Goal: Communication & Community: Answer question/provide support

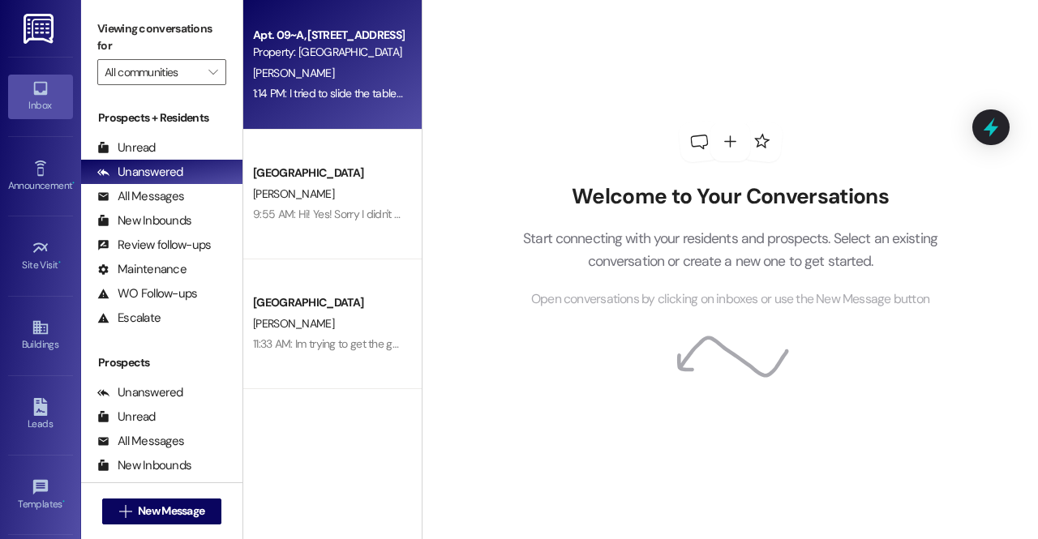
click at [347, 64] on div "J. Thornton" at bounding box center [327, 73] width 153 height 20
click at [314, 63] on div "J. Thornton" at bounding box center [327, 73] width 153 height 20
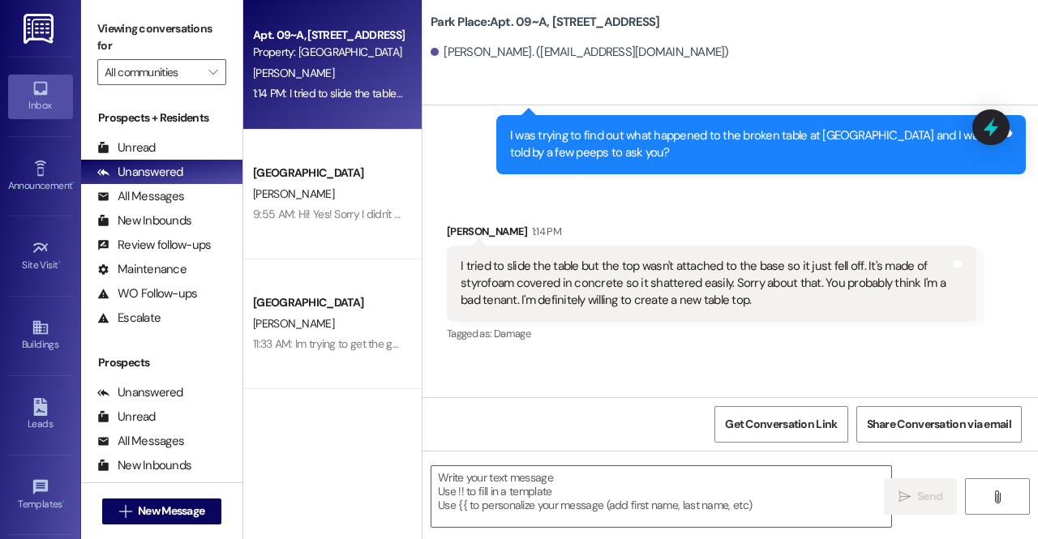
scroll to position [5954, 0]
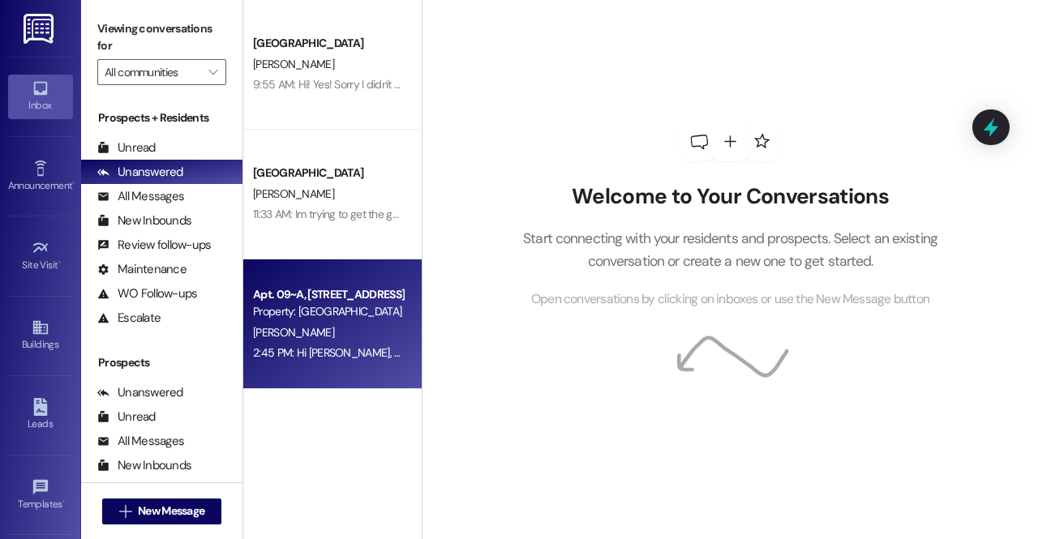
click at [336, 325] on div "[PERSON_NAME]" at bounding box center [327, 333] width 153 height 20
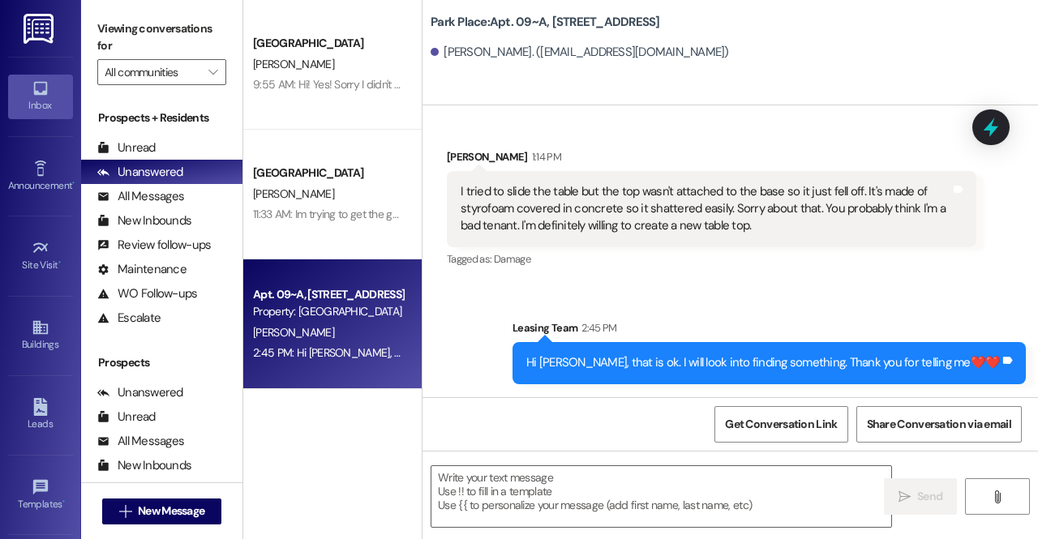
scroll to position [6068, 0]
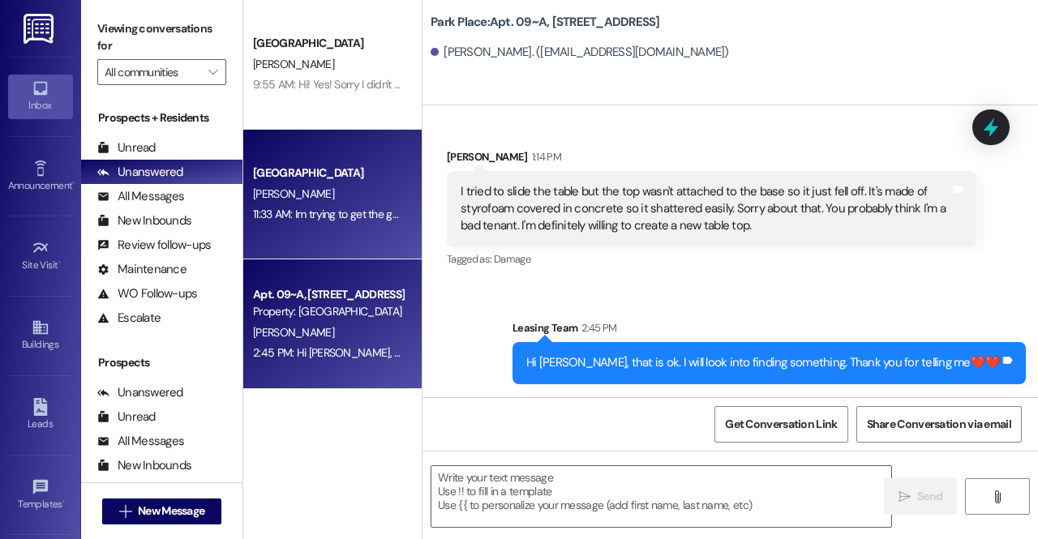
click at [324, 200] on div "[PERSON_NAME]" at bounding box center [327, 194] width 153 height 20
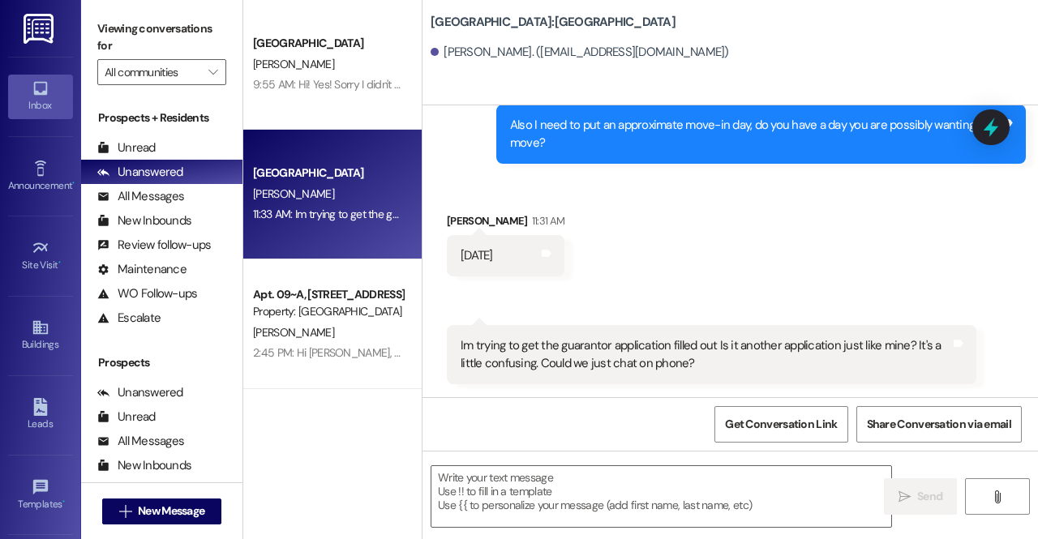
scroll to position [1252, 0]
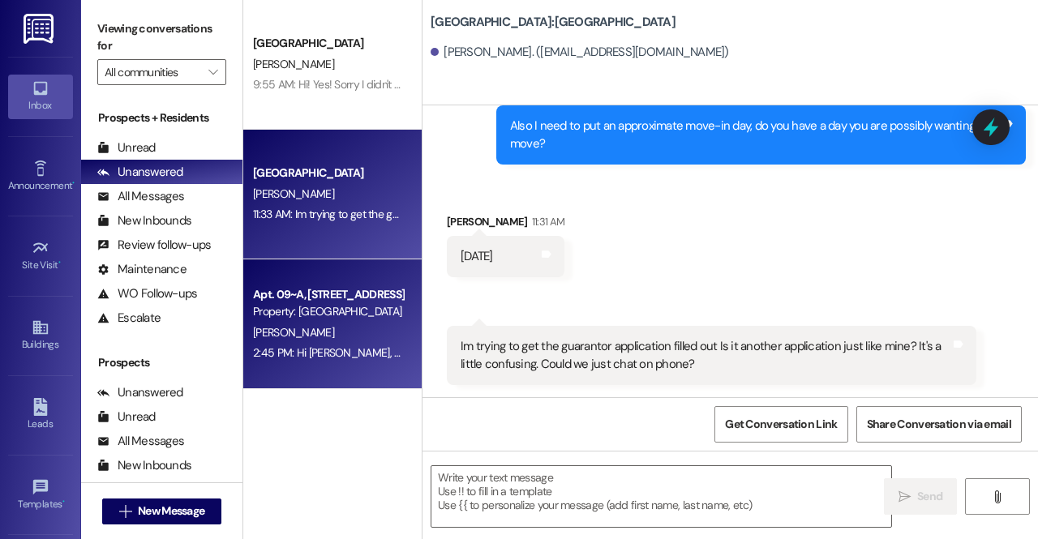
click at [376, 320] on div "Apt. 09~A, 1 Park Place Property: Park Place" at bounding box center [327, 304] width 153 height 38
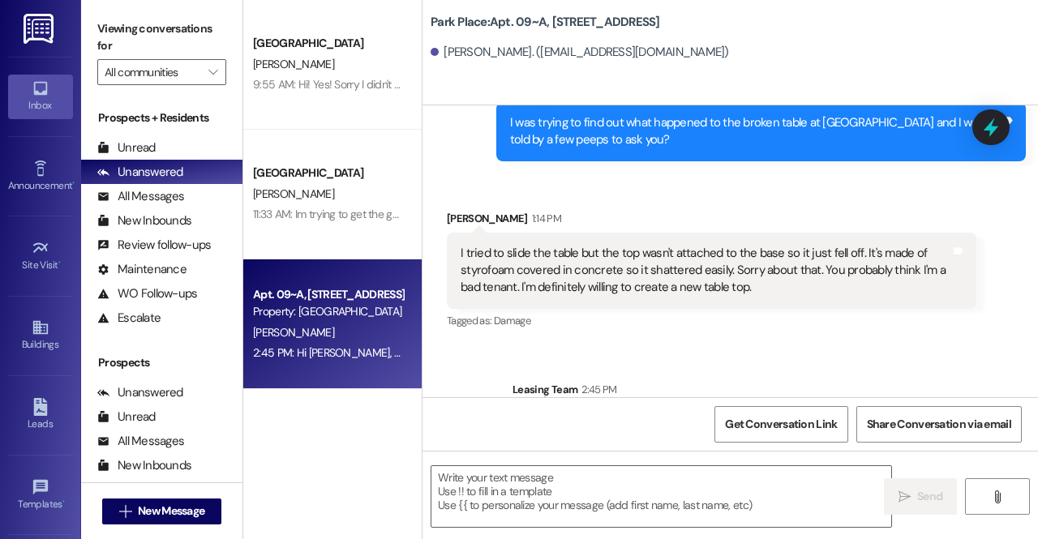
scroll to position [6068, 0]
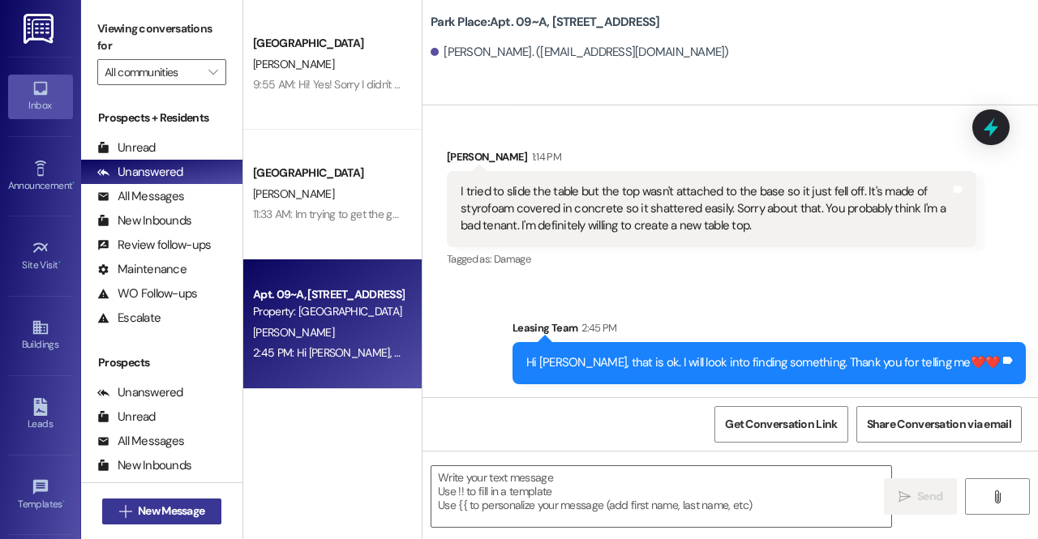
click at [148, 510] on span "New Message" at bounding box center [171, 511] width 67 height 17
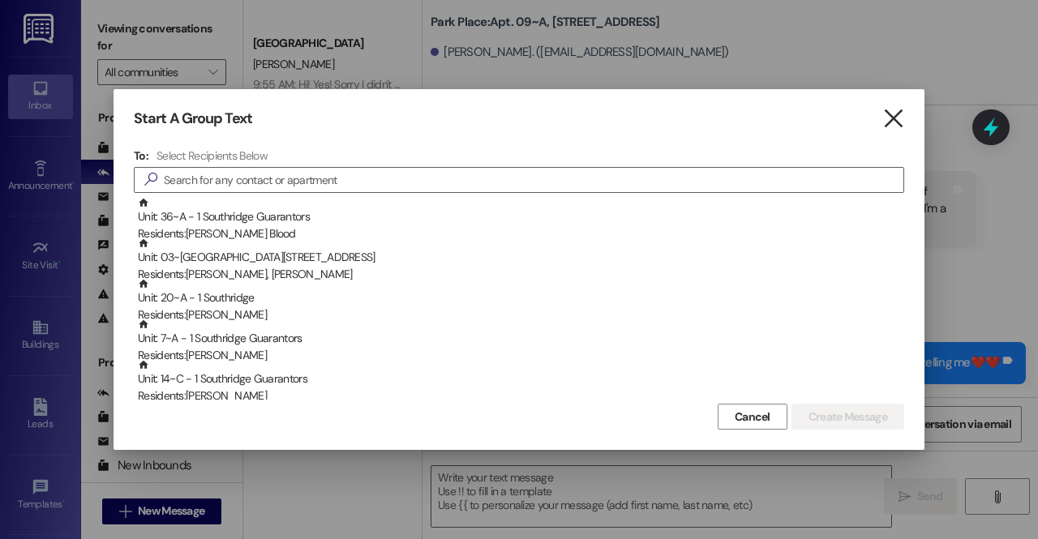
click at [896, 118] on icon "" at bounding box center [894, 118] width 22 height 17
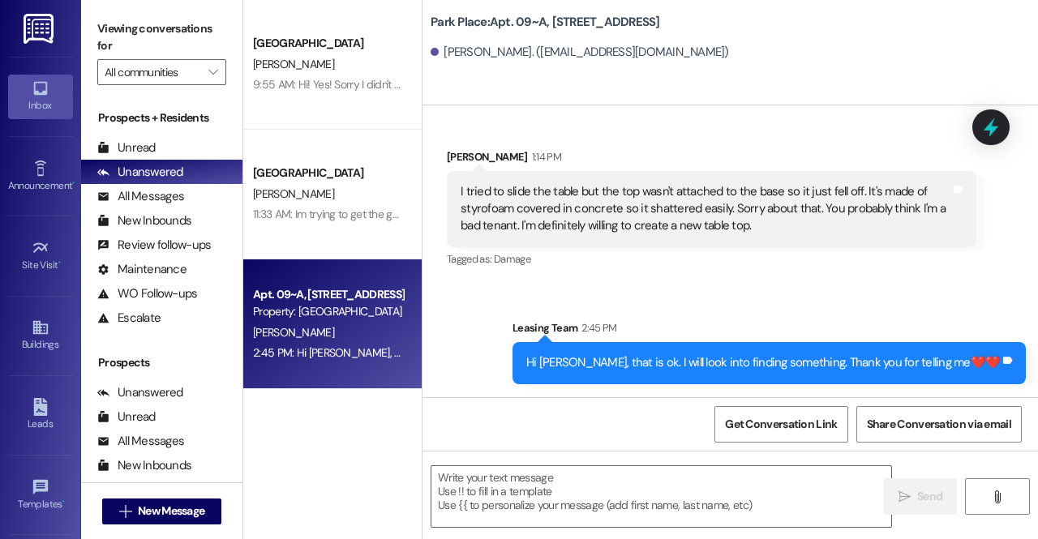
click at [28, 29] on img at bounding box center [40, 29] width 33 height 30
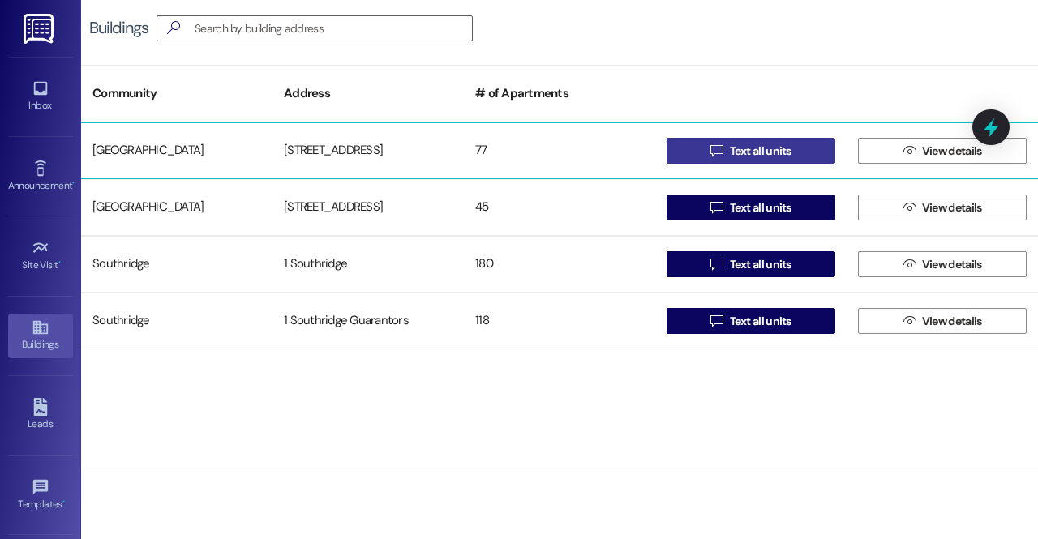
click at [782, 152] on span "Text all units" at bounding box center [761, 151] width 62 height 17
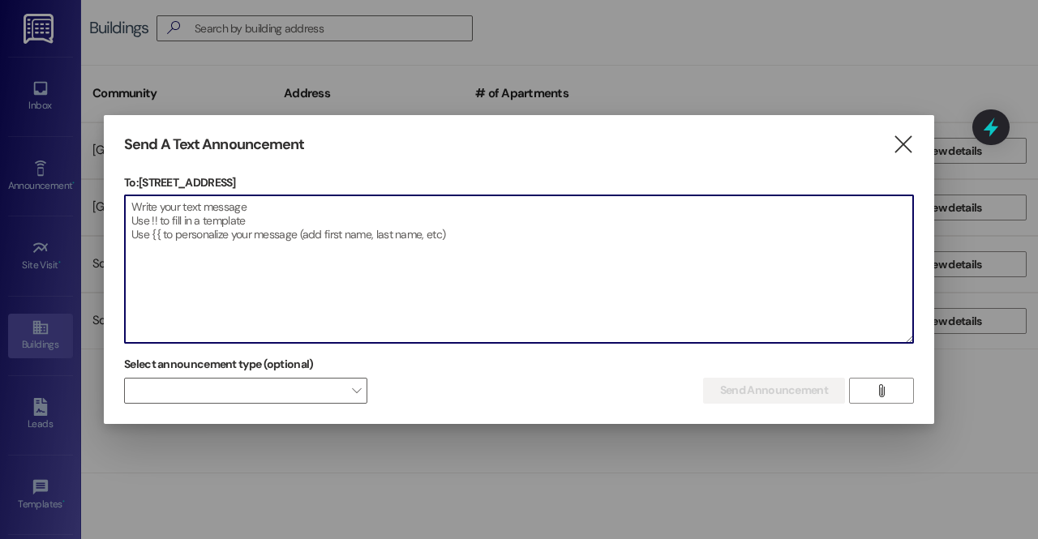
click at [600, 223] on textarea at bounding box center [519, 270] width 789 height 148
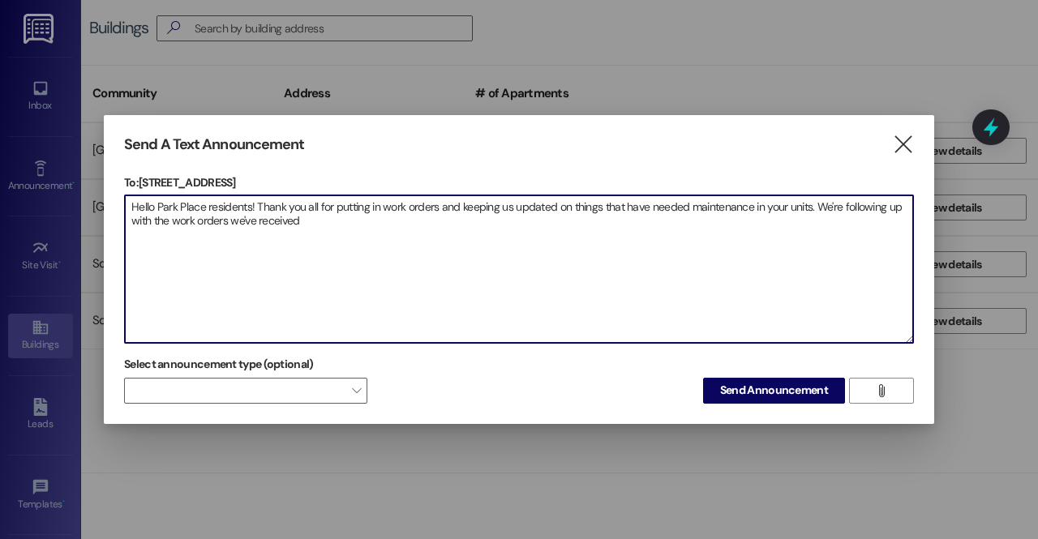
click at [832, 207] on textarea "Hello Park Place residents! Thank you all for putting in work orders and keepin…" at bounding box center [519, 270] width 789 height 148
click at [849, 207] on textarea "Hello Park Place residents! Thank you all for putting in work orders and keepin…" at bounding box center [519, 270] width 789 height 148
click at [630, 238] on textarea "Hello Park Place residents! Thank you all for putting in work orders and keepin…" at bounding box center [519, 270] width 789 height 148
drag, startPoint x: 457, startPoint y: 204, endPoint x: 333, endPoint y: 202, distance: 123.3
click at [333, 202] on textarea "Hello Park Place residents! Thank you all for putting in work orders and keepin…" at bounding box center [519, 270] width 789 height 148
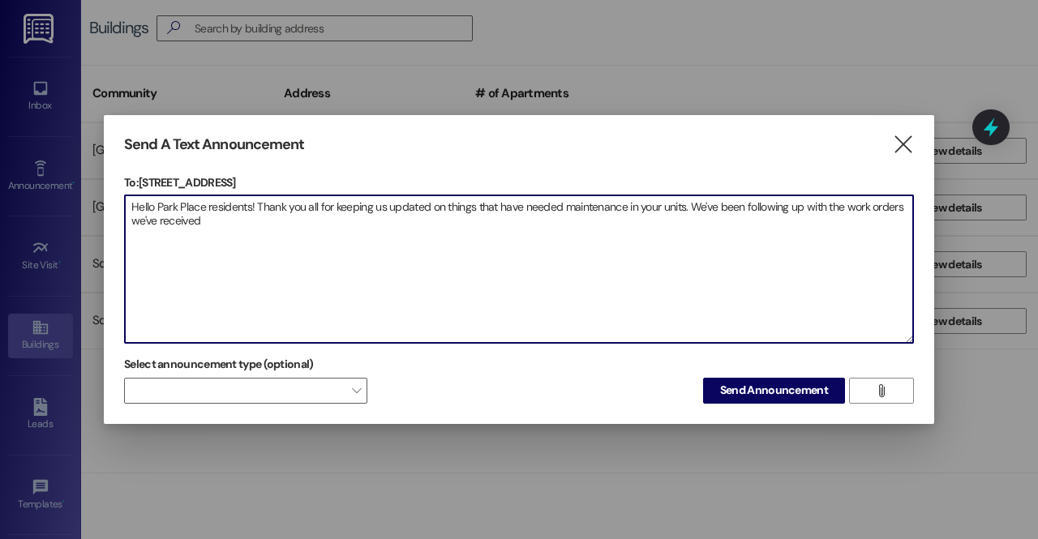
click at [638, 226] on textarea "Hello Park Place residents! Thank you all for keeping us updated on things that…" at bounding box center [519, 270] width 789 height 148
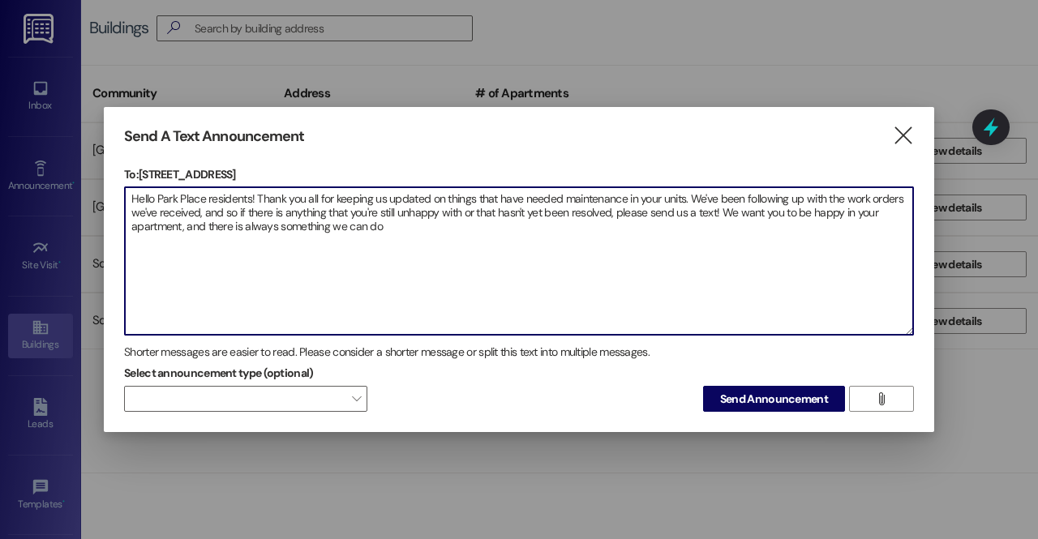
drag, startPoint x: 800, startPoint y: 193, endPoint x: 720, endPoint y: 197, distance: 79.6
click at [720, 197] on textarea "Hello Park Place residents! Thank you all for keeping us updated on things that…" at bounding box center [519, 261] width 789 height 148
click at [717, 223] on textarea "Hello Park Place residents! Thank you all for keeping us updated on things that…" at bounding box center [519, 261] width 789 height 148
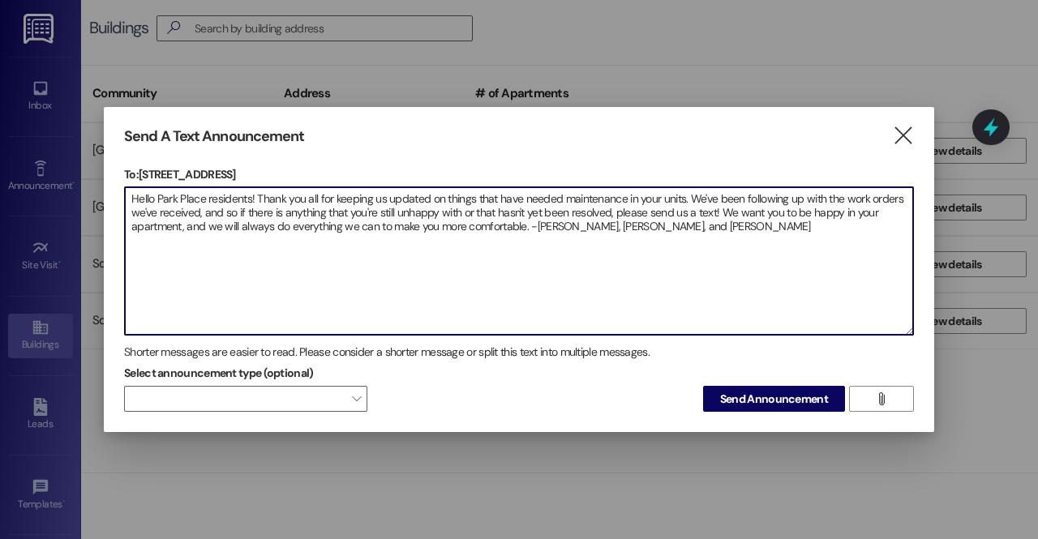
click at [521, 224] on textarea "Hello Park Place residents! Thank you all for keeping us updated on things that…" at bounding box center [519, 261] width 789 height 148
click at [728, 226] on textarea "Hello Park Place residents! Thank you all for keeping us updated on things that…" at bounding box center [519, 261] width 789 height 148
paste textarea "💛"
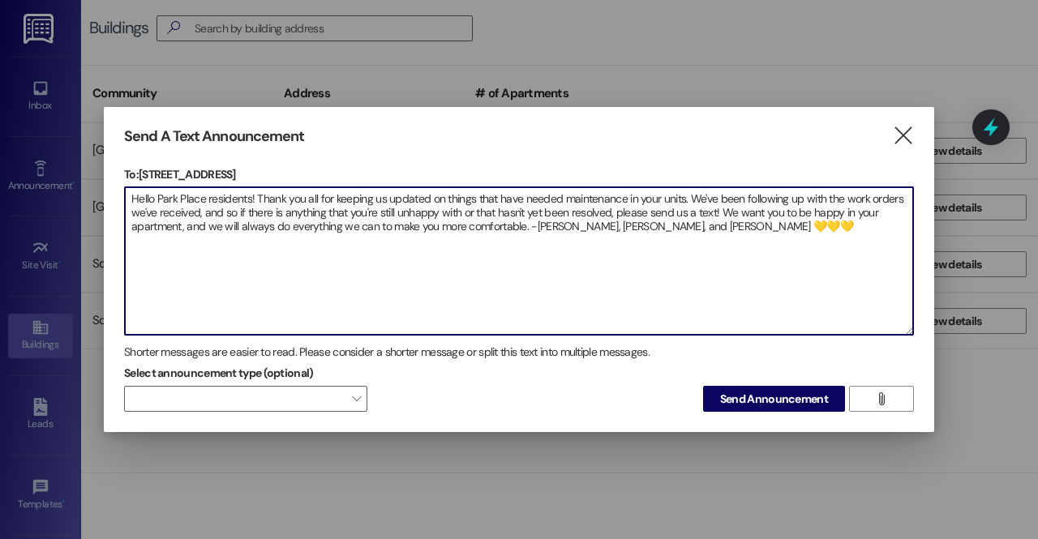
paste textarea "💛"
click at [821, 226] on textarea "Hello Park Place residents! Thank you all for keeping us updated on things that…" at bounding box center [519, 261] width 789 height 148
drag, startPoint x: 797, startPoint y: 224, endPoint x: 98, endPoint y: 157, distance: 702.5
click at [98, 157] on div "Send A Text Announcement  To: 1 Park Place  Drop image file here Hello Park P…" at bounding box center [519, 269] width 1038 height 539
click at [557, 265] on textarea "Hello Park Place residents! Thank you all for keeping us updated on things that…" at bounding box center [519, 261] width 789 height 148
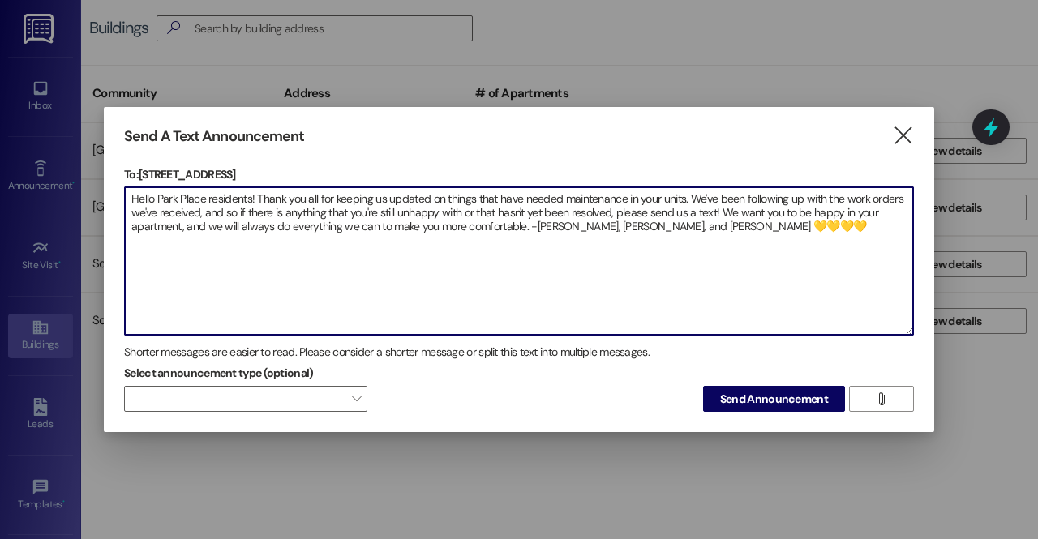
click at [557, 265] on textarea "Hello Park Place residents! Thank you all for keeping us updated on things that…" at bounding box center [519, 261] width 789 height 148
click at [686, 298] on textarea "Hello Park Place residents! Thank you all for keeping us updated on things that…" at bounding box center [519, 261] width 789 height 148
type textarea "Hello Park Place residents! Thank you all for keeping us updated on things that…"
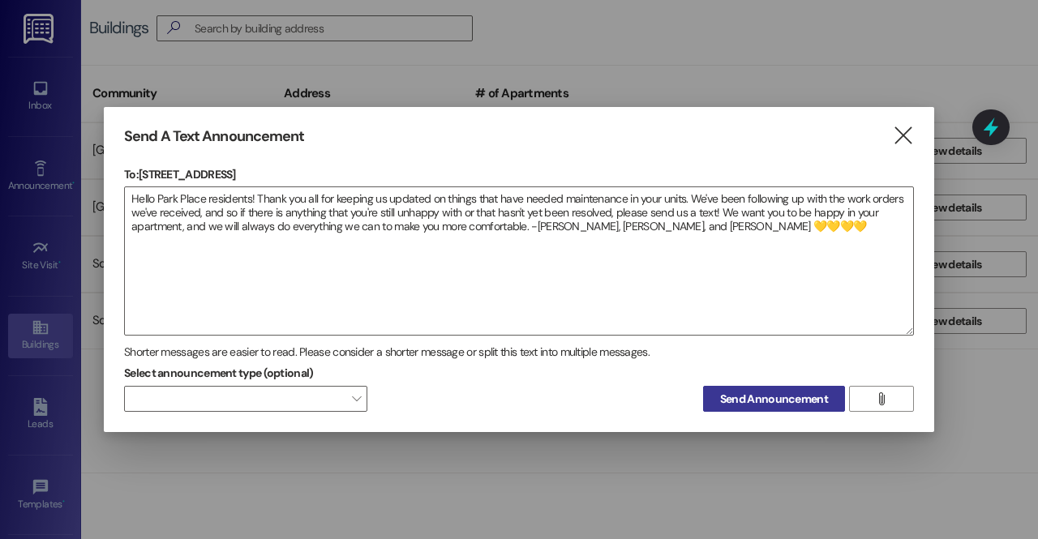
click at [754, 405] on span "Send Announcement" at bounding box center [774, 399] width 108 height 17
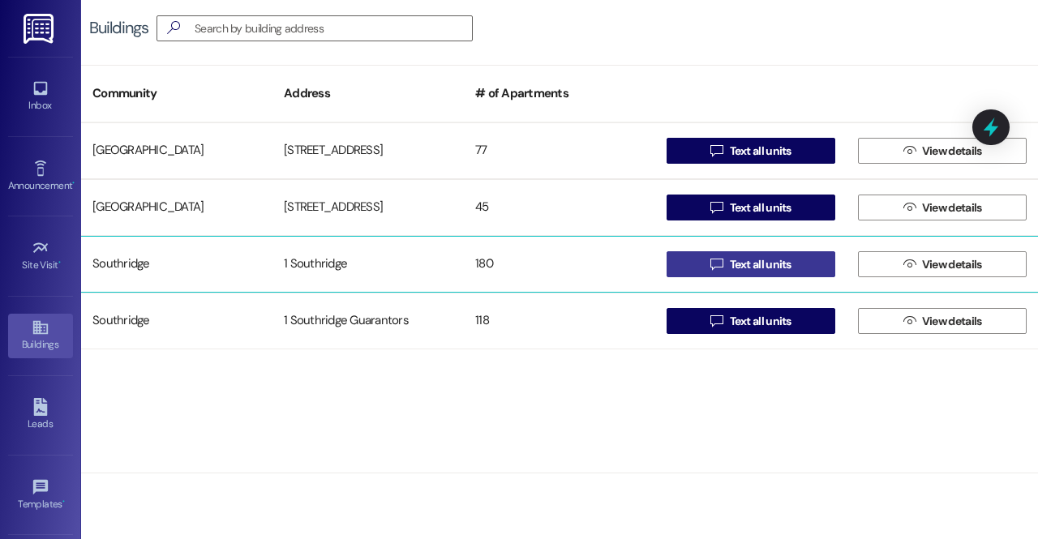
click at [704, 265] on button " Text all units" at bounding box center [751, 264] width 169 height 26
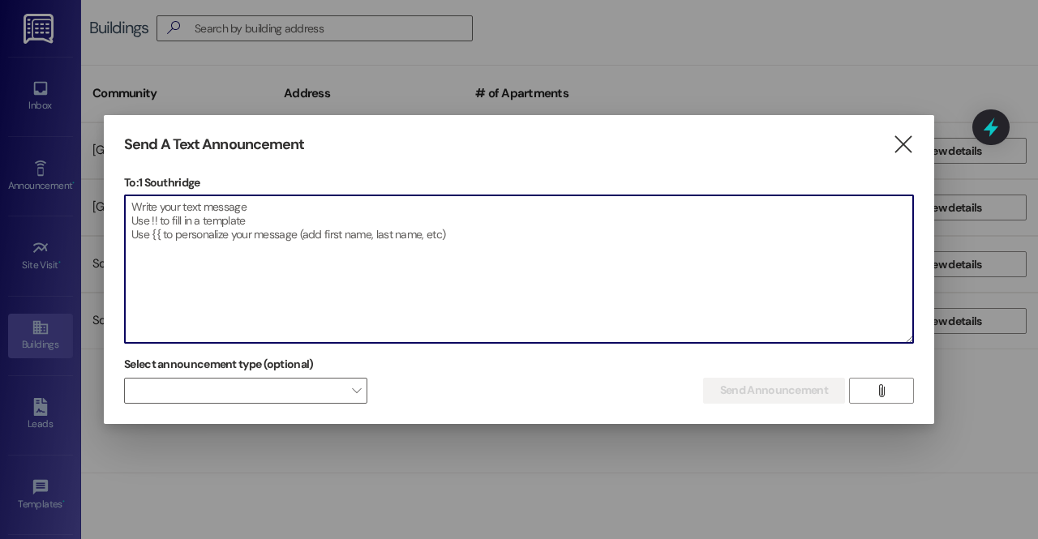
click at [490, 285] on textarea at bounding box center [519, 270] width 789 height 148
paste textarea "Hello Park Place residents! Thank you all for keeping us updated on things that…"
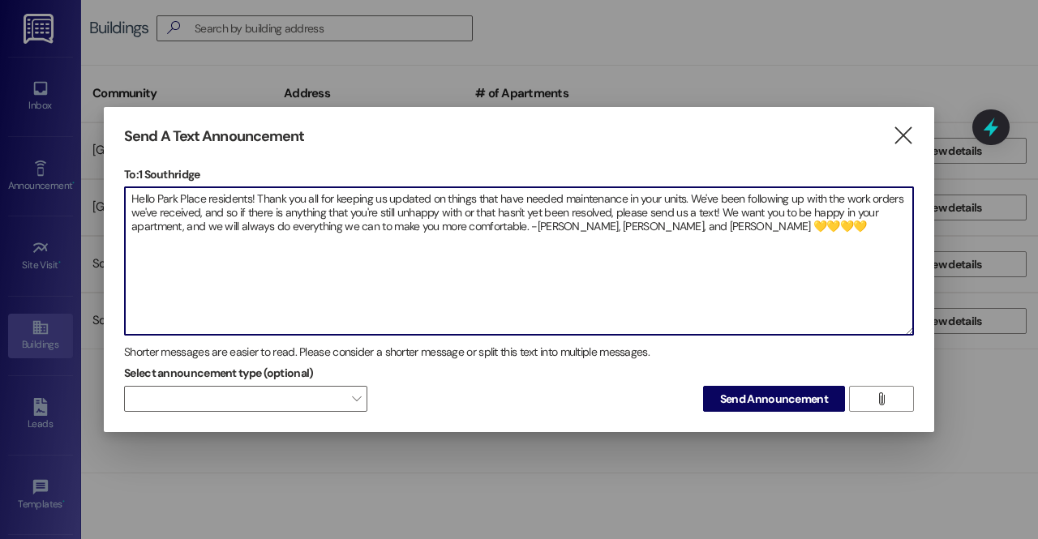
drag, startPoint x: 250, startPoint y: 198, endPoint x: 113, endPoint y: 200, distance: 137.1
click at [113, 200] on div "Send A Text Announcement  To: 1 Southridge  Drop image file here Hello Park P…" at bounding box center [519, 270] width 831 height 326
type textarea "Heyyyyyy Southridge! Thank you all for keeping us updated on things that have n…"
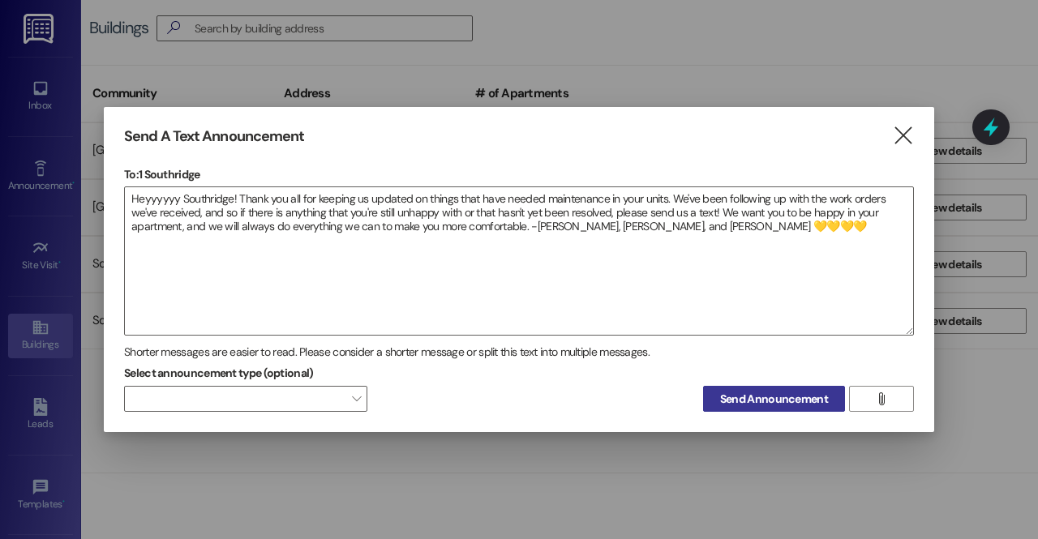
click at [796, 394] on span "Send Announcement" at bounding box center [774, 399] width 108 height 17
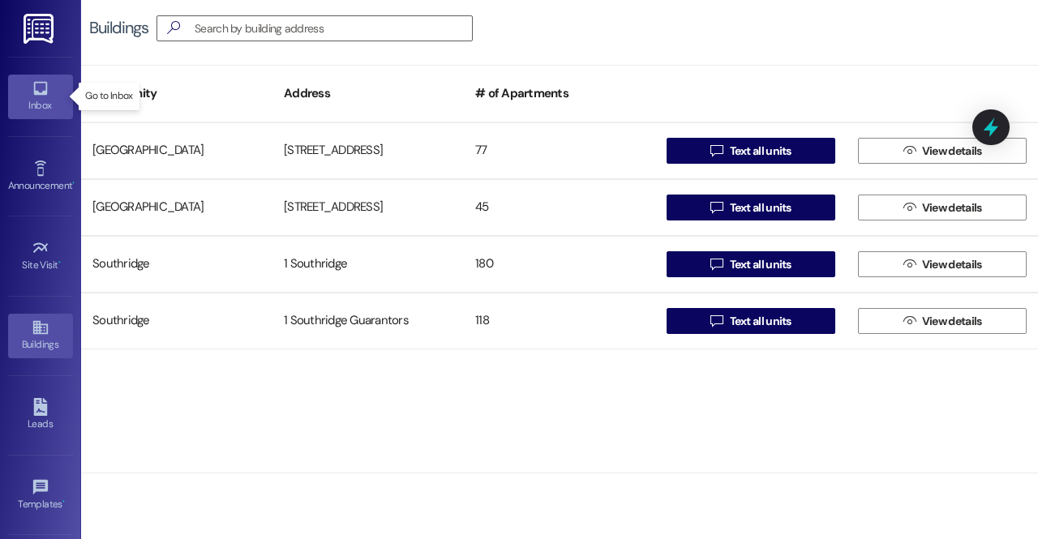
click at [45, 95] on icon at bounding box center [41, 89] width 18 height 18
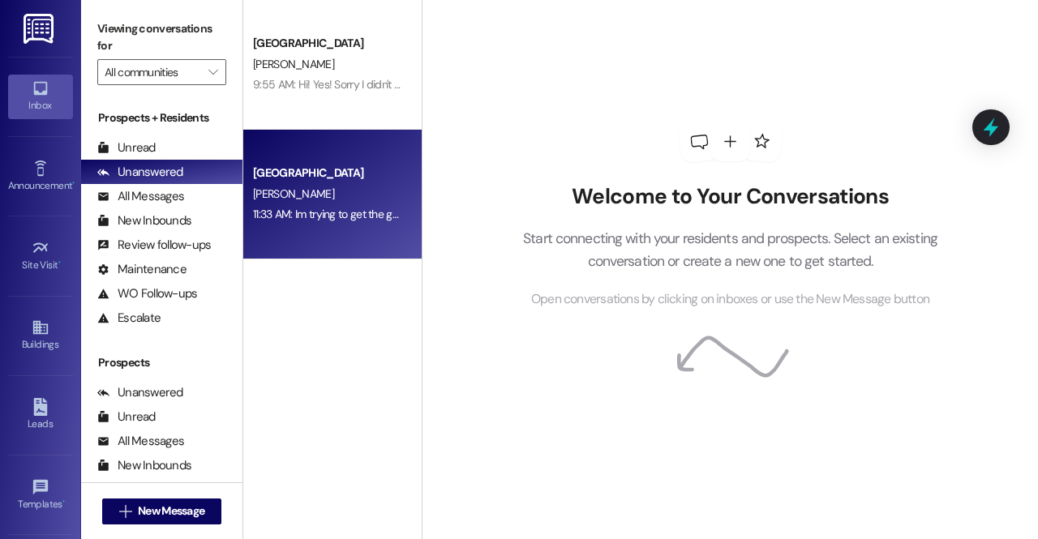
click at [280, 181] on div "[GEOGRAPHIC_DATA]" at bounding box center [328, 173] width 150 height 17
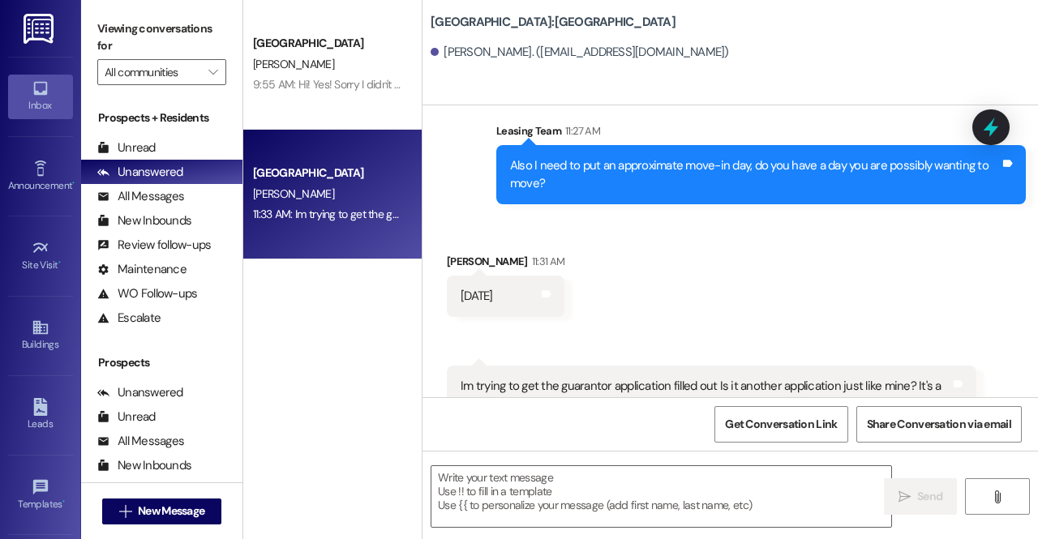
scroll to position [1251, 0]
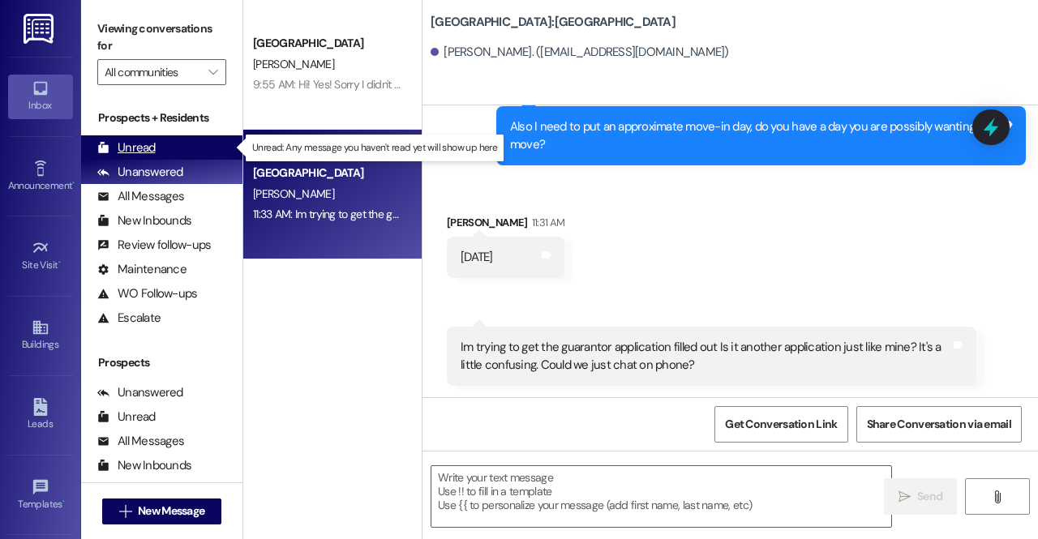
click at [138, 152] on div "Unread" at bounding box center [126, 148] width 58 height 17
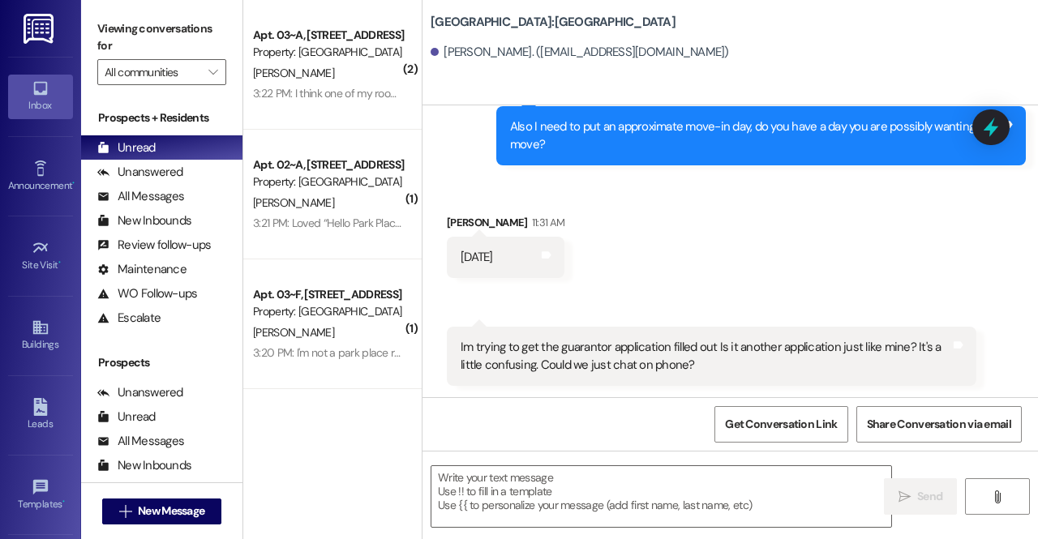
scroll to position [1252, 0]
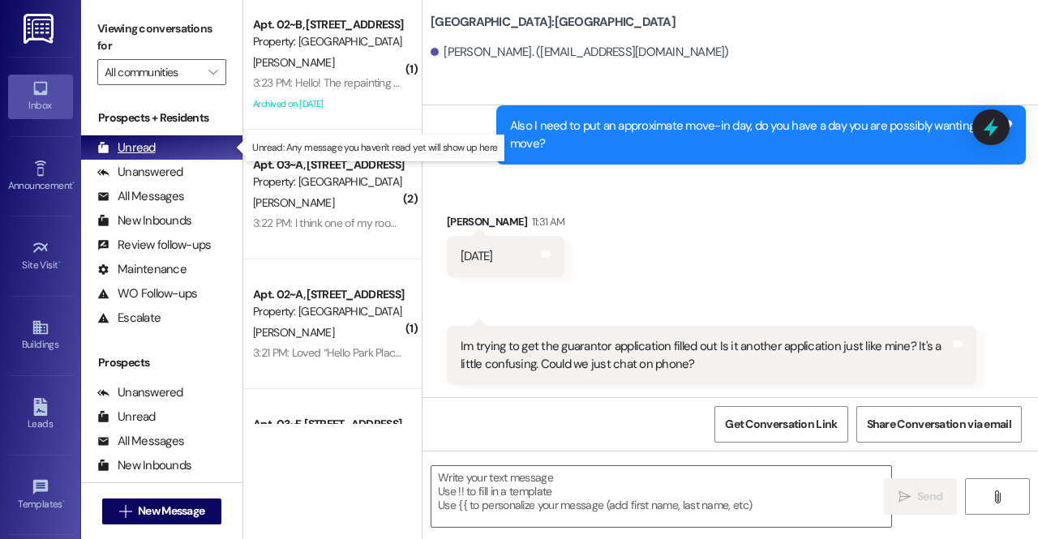
click at [172, 144] on div "Unread (0)" at bounding box center [161, 147] width 161 height 24
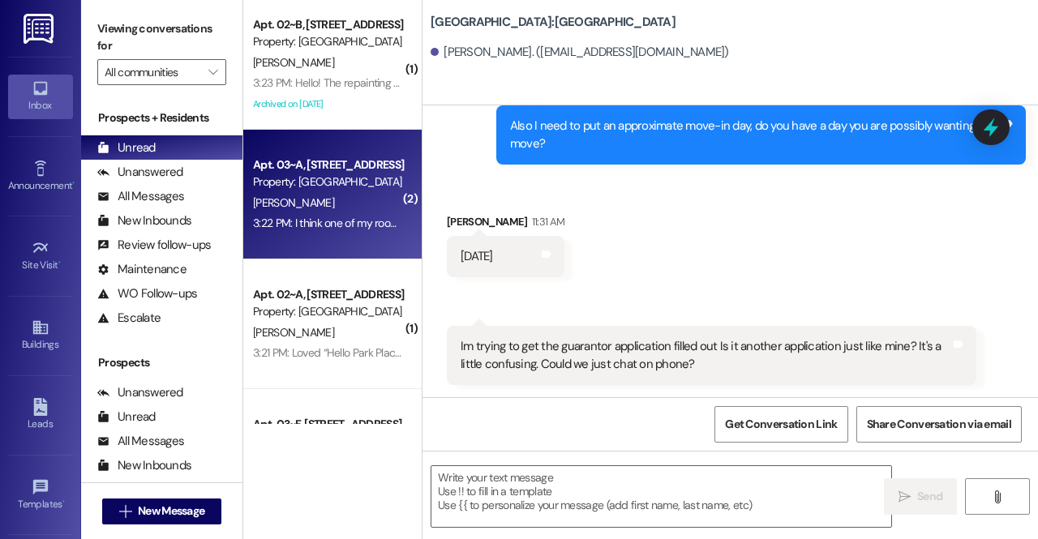
scroll to position [94, 0]
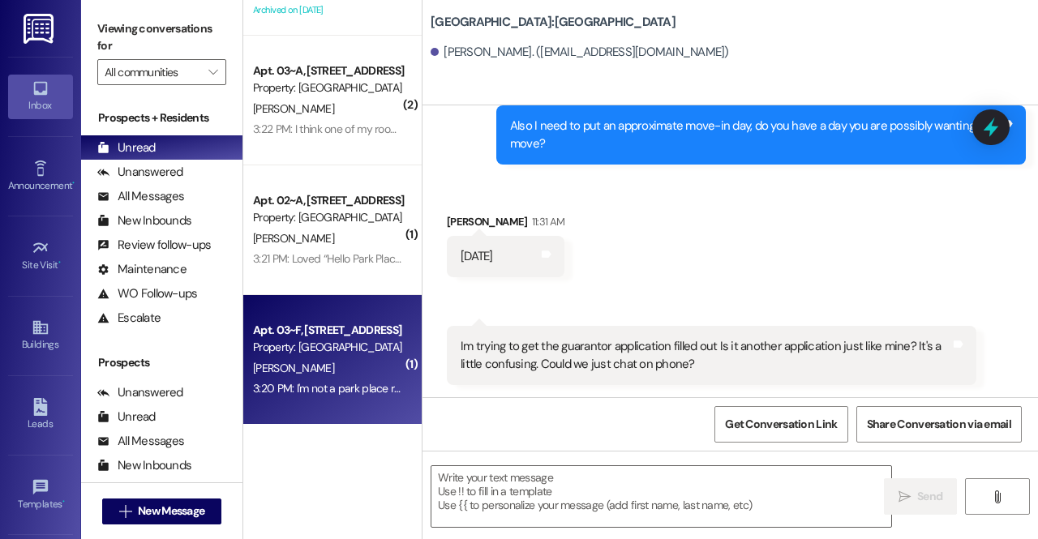
click at [353, 379] on div "3:20 PM: I'm not a park place resident 3:20 PM: I'm not a park place resident" at bounding box center [327, 389] width 153 height 20
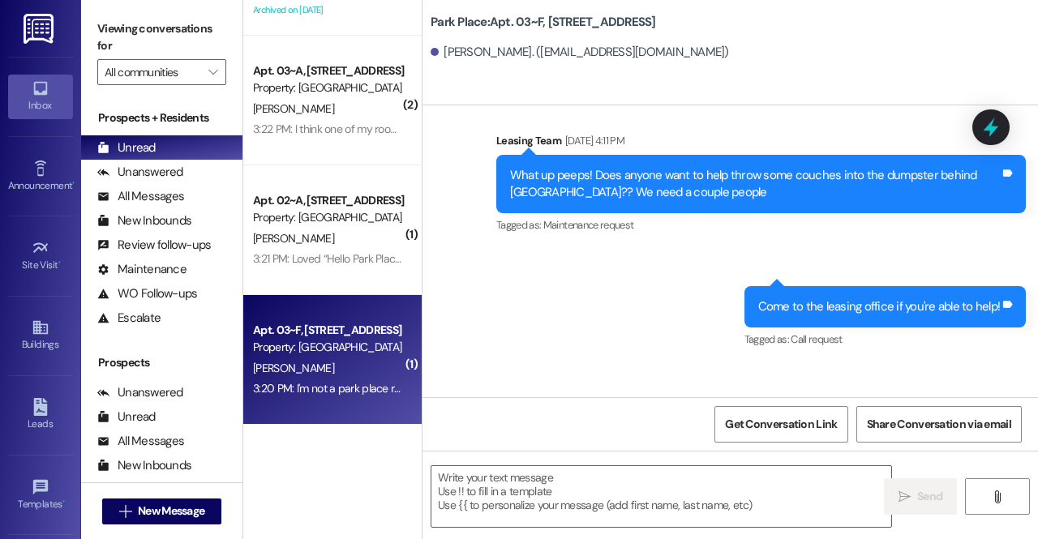
scroll to position [1235, 0]
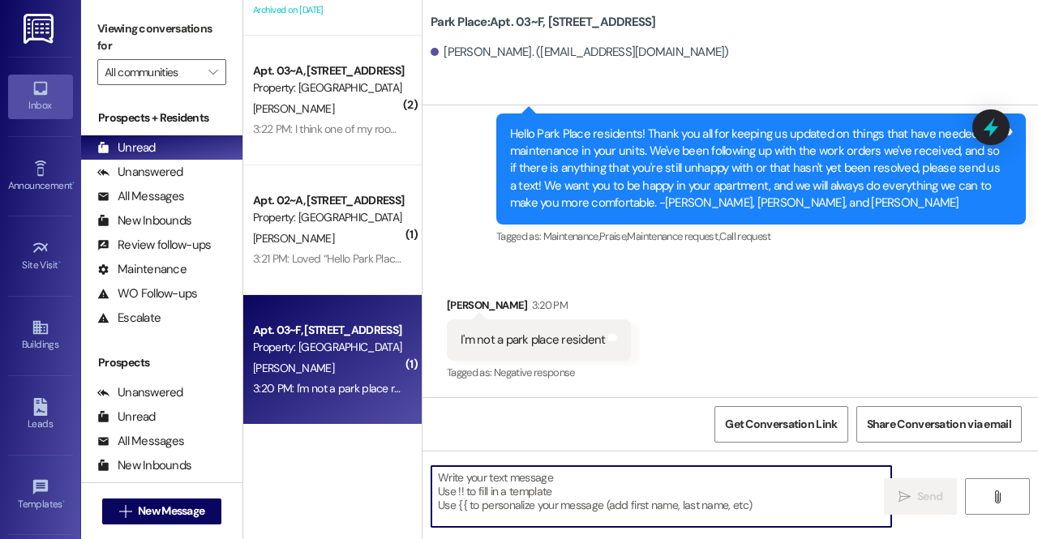
click at [518, 489] on textarea at bounding box center [662, 496] width 460 height 61
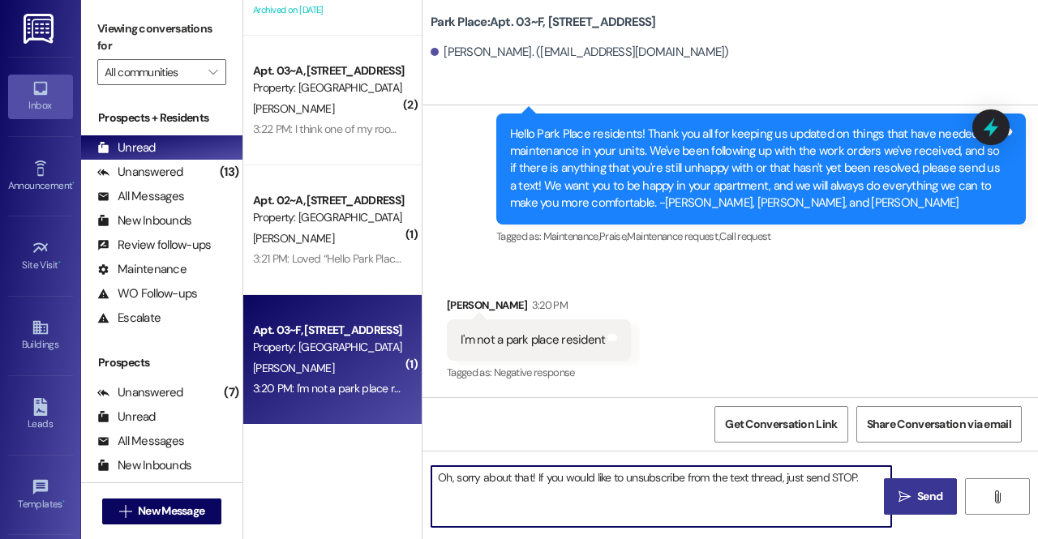
type textarea "Oh, sorry about that! If you would like to unsubscribe from the text thread, ju…"
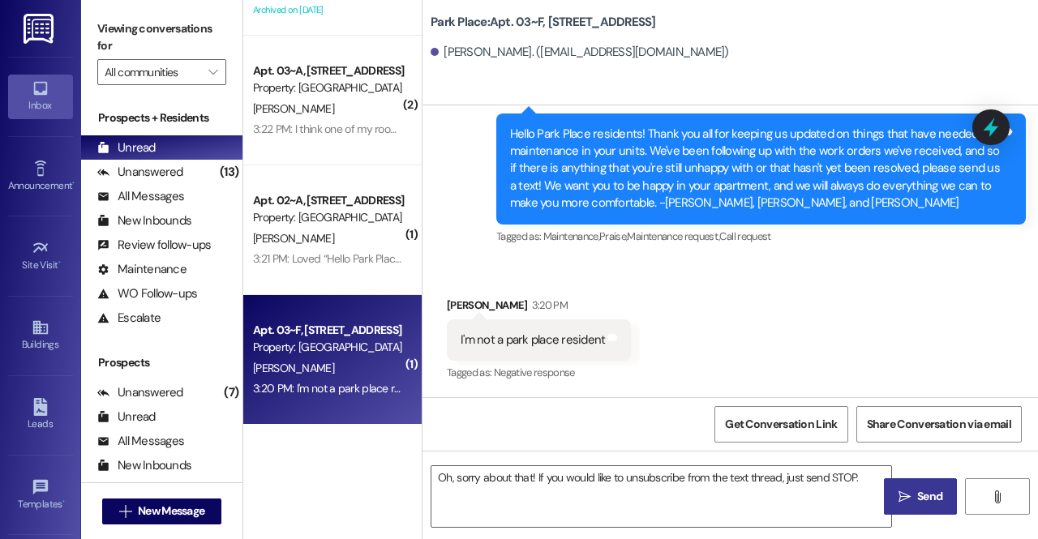
click at [914, 496] on span "Send" at bounding box center [930, 496] width 32 height 17
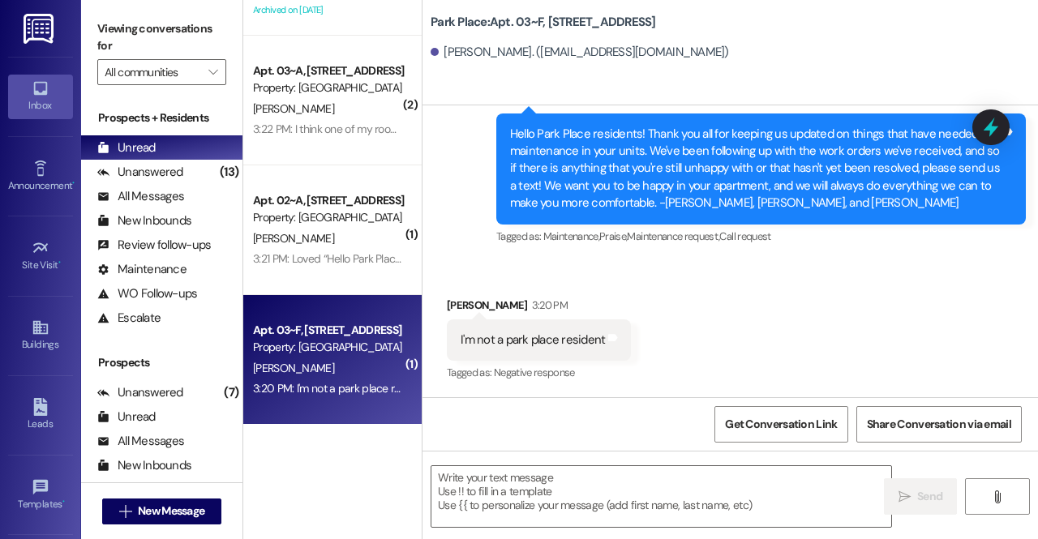
scroll to position [1347, 0]
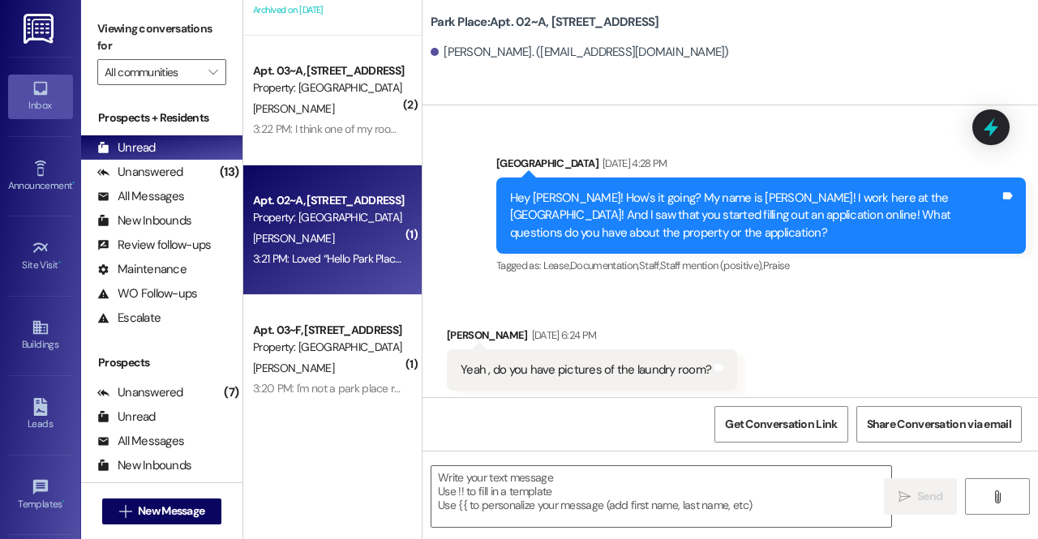
scroll to position [107304, 0]
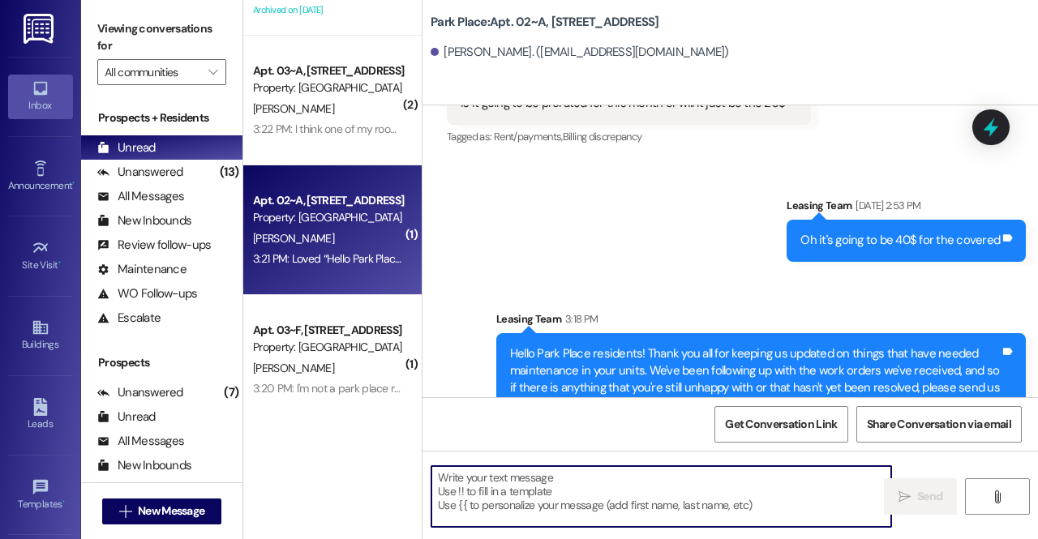
click at [606, 501] on textarea at bounding box center [662, 496] width 460 height 61
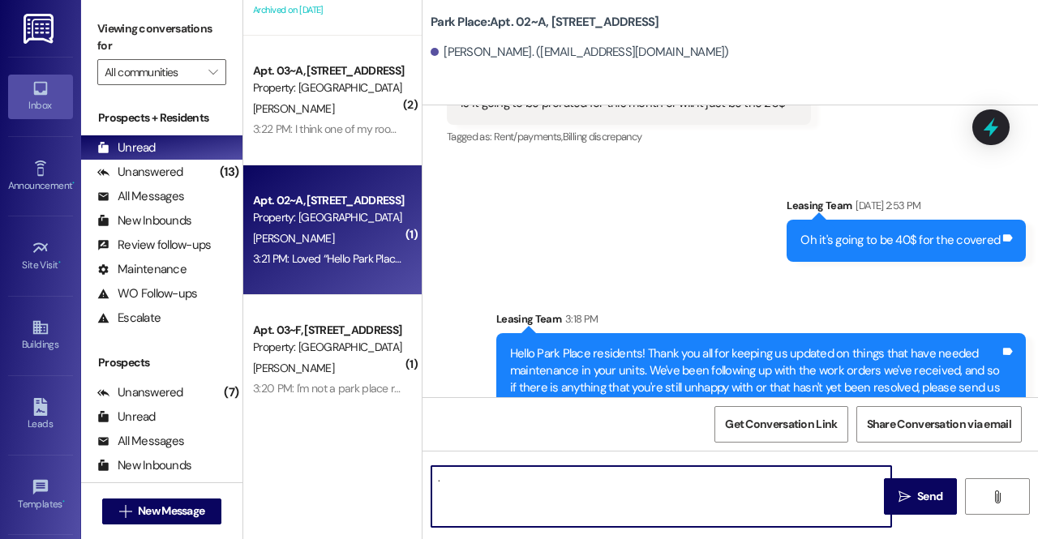
type textarea "."
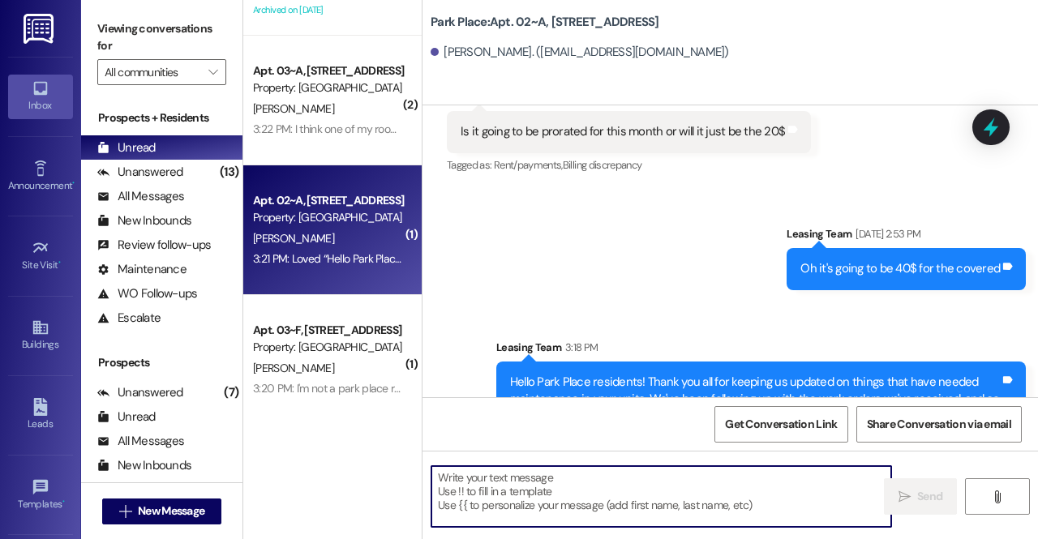
scroll to position [107416, 0]
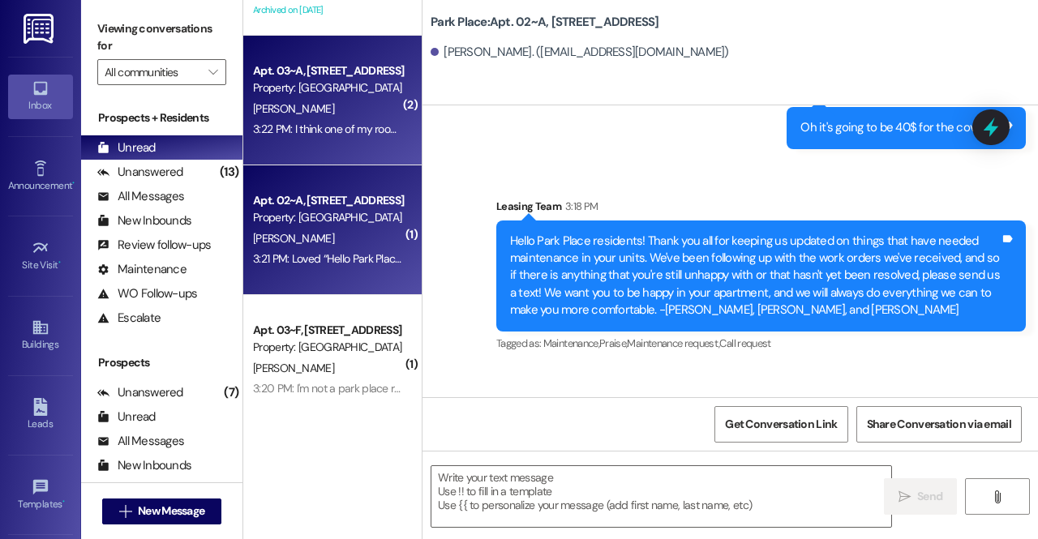
click at [315, 85] on div "Property: Park Place" at bounding box center [328, 88] width 150 height 17
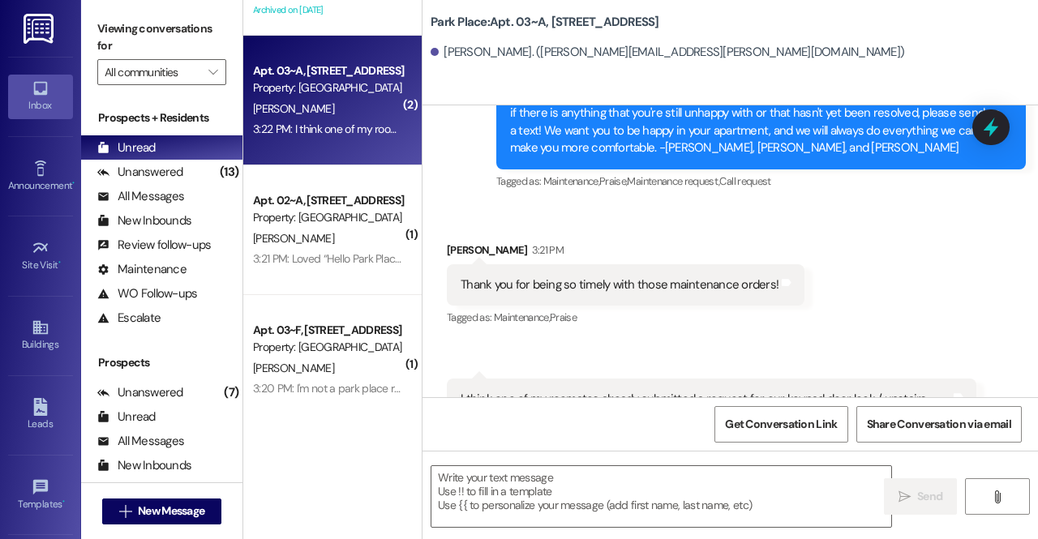
scroll to position [9055, 0]
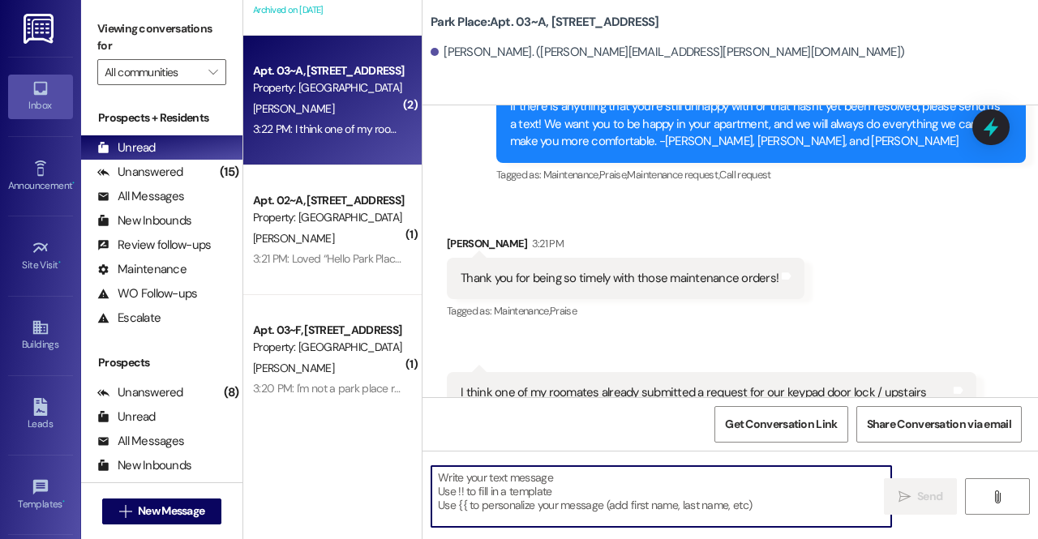
click at [589, 505] on textarea at bounding box center [662, 496] width 460 height 61
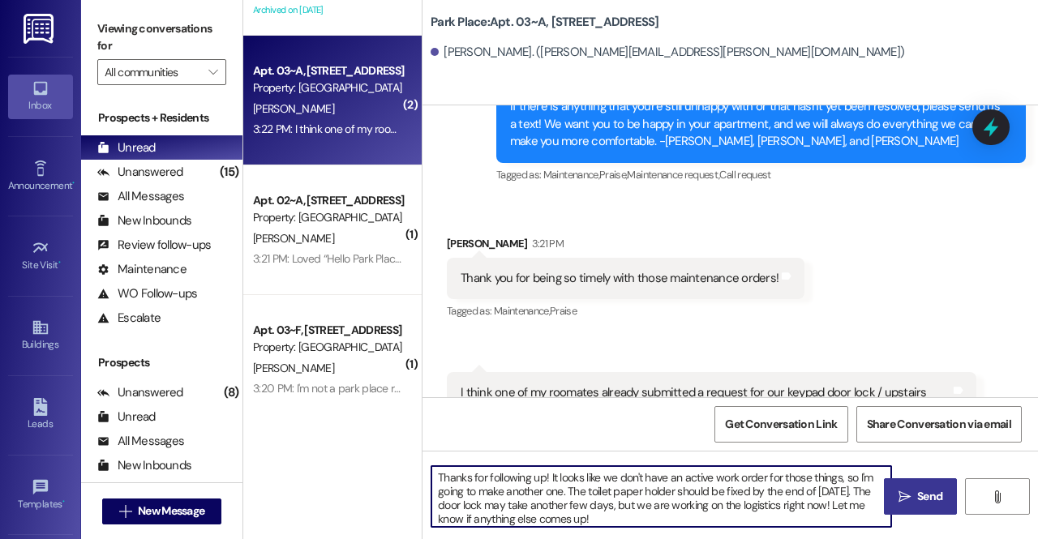
type textarea "Thanks for following up! It looks like we don't have an active work order for t…"
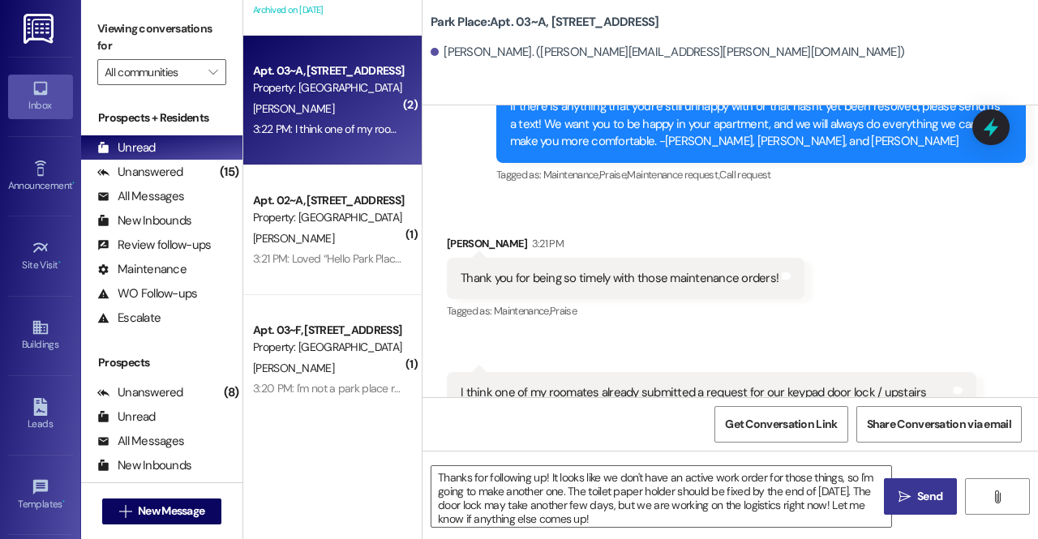
click at [905, 485] on button " Send" at bounding box center [920, 497] width 73 height 37
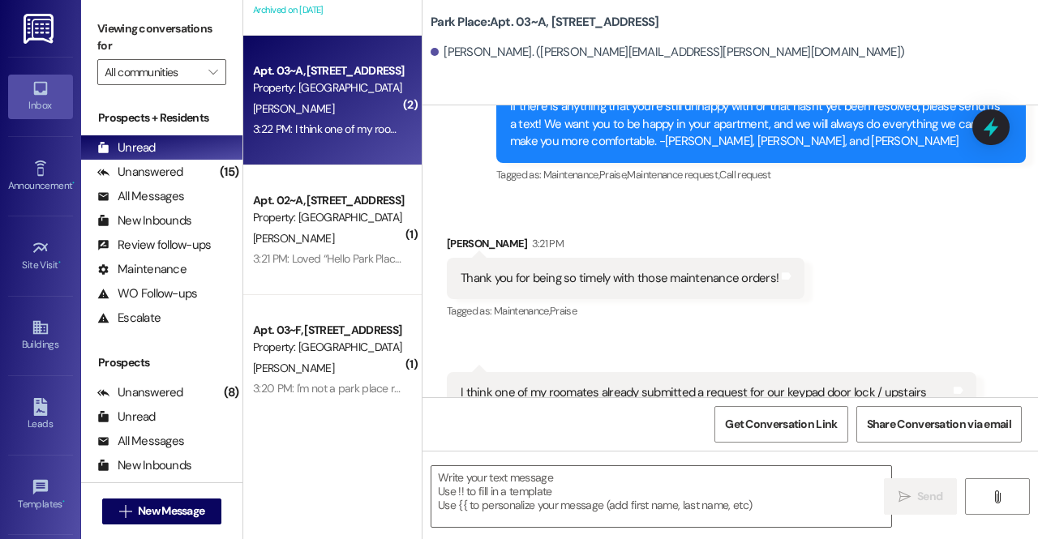
scroll to position [9220, 0]
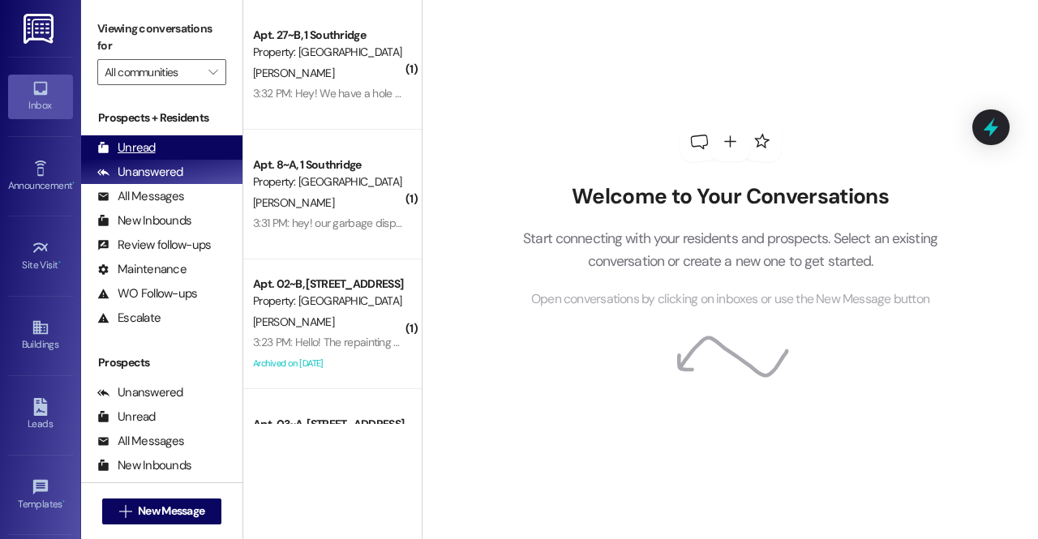
click at [156, 147] on div "Unread (0)" at bounding box center [161, 147] width 161 height 24
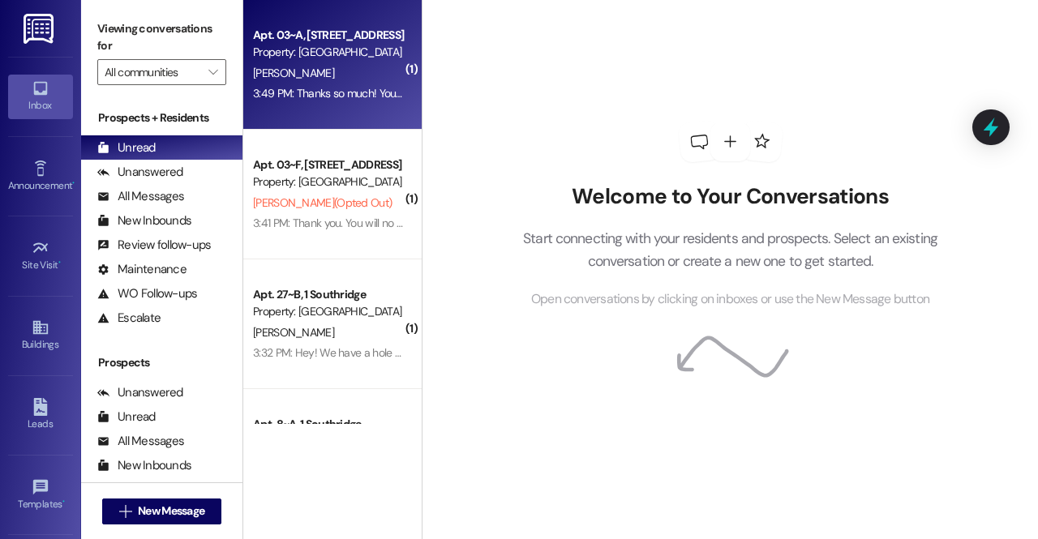
click at [316, 79] on div "[PERSON_NAME]" at bounding box center [327, 73] width 153 height 20
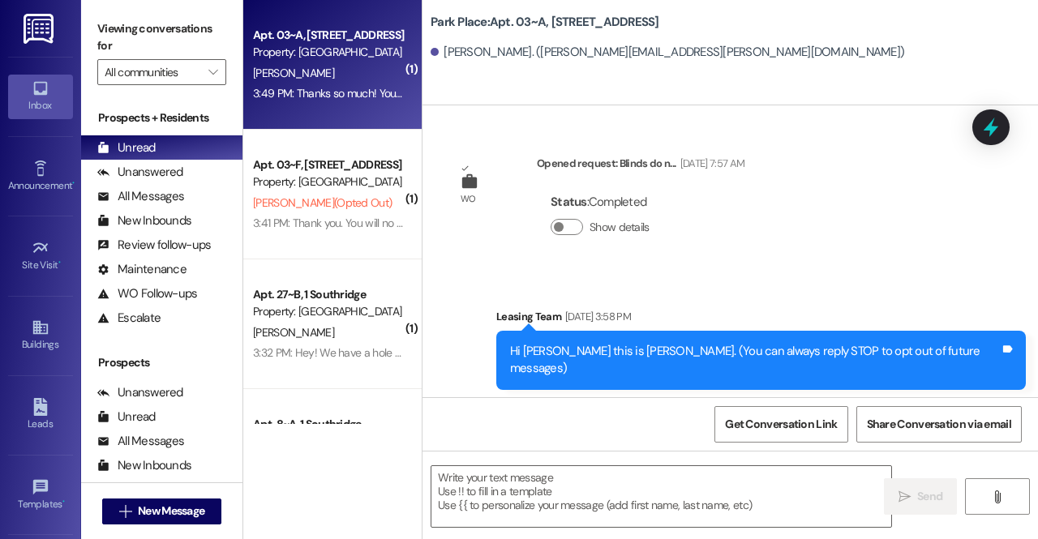
scroll to position [9381, 0]
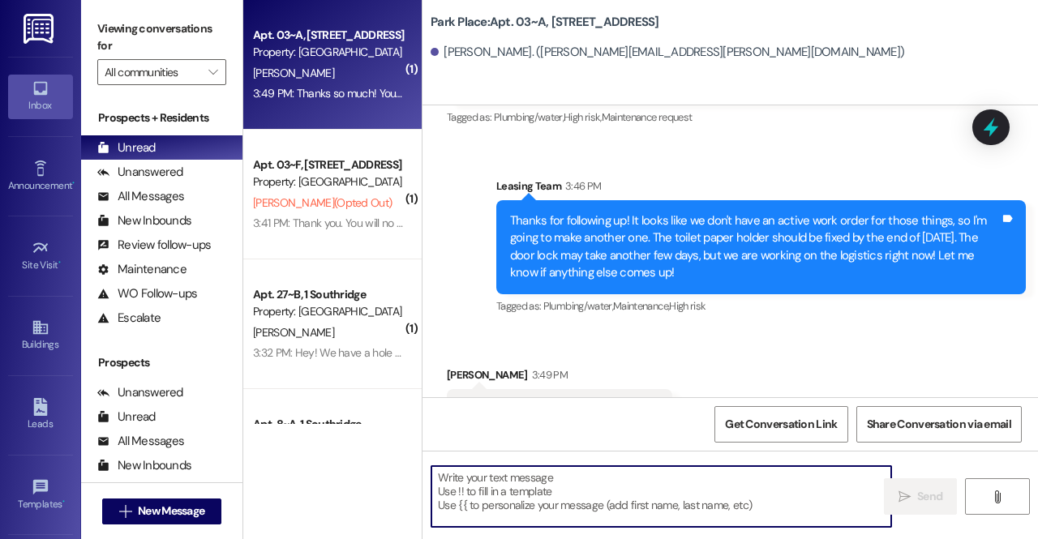
click at [578, 503] on textarea at bounding box center [662, 496] width 460 height 61
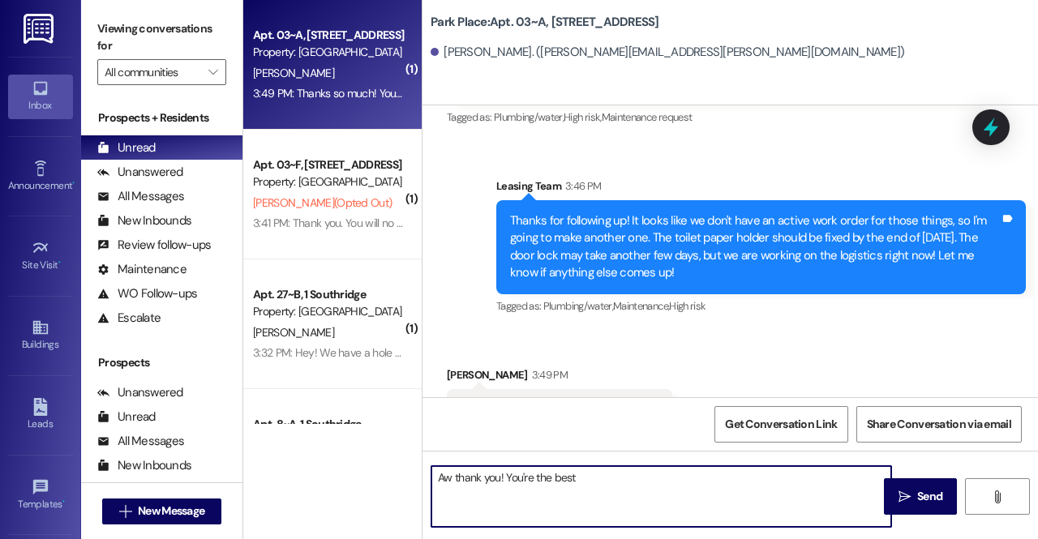
type textarea "Aw thank you! You're the best"
click at [915, 517] on div "Aw thank you! You're the best  Send " at bounding box center [731, 512] width 616 height 122
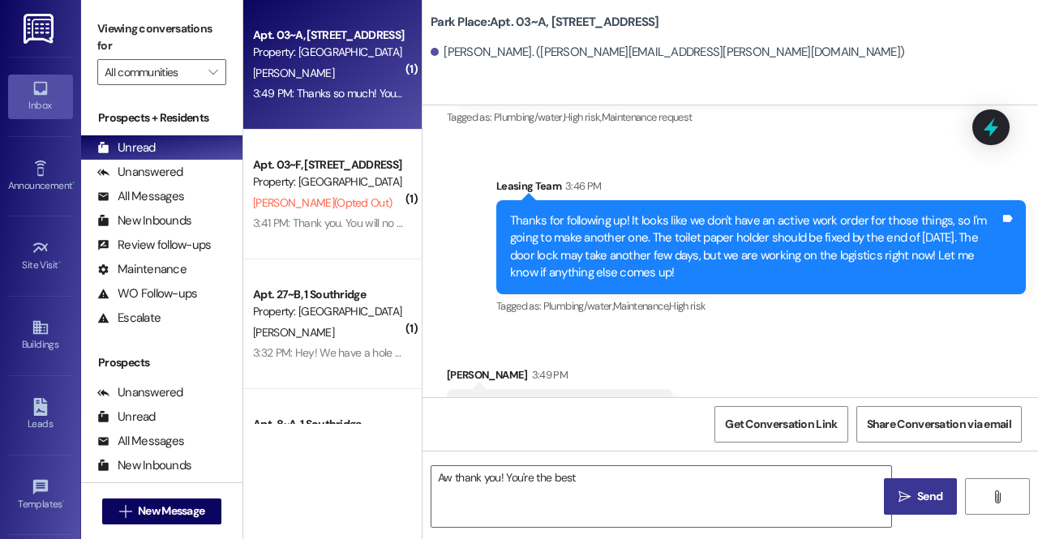
click at [915, 505] on span "Send" at bounding box center [930, 496] width 32 height 17
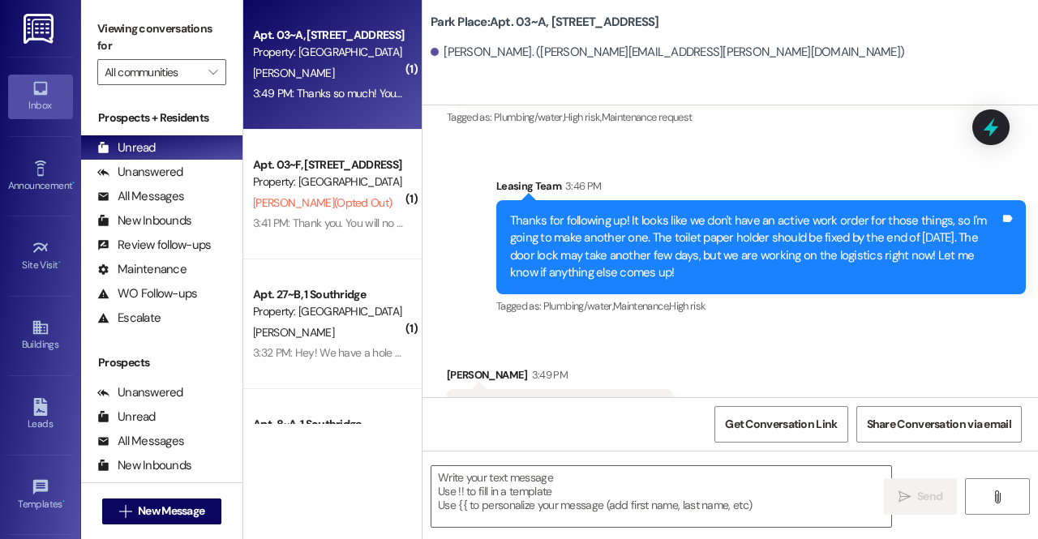
scroll to position [9495, 0]
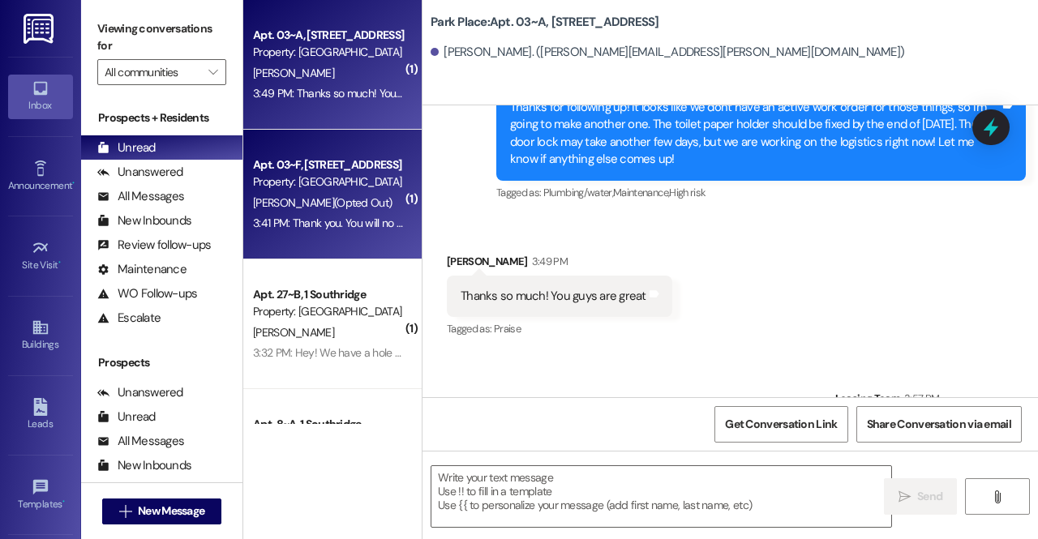
click at [320, 166] on div "Apt. 03~F, 1 Park Place" at bounding box center [328, 165] width 150 height 17
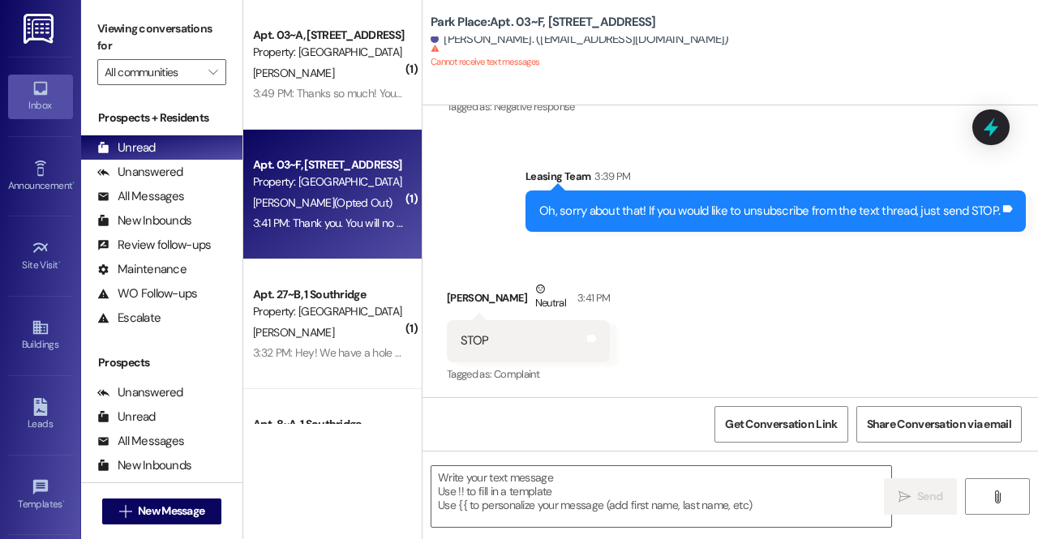
scroll to position [1632, 0]
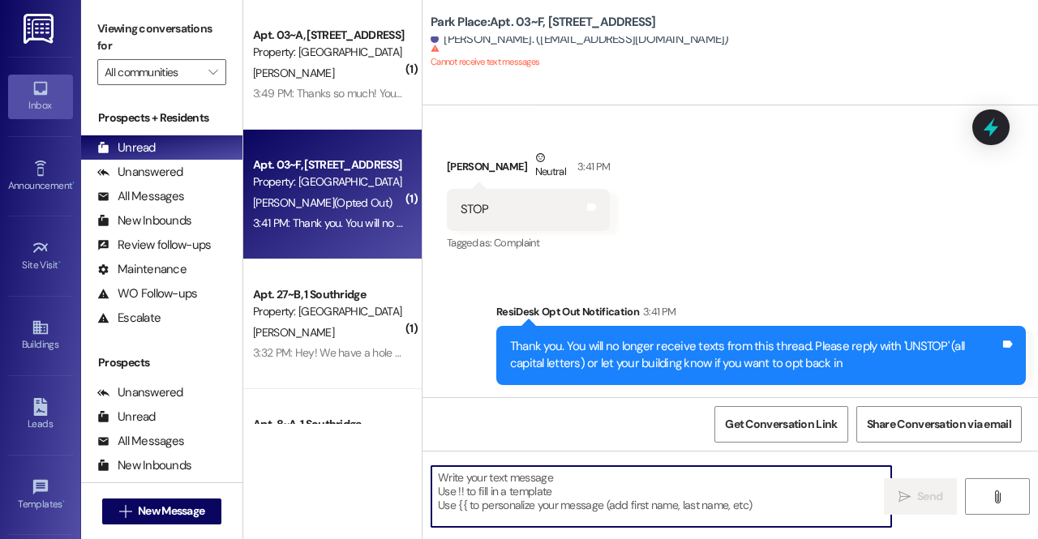
drag, startPoint x: 548, startPoint y: 488, endPoint x: 527, endPoint y: 491, distance: 20.5
click at [527, 491] on textarea at bounding box center [662, 496] width 460 height 61
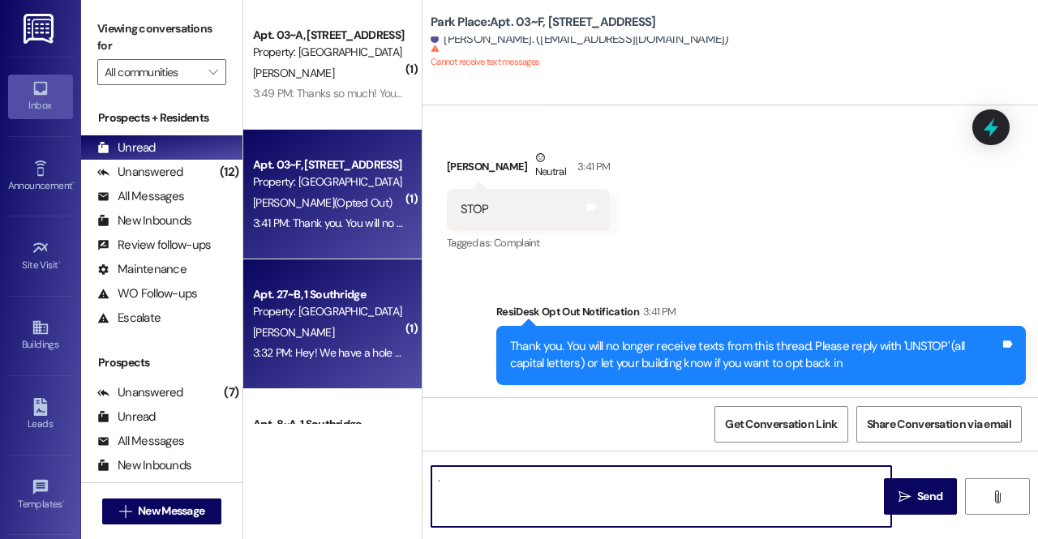
type textarea "."
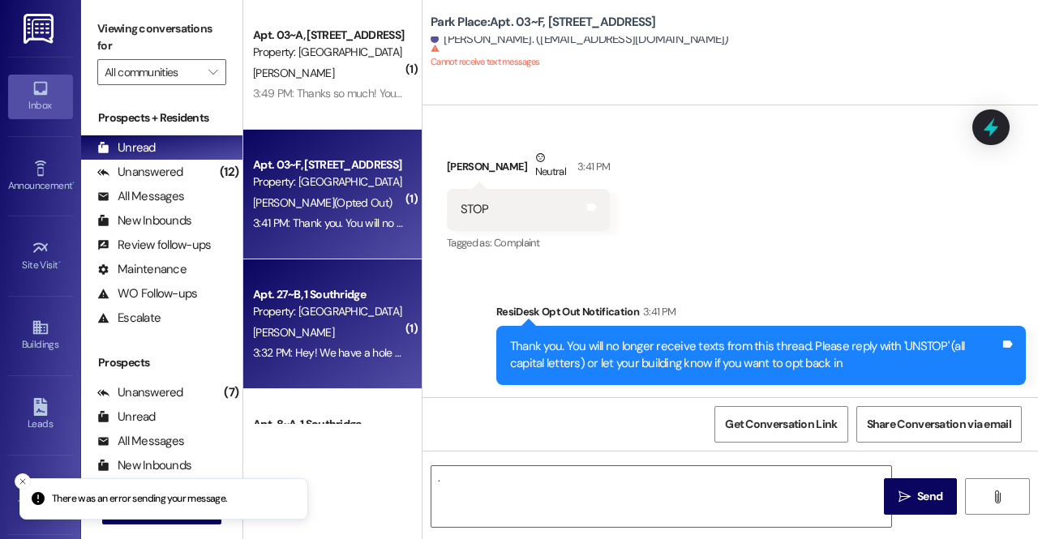
click at [366, 353] on div "3:32 PM: Hey! We have a hole in our ceiling from when they fixed our shower, ju…" at bounding box center [759, 353] width 1012 height 15
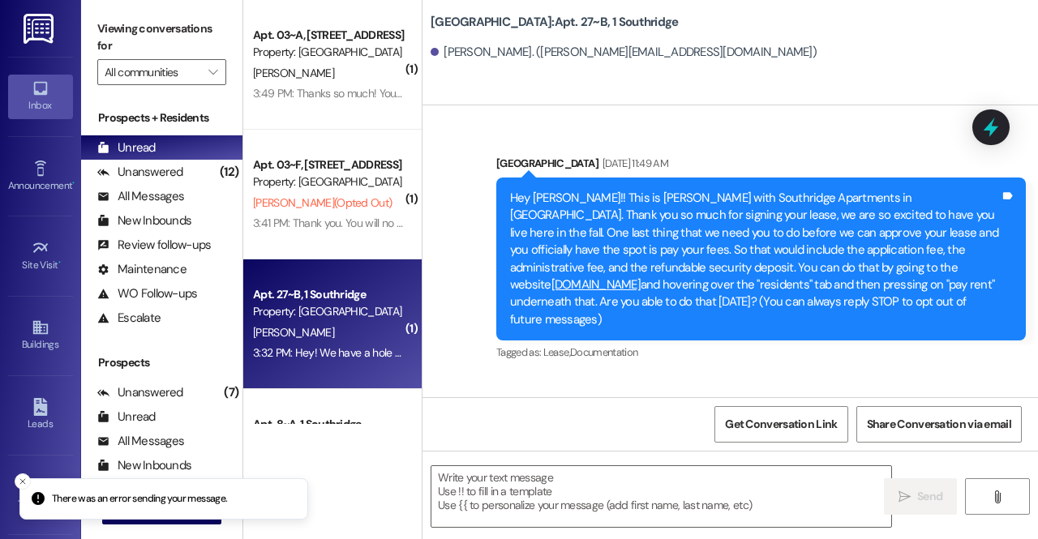
scroll to position [1342, 0]
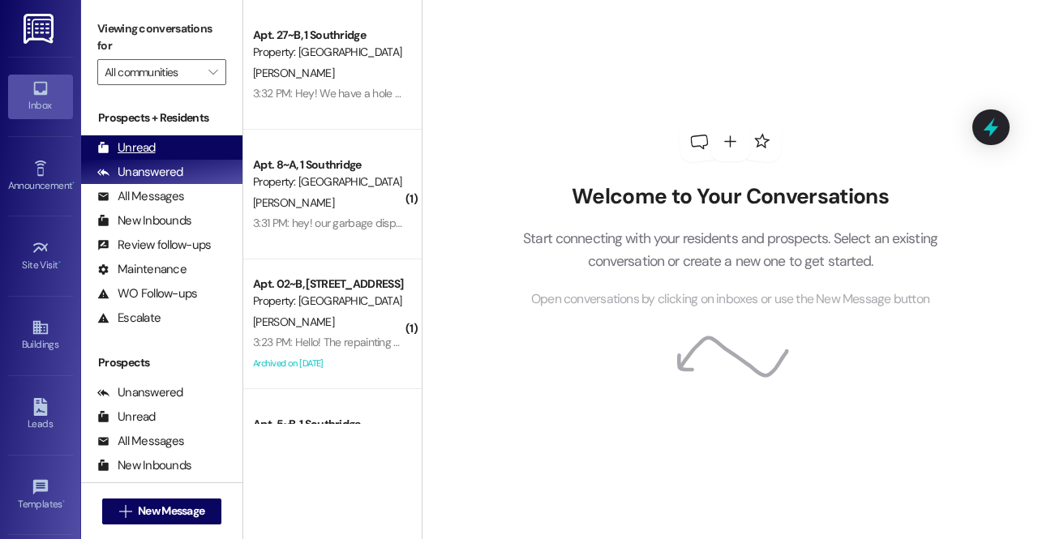
click at [186, 149] on div "Unread (0)" at bounding box center [161, 147] width 161 height 24
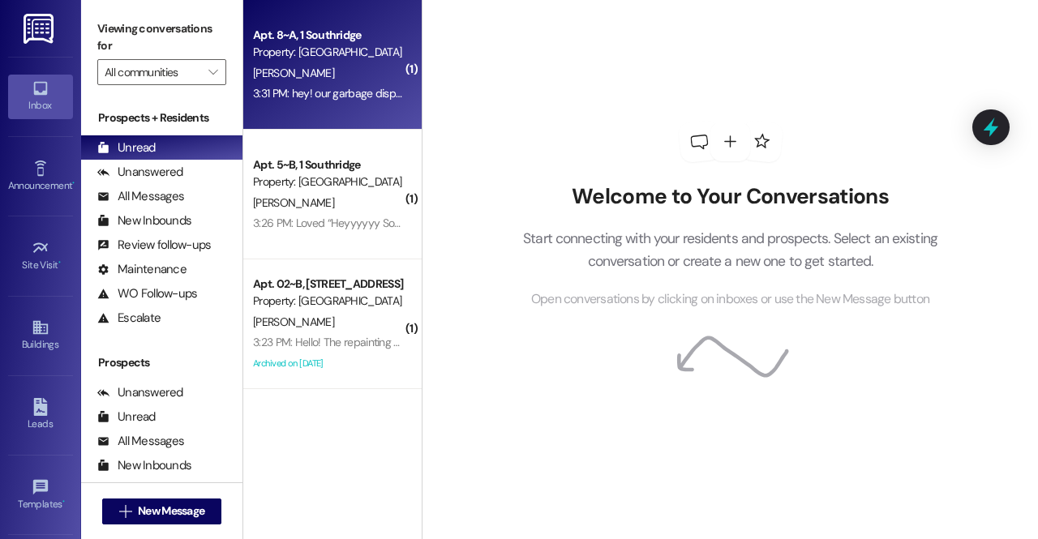
click at [304, 71] on div "[PERSON_NAME]" at bounding box center [327, 73] width 153 height 20
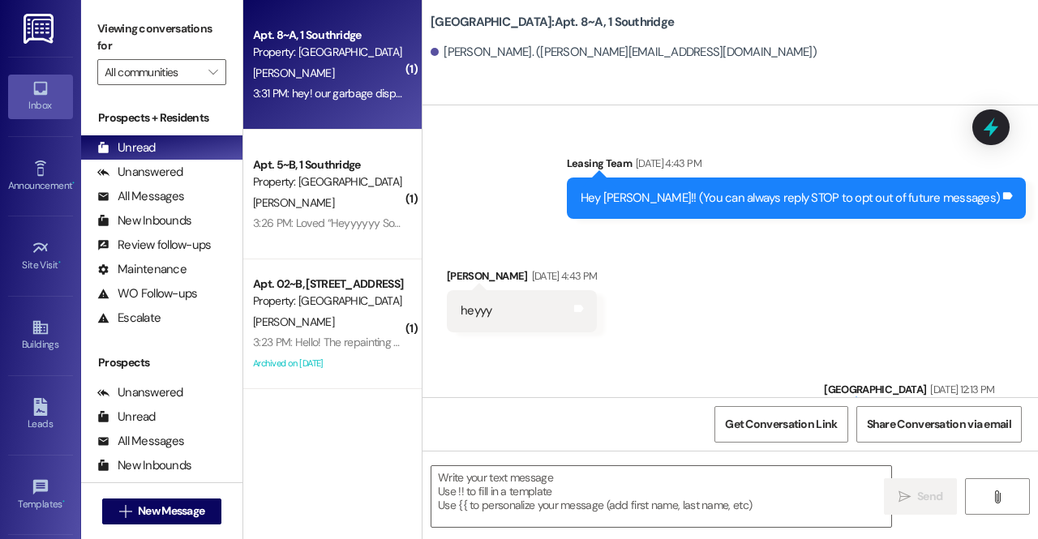
scroll to position [27921, 0]
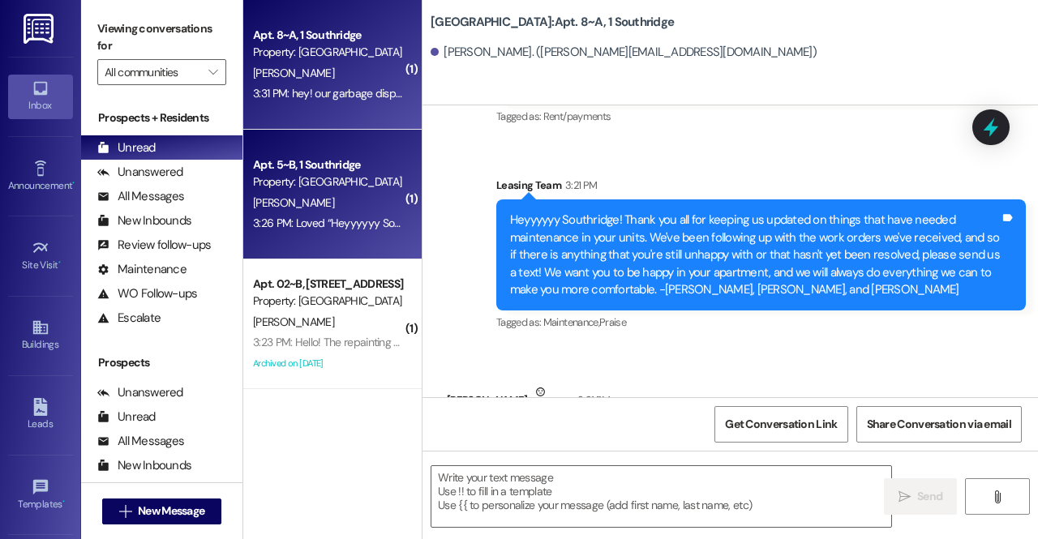
click at [308, 199] on span "[PERSON_NAME]" at bounding box center [293, 203] width 81 height 15
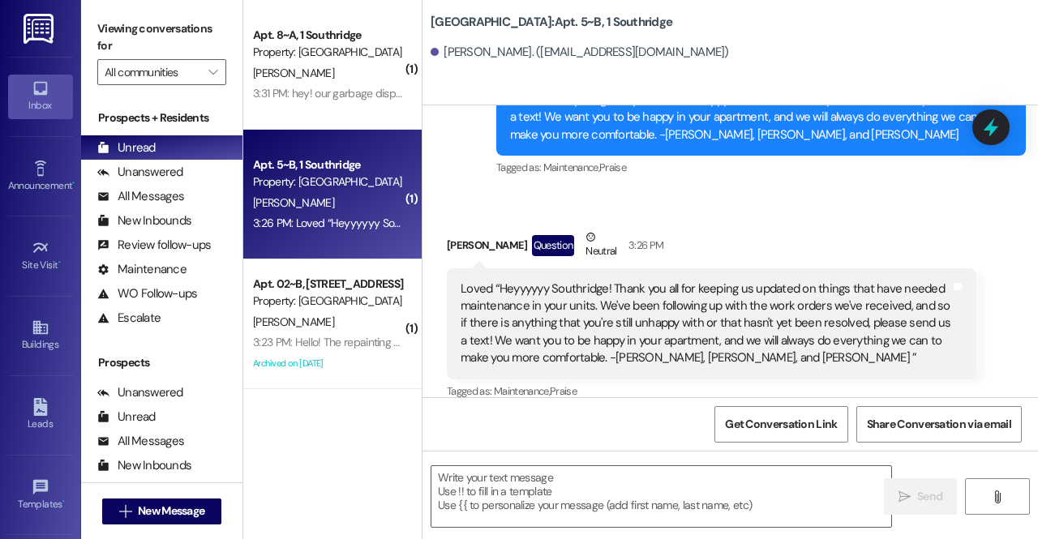
scroll to position [5126, 0]
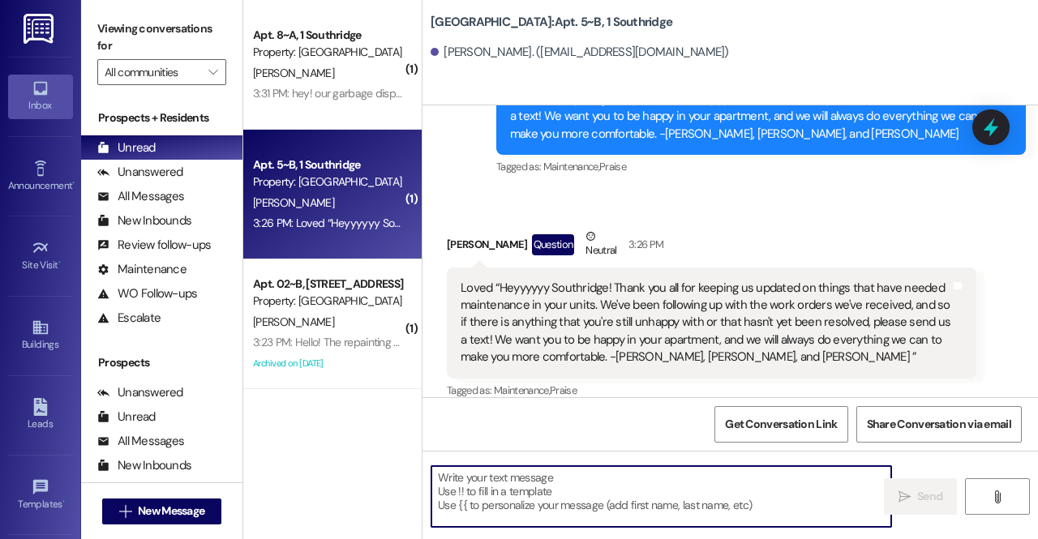
click at [498, 514] on textarea at bounding box center [662, 496] width 460 height 61
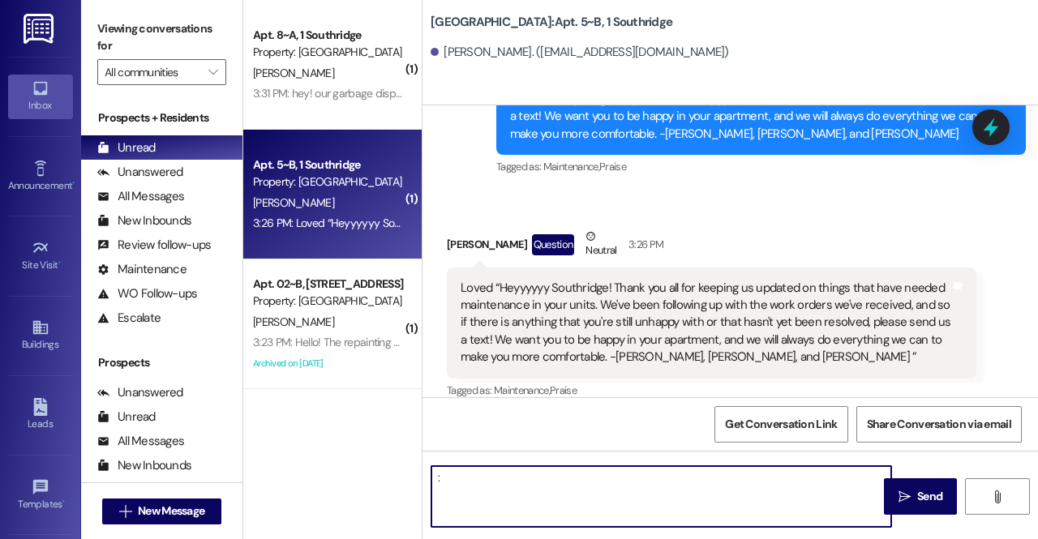
type textarea ":)"
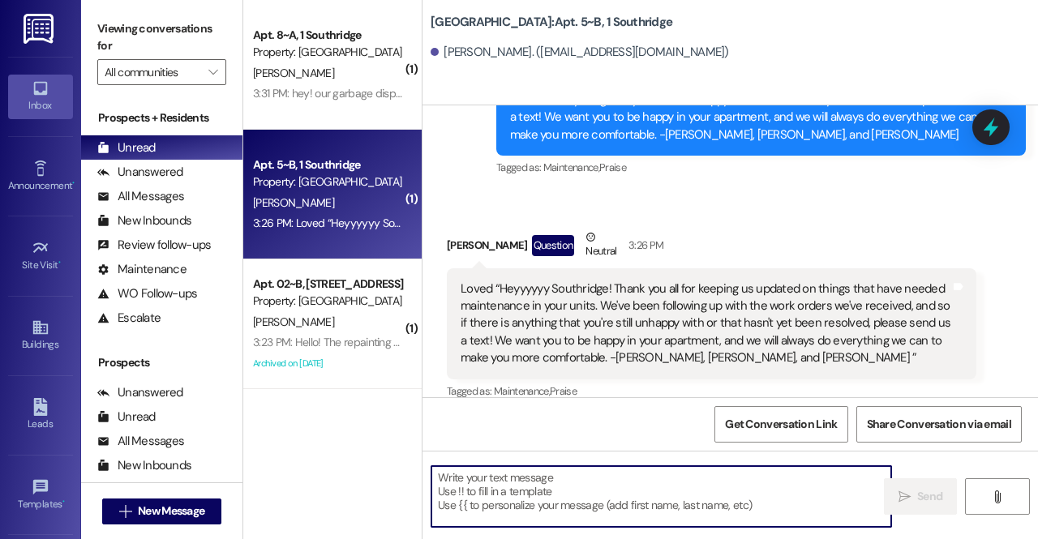
scroll to position [5239, 0]
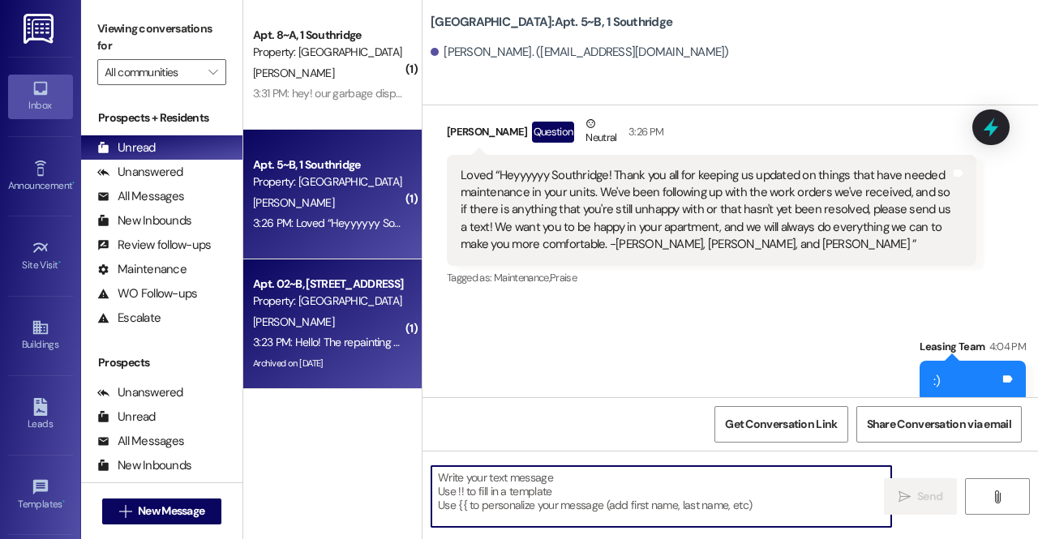
click at [389, 312] on div "[PERSON_NAME]" at bounding box center [327, 322] width 153 height 20
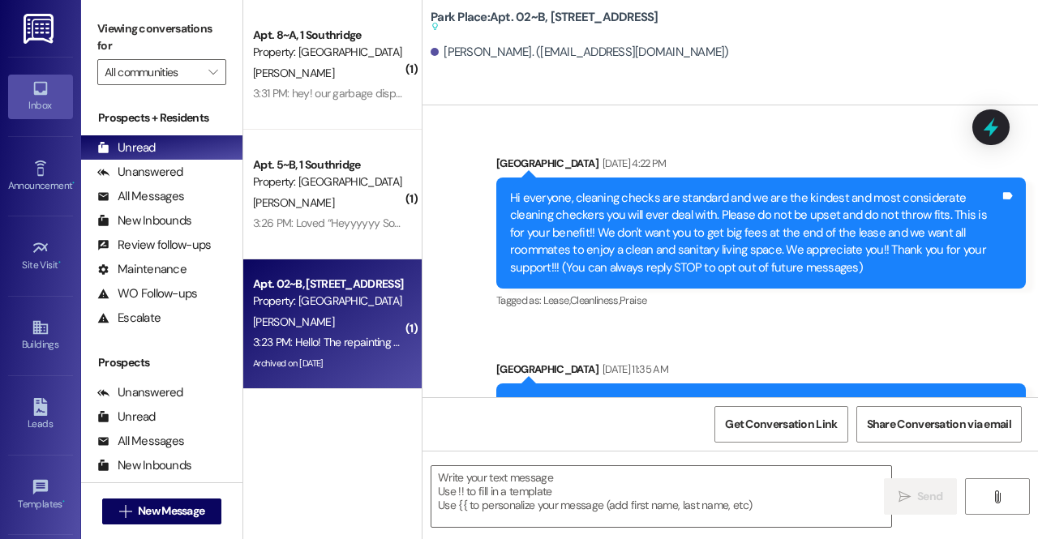
scroll to position [67525, 0]
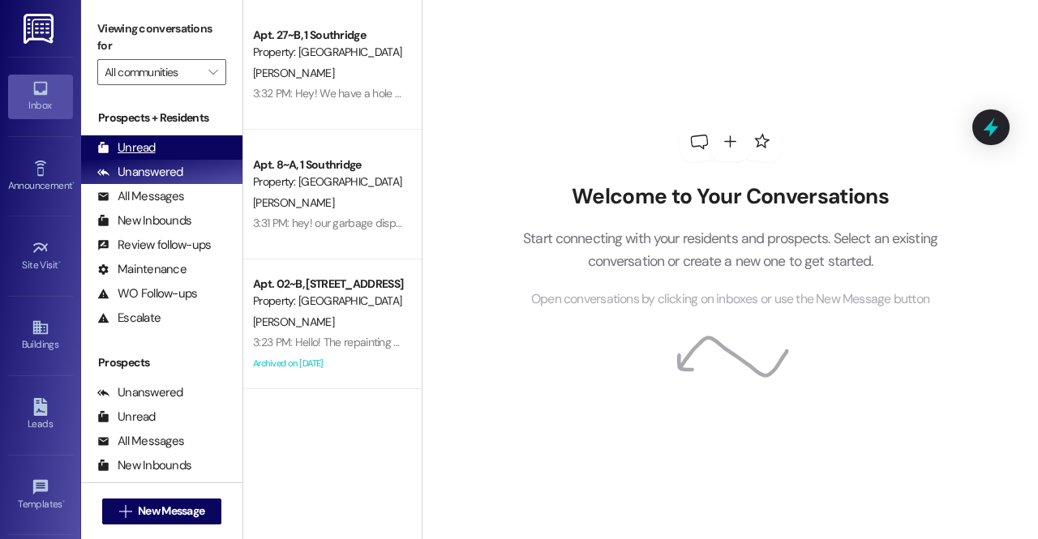
click at [119, 148] on div "Unread" at bounding box center [126, 148] width 58 height 17
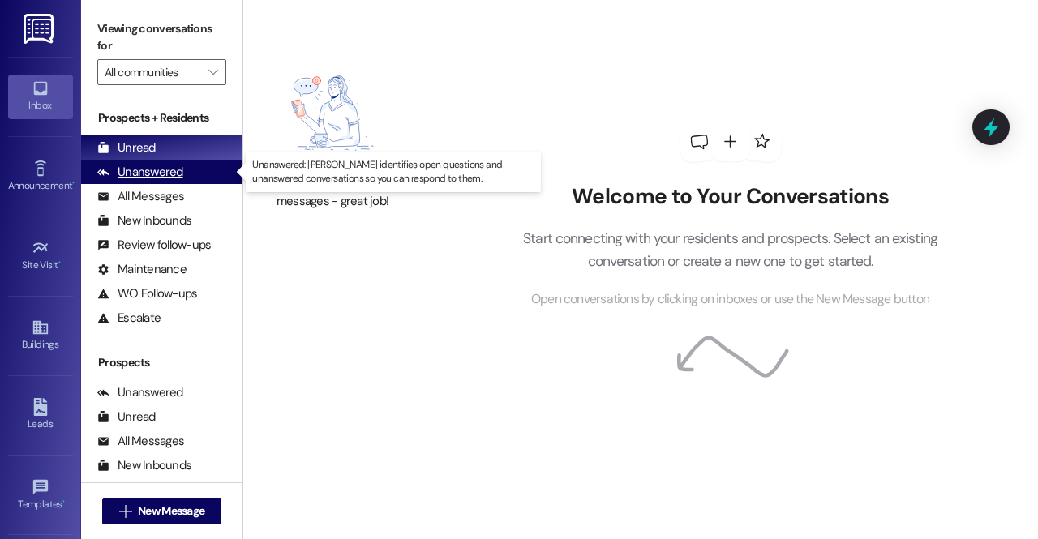
click at [154, 178] on div "Unanswered" at bounding box center [140, 172] width 86 height 17
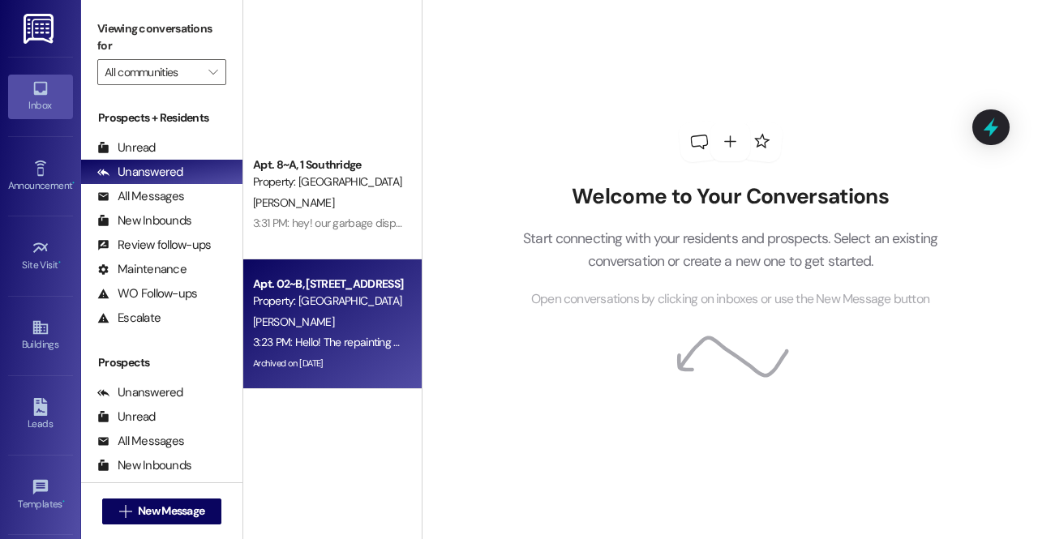
scroll to position [354, 0]
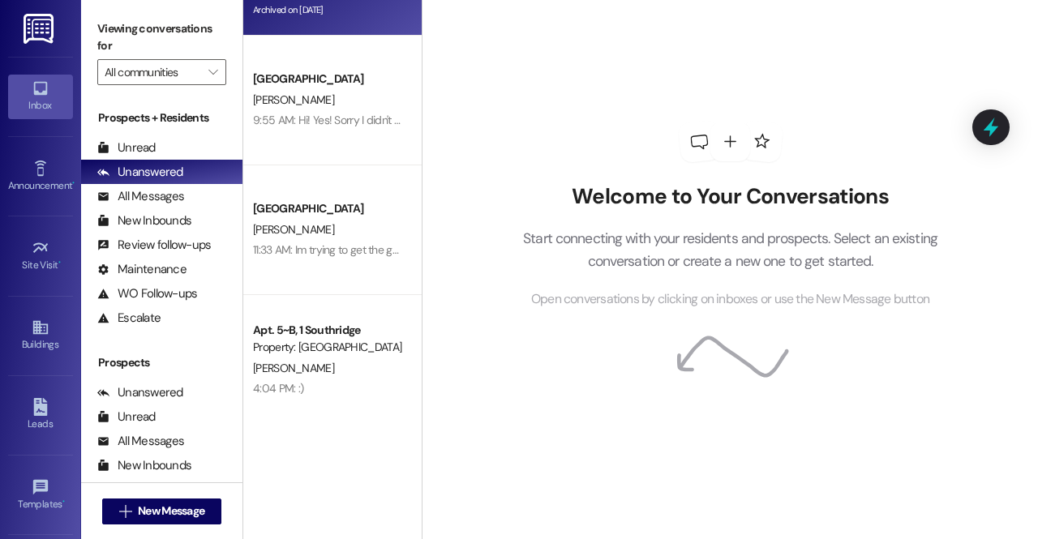
click at [344, 316] on div "Apt. 5~B, 1 Southridge Property: Southridge R. Ausborne 4:04 PM: :) 4:04 PM: :)" at bounding box center [332, 360] width 178 height 130
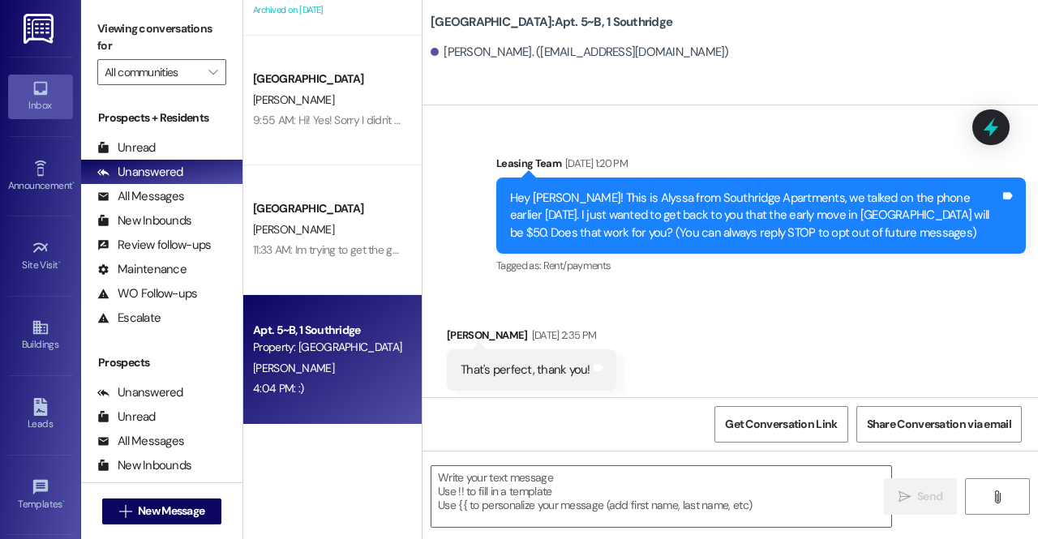
scroll to position [5239, 0]
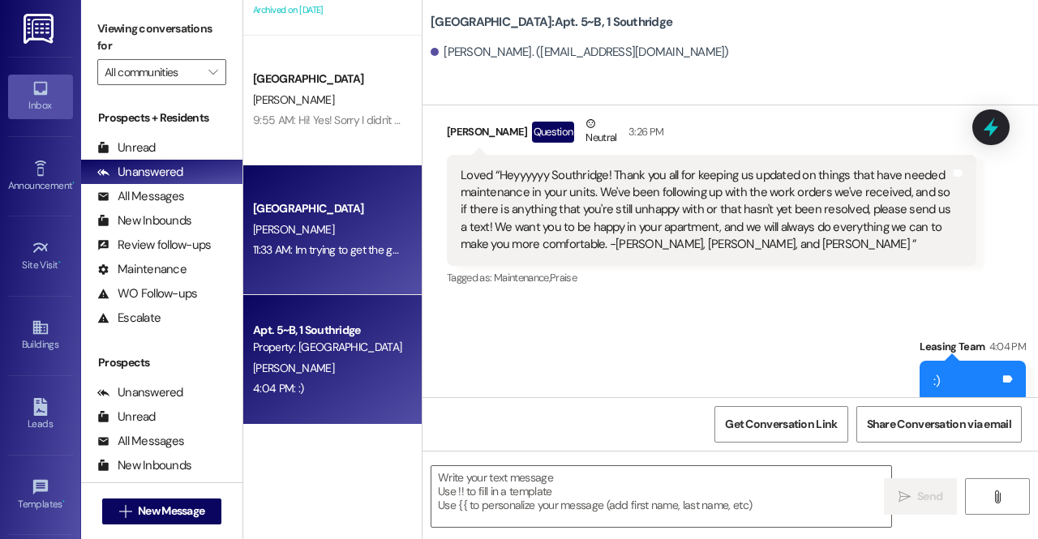
click at [345, 275] on div "Southridge Prospect M. Bateman 11:33 AM: Im trying to get the guarantor applica…" at bounding box center [332, 230] width 178 height 130
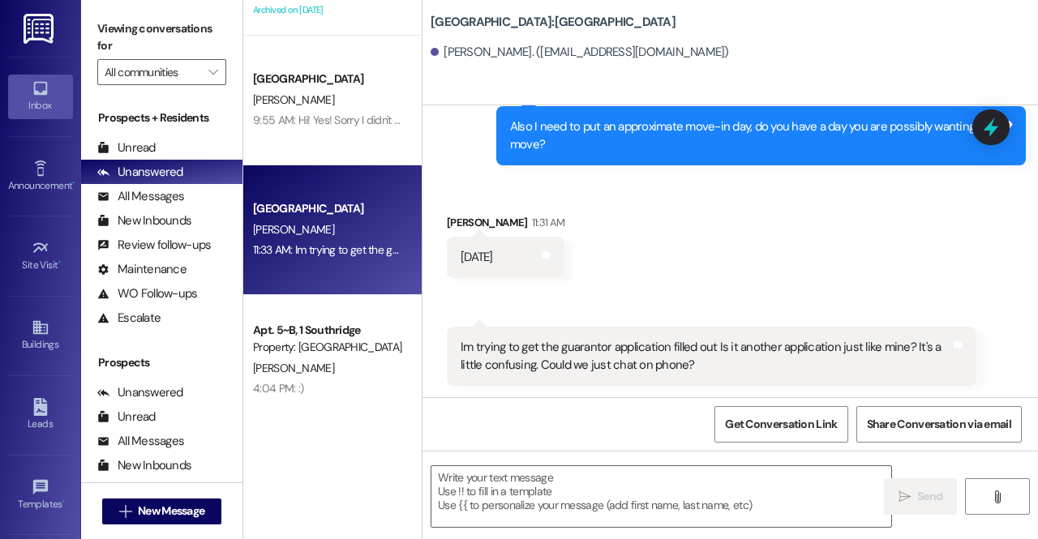
scroll to position [1252, 0]
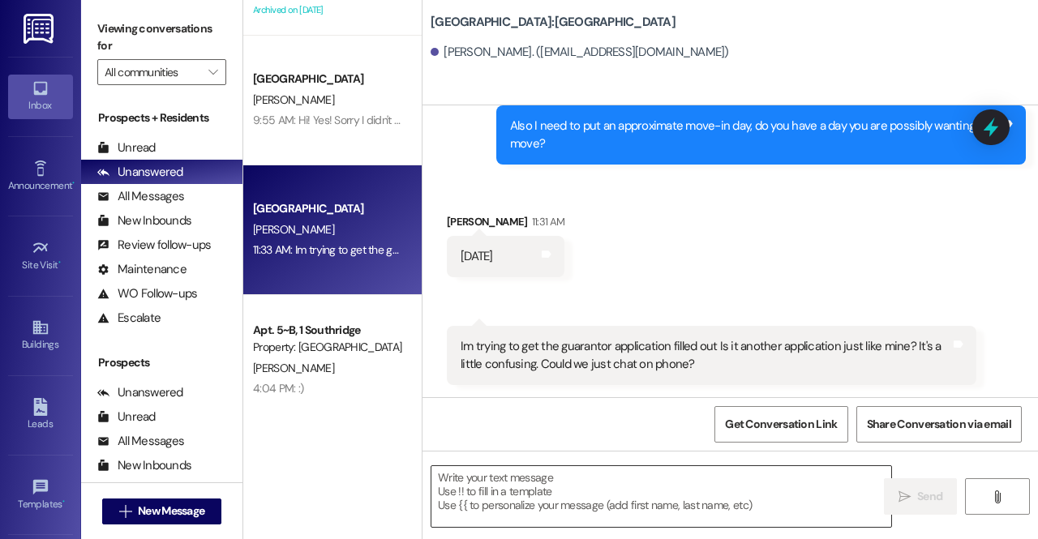
click at [511, 487] on textarea at bounding box center [662, 496] width 460 height 61
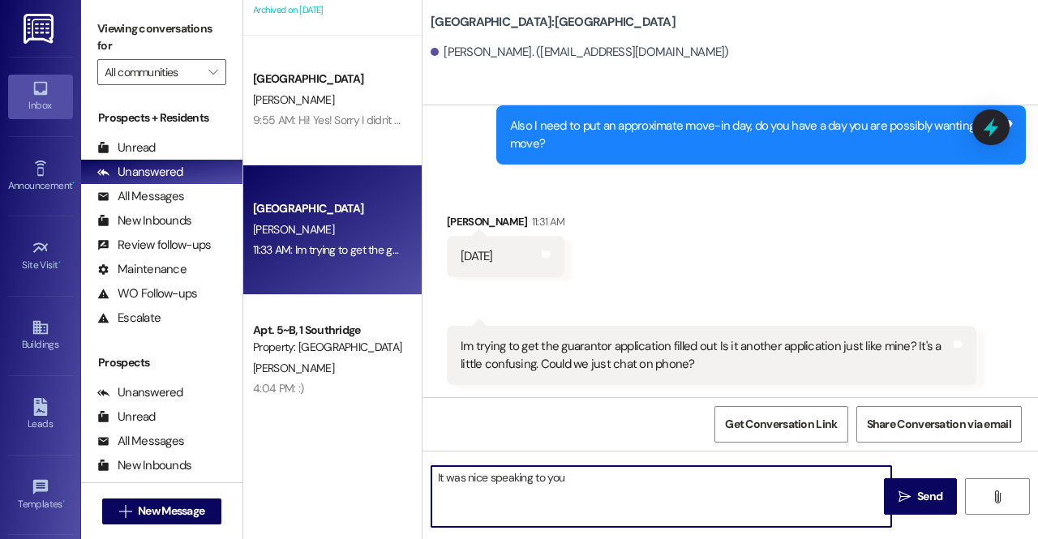
type textarea "It was nice speaking to you!"
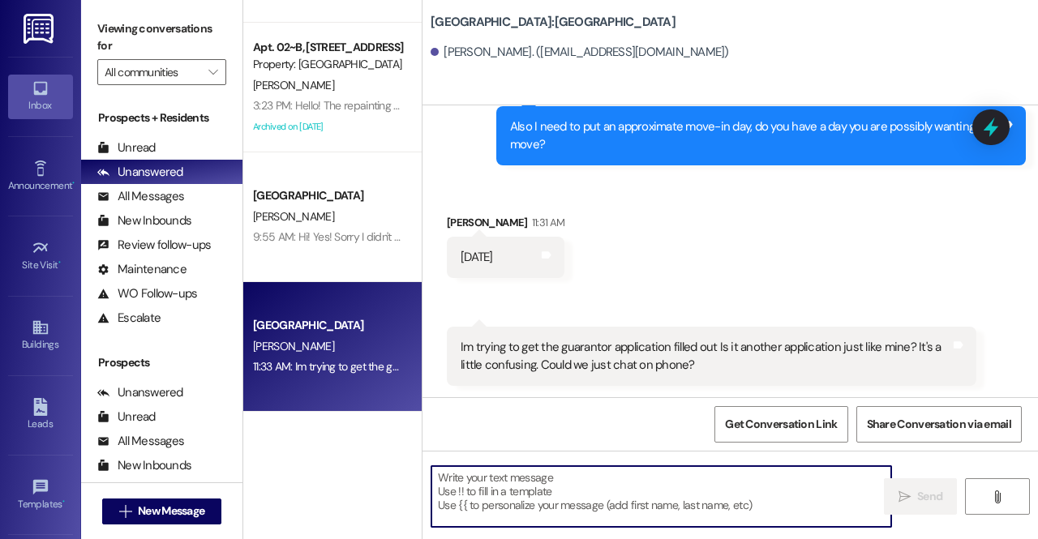
scroll to position [232, 0]
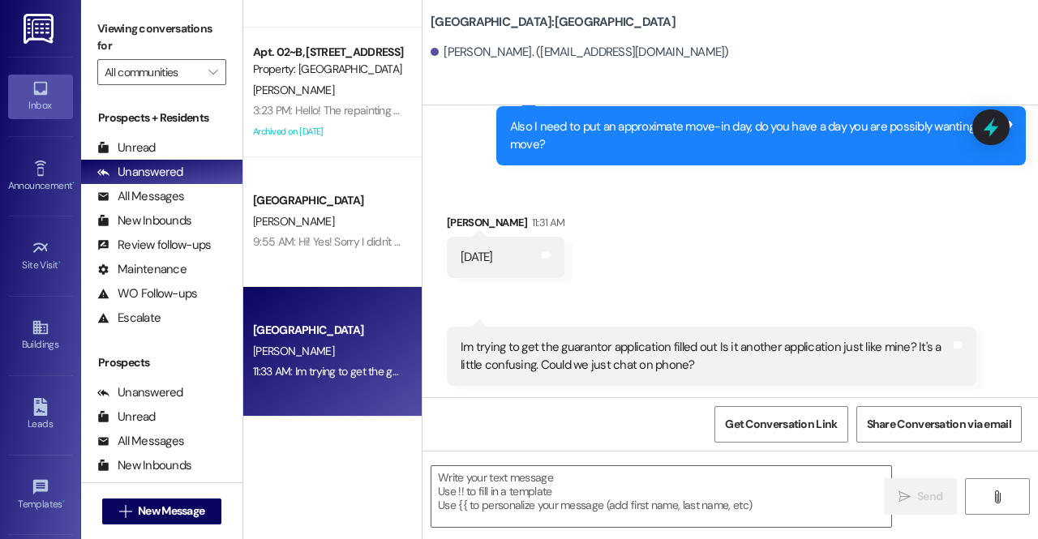
click at [344, 224] on div "[PERSON_NAME]" at bounding box center [327, 222] width 153 height 20
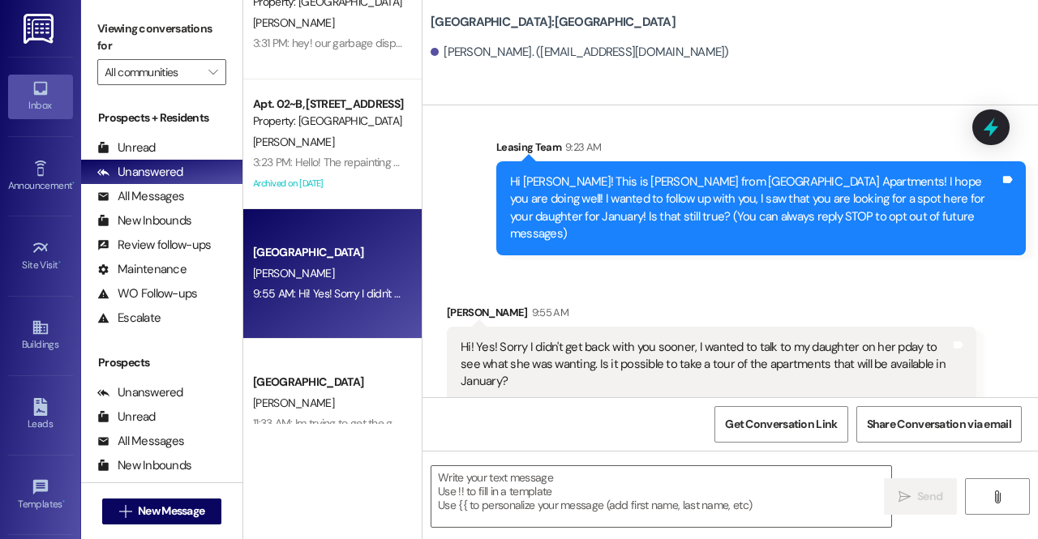
scroll to position [167, 0]
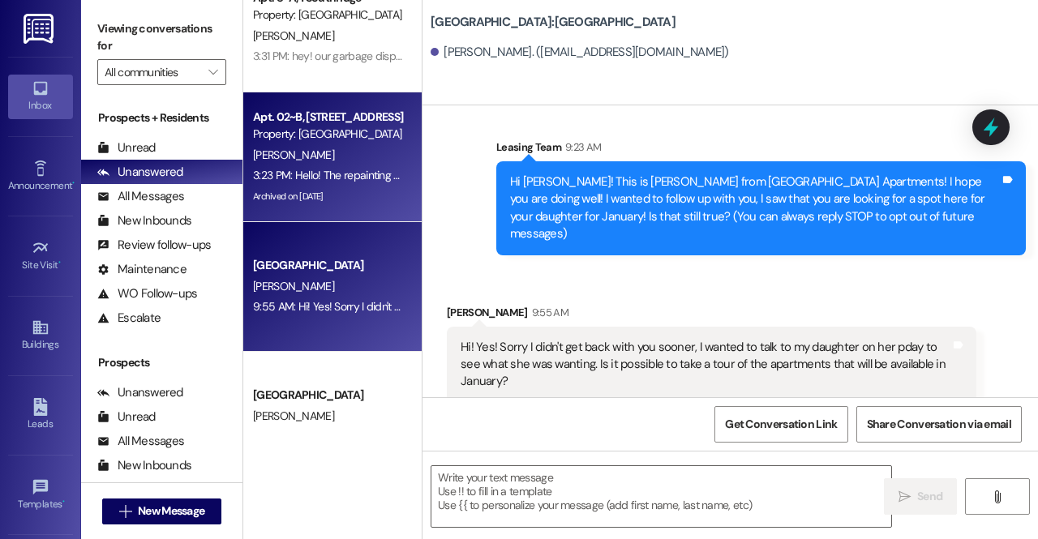
click at [355, 186] on div "3:23 PM: Hello! The repainting has not been done in our apartment, around light…" at bounding box center [327, 175] width 153 height 20
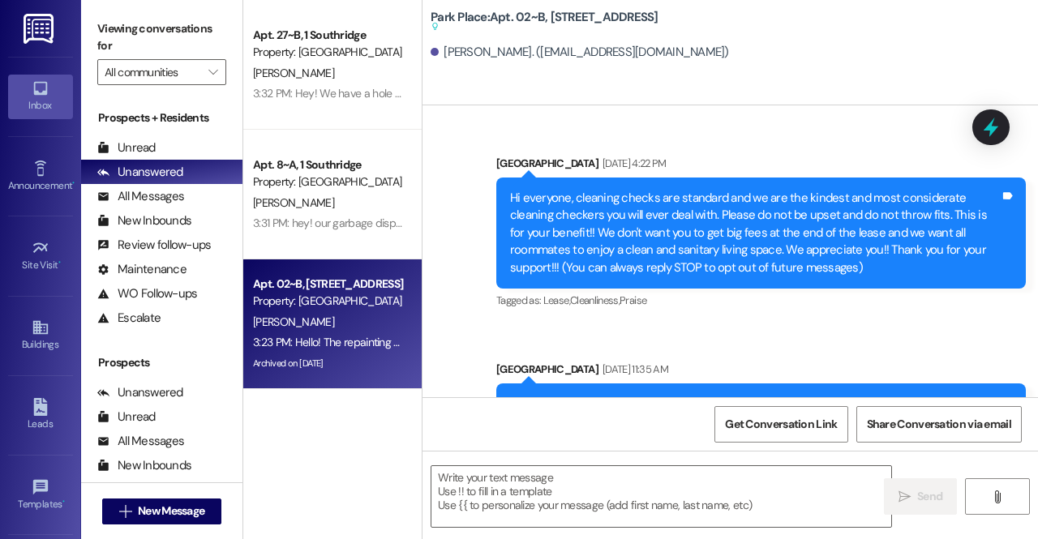
scroll to position [67525, 0]
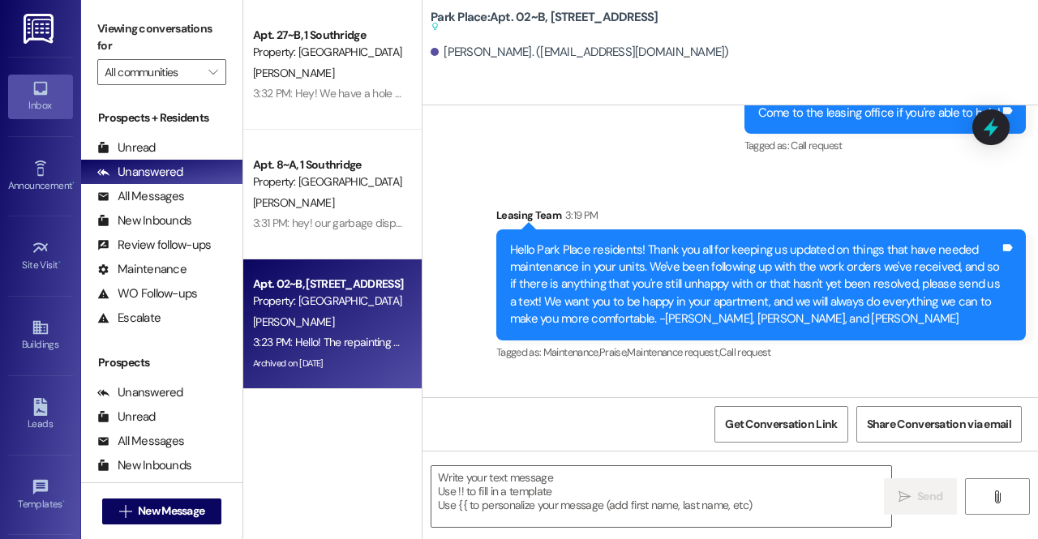
click at [482, 376] on div "Received via SMS Kaitlyn Robinson Question 3:23 PM Hello! The repainting has no…" at bounding box center [731, 454] width 616 height 157
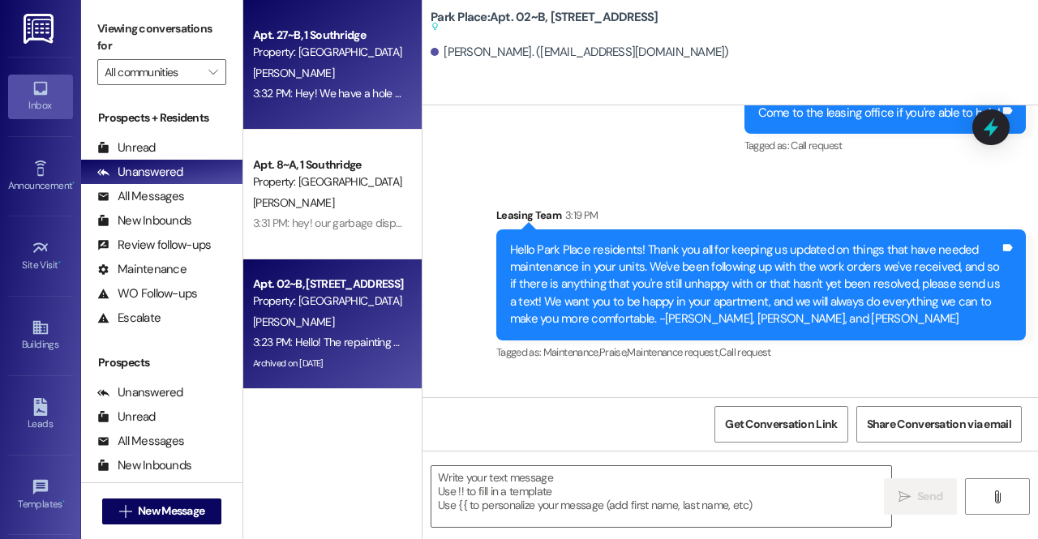
click at [363, 118] on div "Apt. 27~B, 1 Southridge Property: Southridge M. Lewis 3:32 PM: Hey! We have a h…" at bounding box center [332, 65] width 178 height 130
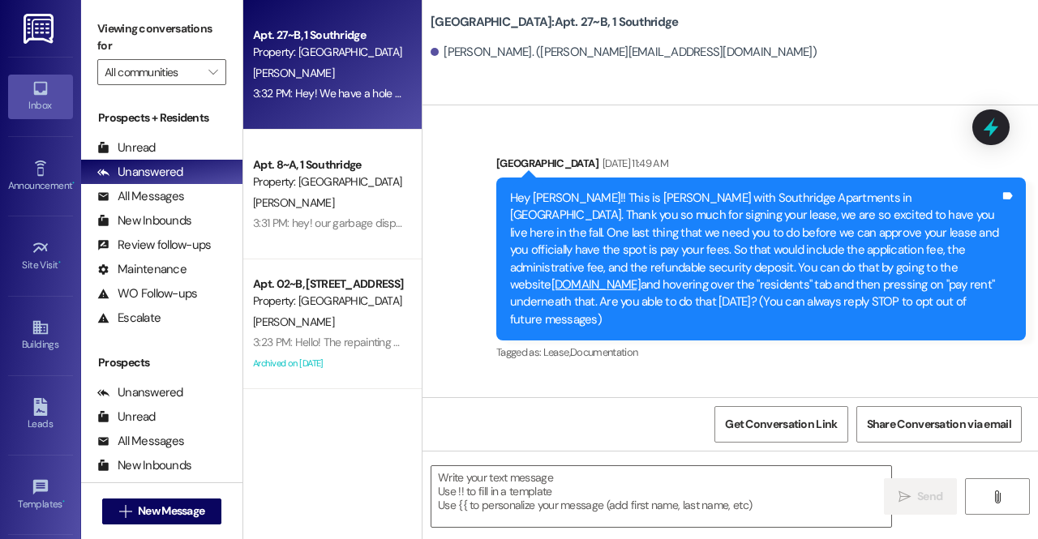
scroll to position [1342, 0]
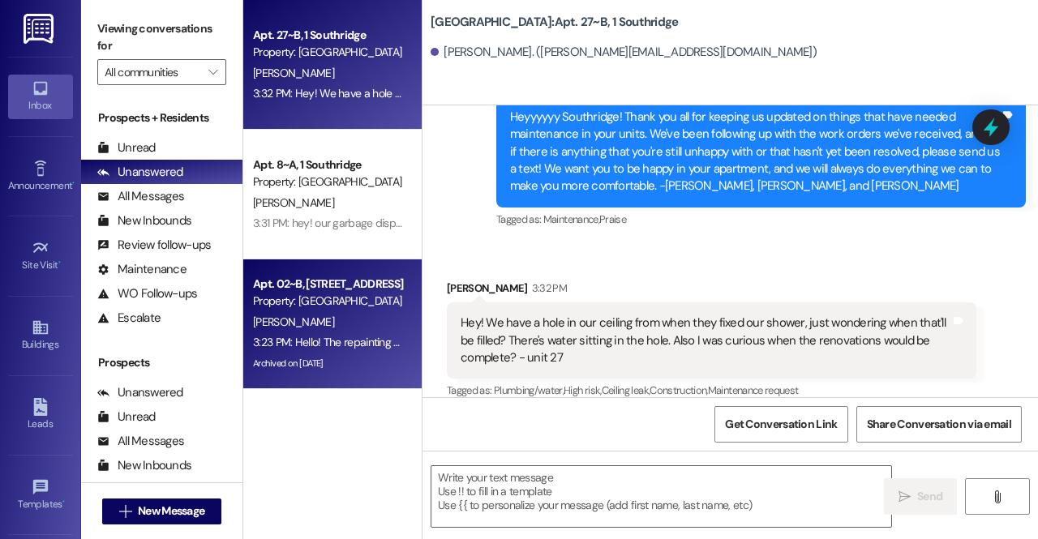
click at [339, 320] on div "K. Robinson" at bounding box center [327, 322] width 153 height 20
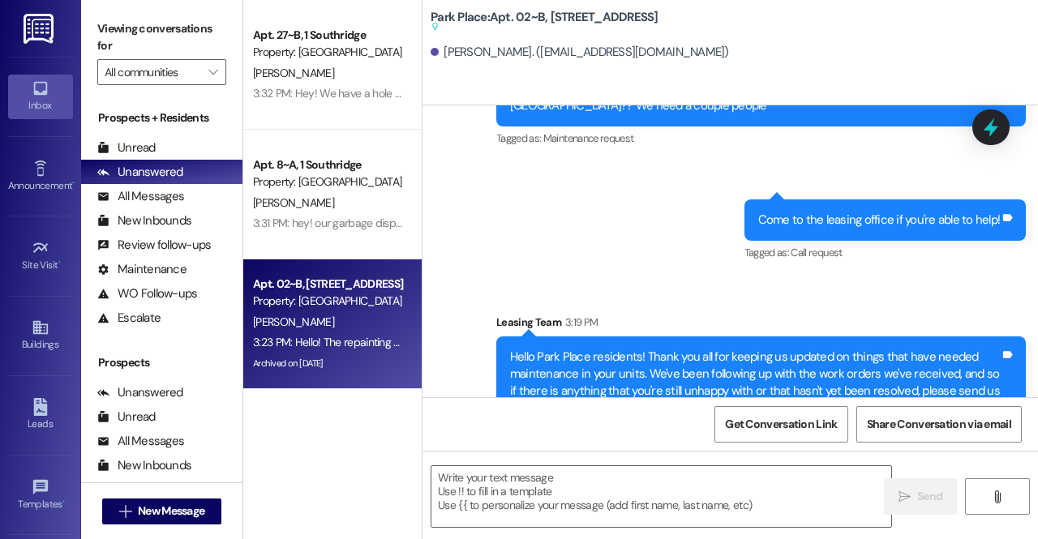
scroll to position [67525, 0]
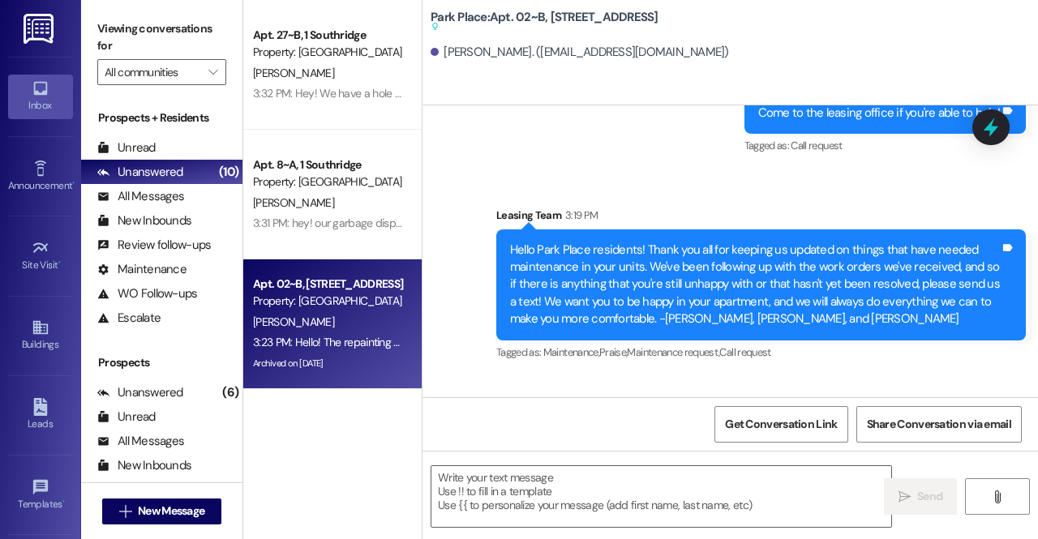
click at [579, 415] on div "3:23 PM" at bounding box center [597, 423] width 39 height 17
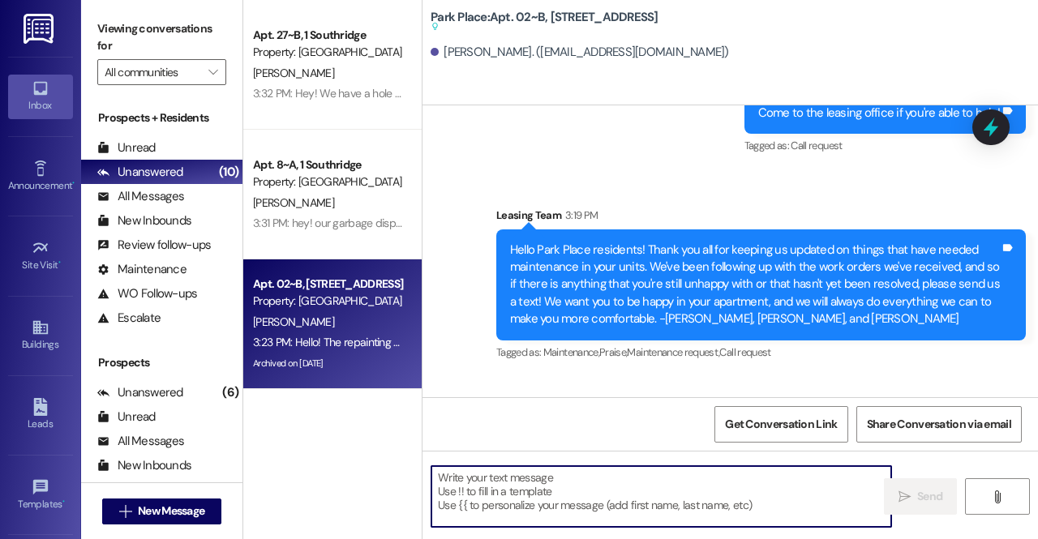
click at [519, 481] on textarea at bounding box center [662, 496] width 460 height 61
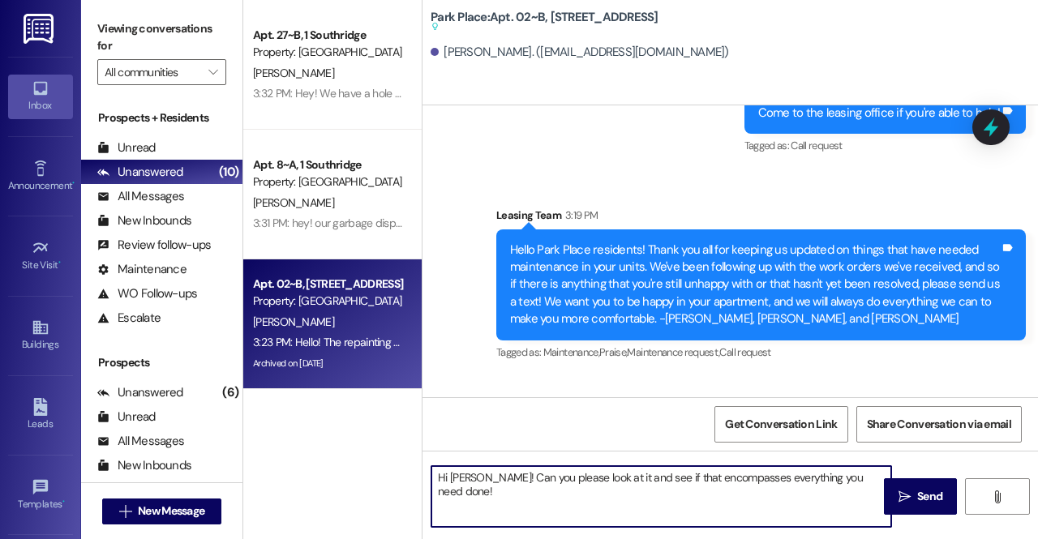
click at [490, 473] on textarea "Hi Kaitlyn! Can you please look at it and see if that encompasses everything yo…" at bounding box center [662, 496] width 460 height 61
click at [810, 477] on textarea "Hi Kaitlyn! Jonesy has an open work order for your unit! Can you please look at…" at bounding box center [662, 496] width 460 height 61
click at [825, 499] on textarea "Hi Kaitlyn! Jonesy has an open work order for your unit! Can you please look at…" at bounding box center [662, 496] width 460 height 61
type textarea "Hi Kaitlyn! Jonesy has an open work order for your unit! Can you please look at…"
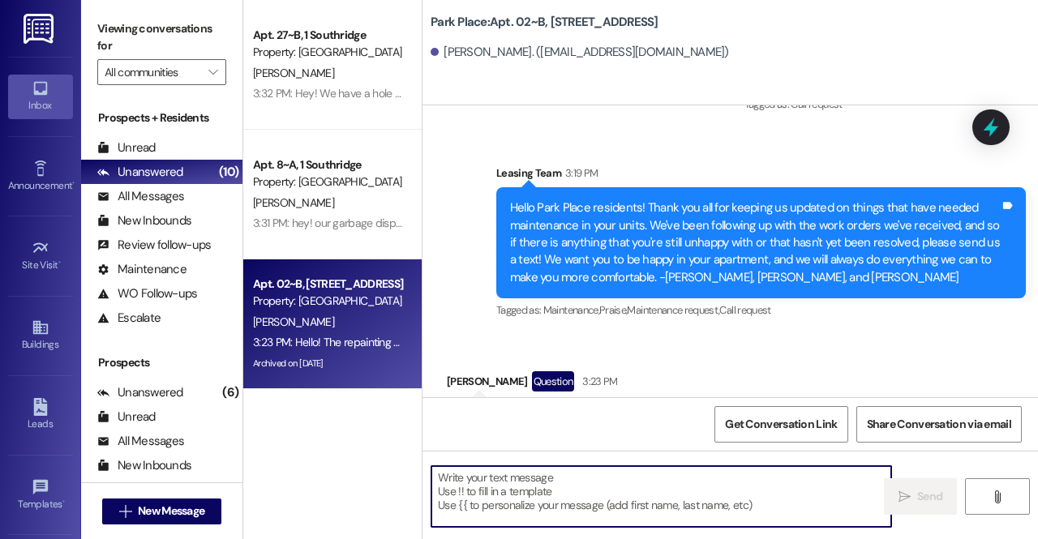
scroll to position [67483, 0]
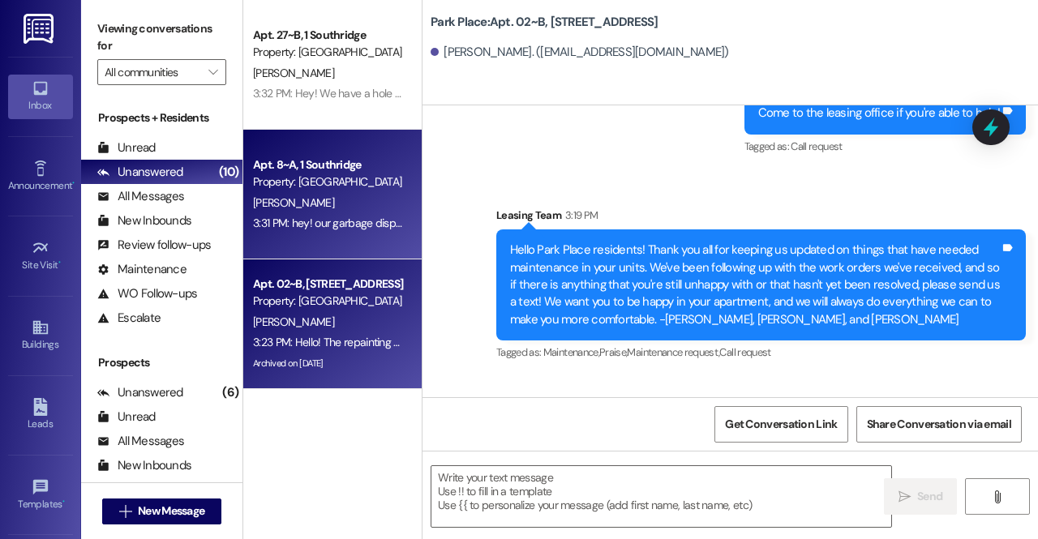
click at [307, 223] on div "3:31 PM: hey! our garbage disposal doesn't work anymore😕 3:31 PM: hey! our garb…" at bounding box center [393, 223] width 281 height 15
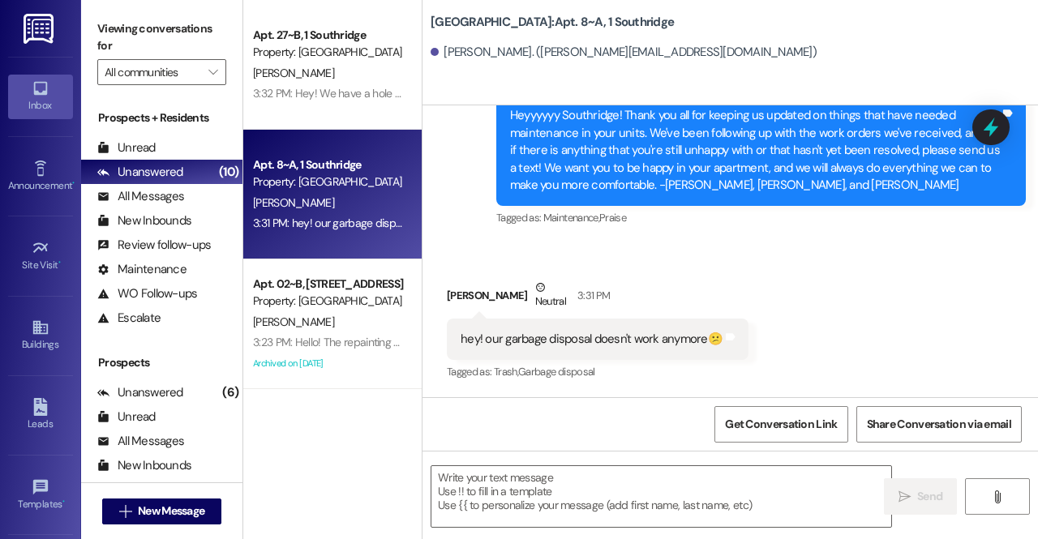
scroll to position [27921, 0]
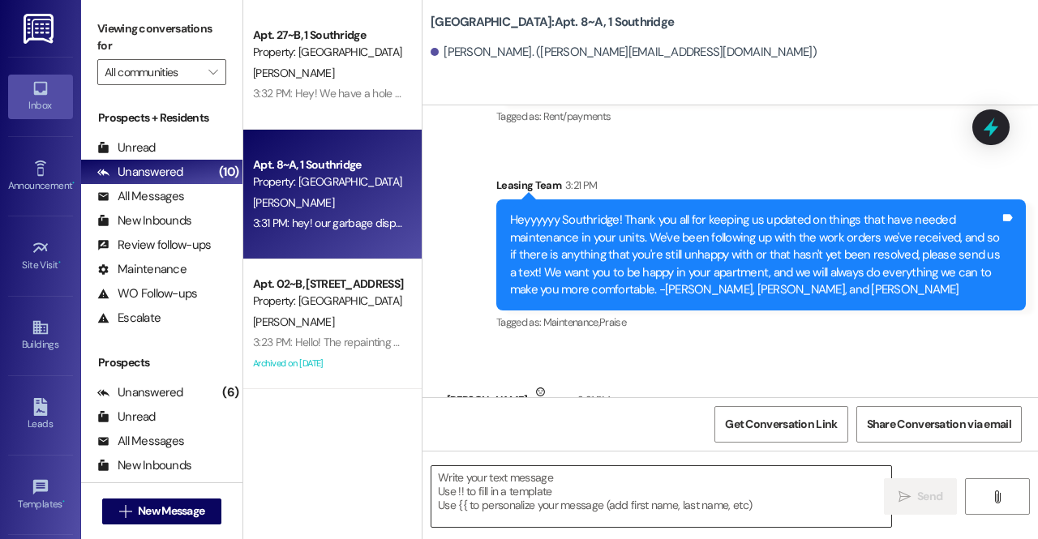
click at [508, 506] on textarea at bounding box center [662, 496] width 460 height 61
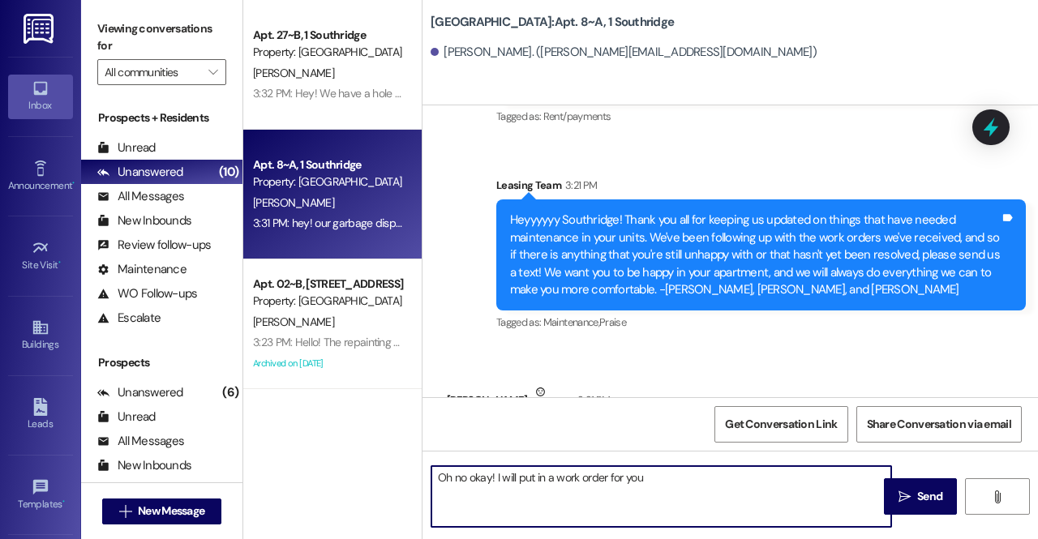
type textarea "Oh no okay! I will put in a work order for you!"
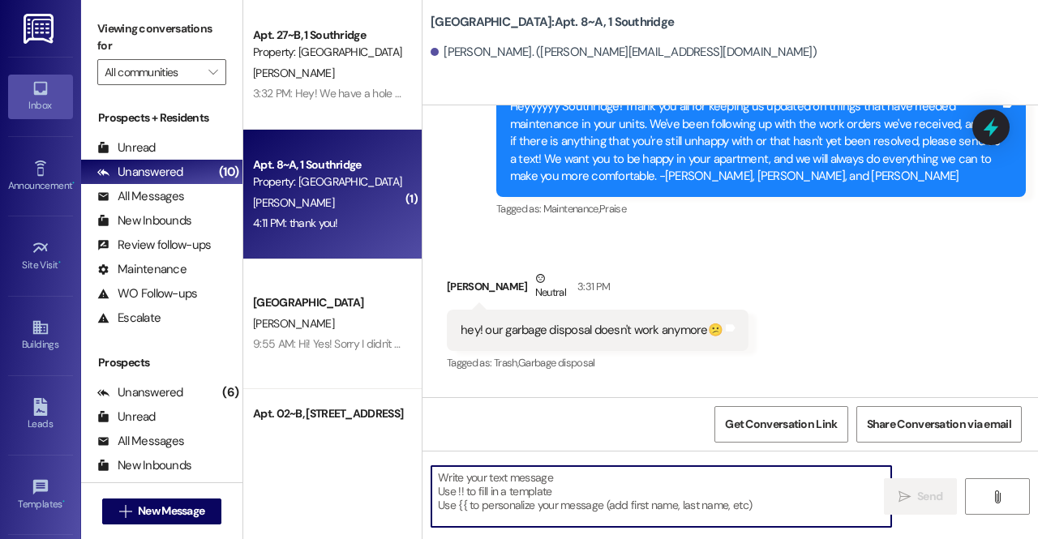
scroll to position [28146, 0]
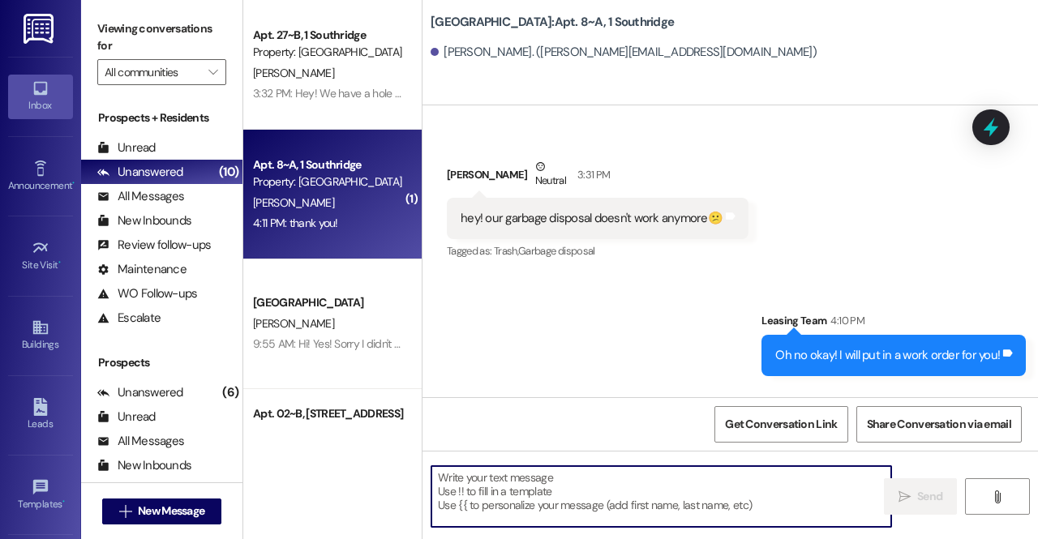
click at [477, 473] on textarea at bounding box center [662, 496] width 460 height 61
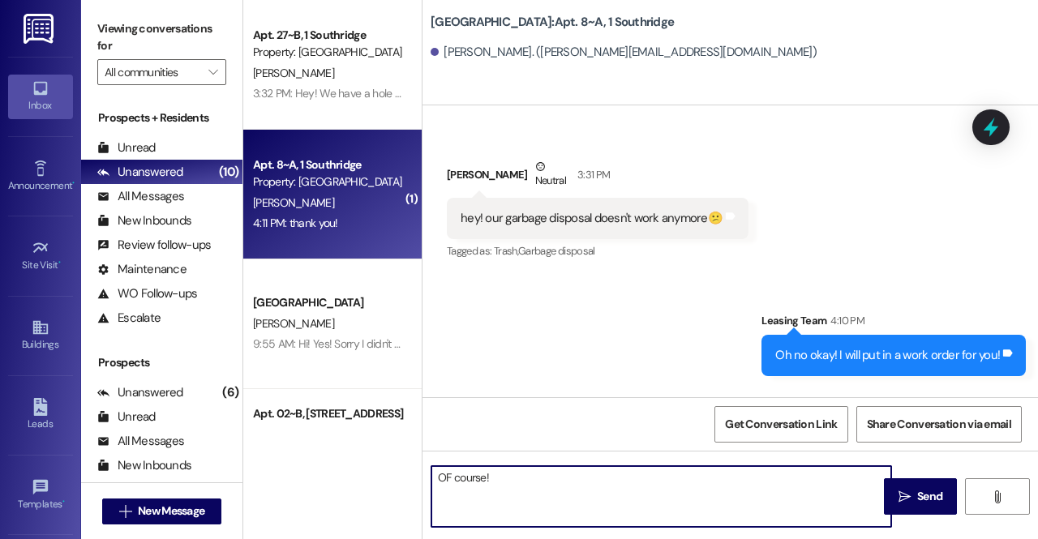
click at [449, 479] on textarea "OF course!" at bounding box center [662, 496] width 460 height 61
type textarea "Of course!"
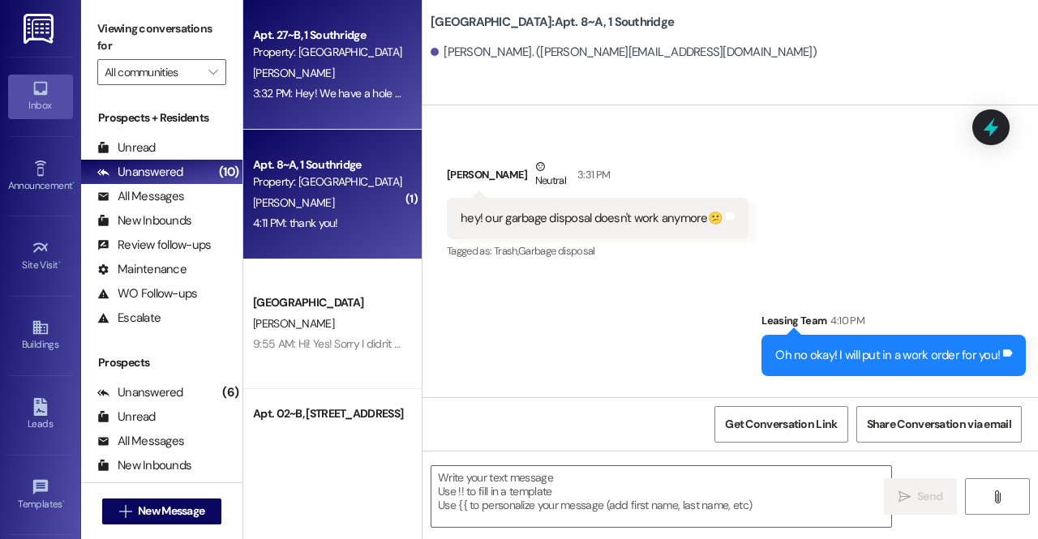
click at [332, 101] on div "3:32 PM: Hey! We have a hole in our ceiling from when they fixed our shower, ju…" at bounding box center [327, 94] width 153 height 20
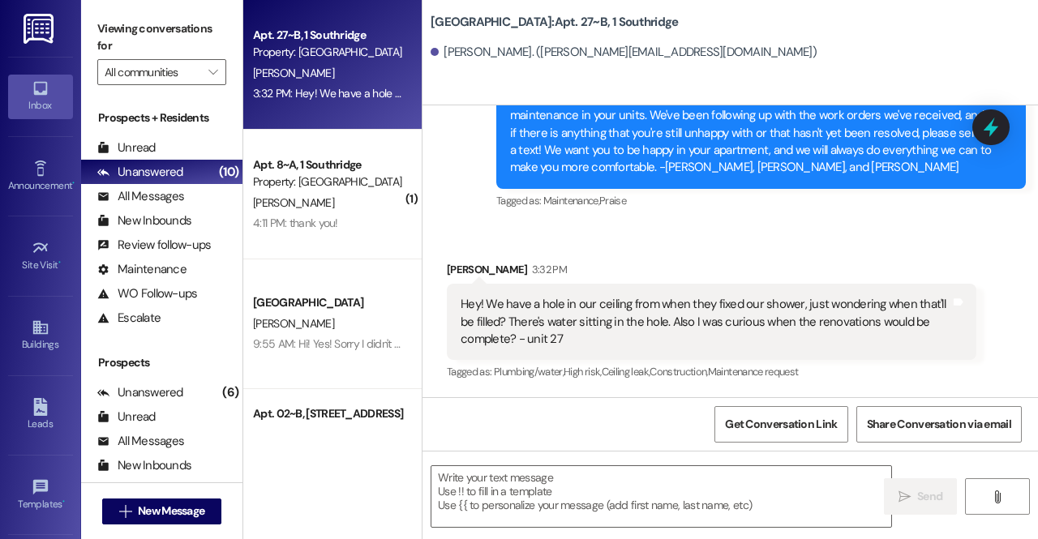
scroll to position [1342, 0]
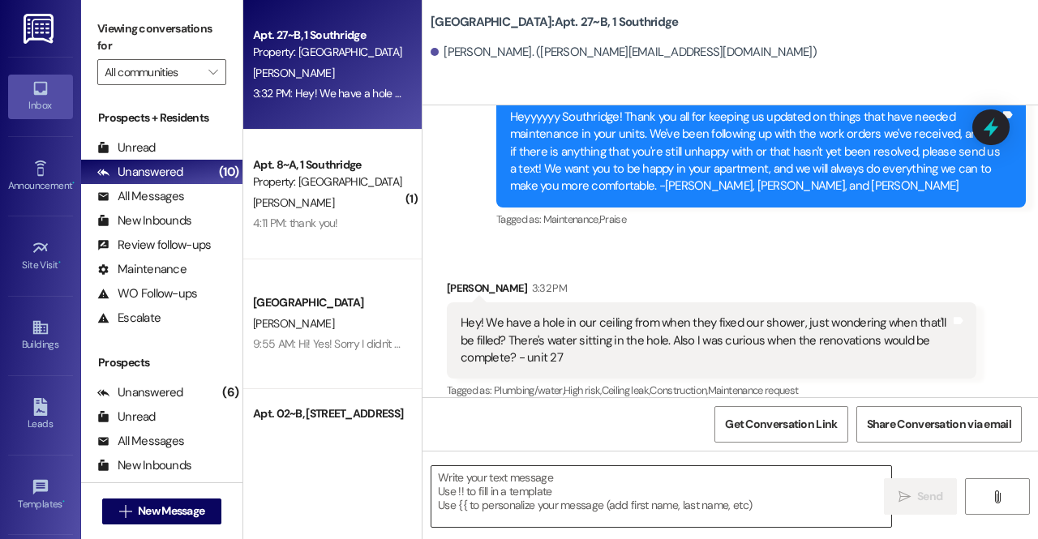
click at [514, 489] on textarea at bounding box center [662, 496] width 460 height 61
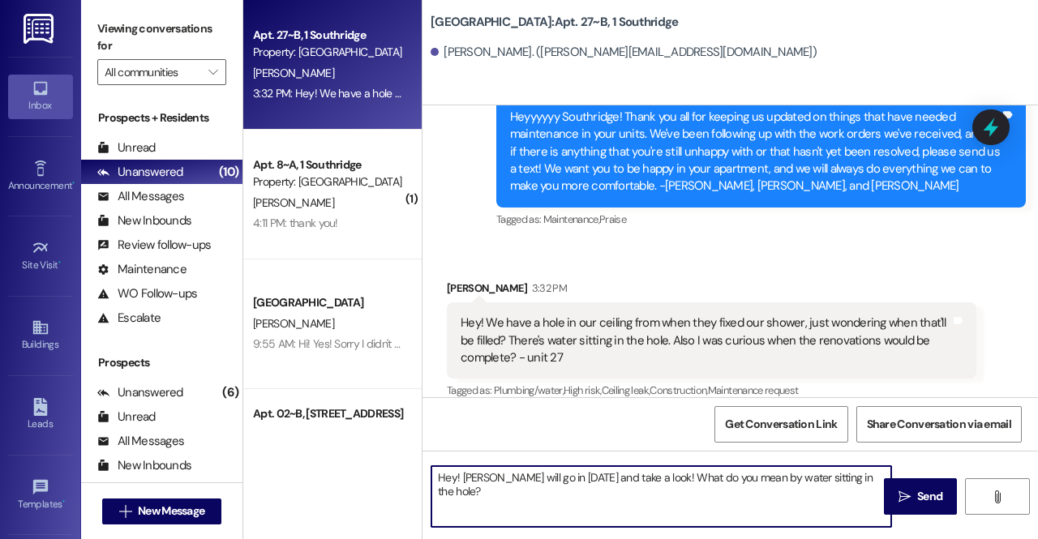
type textarea "Hey! Marcos will go in today and take a look! What do you mean by water sitting…"
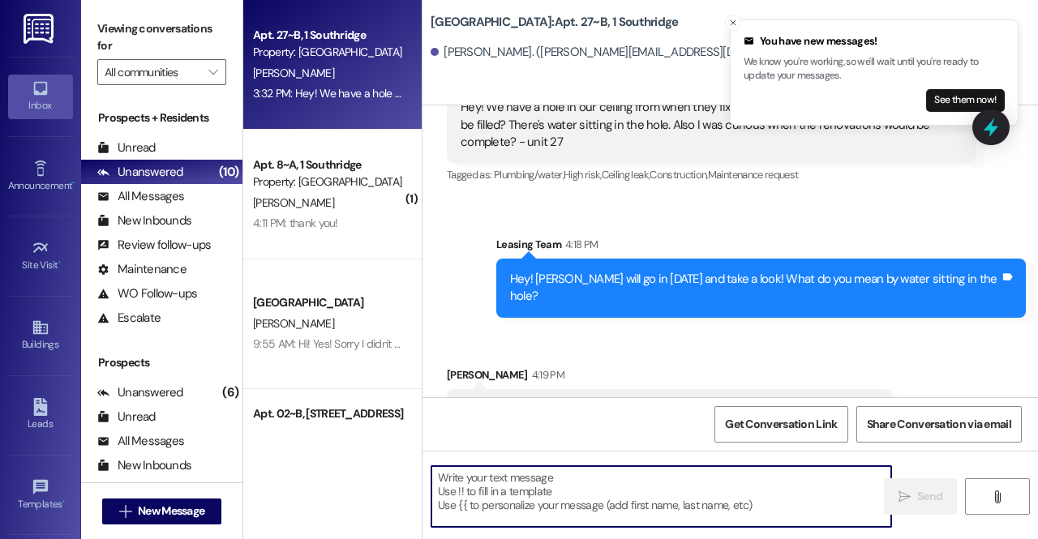
scroll to position [1567, 0]
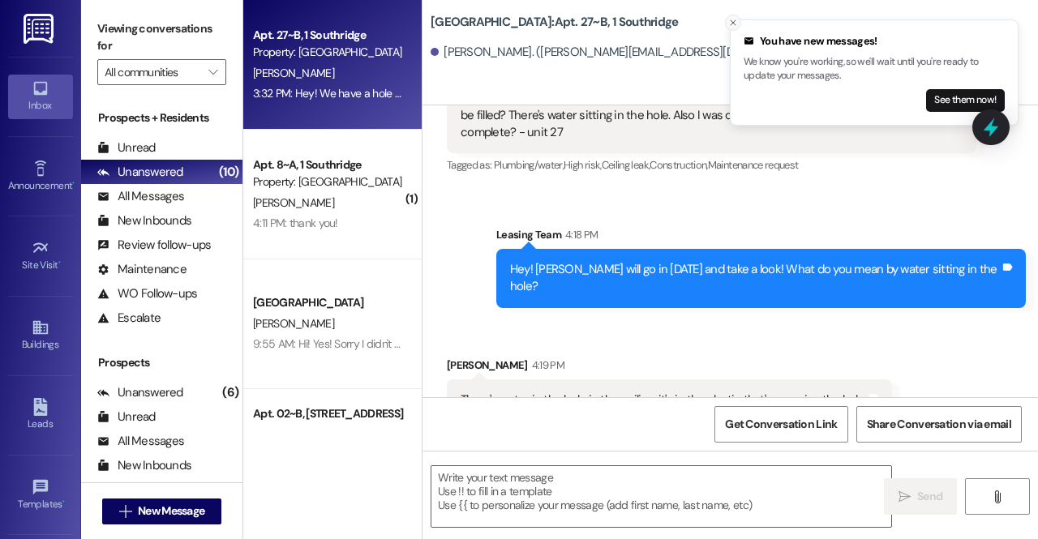
click at [727, 22] on button "Close toast" at bounding box center [733, 23] width 16 height 16
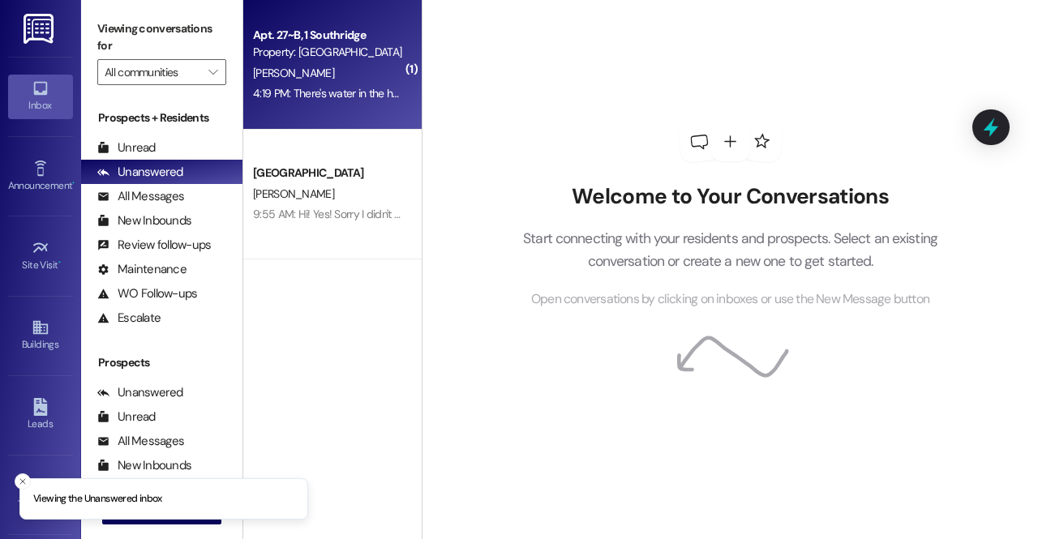
click at [368, 69] on div "M. Lewis" at bounding box center [327, 73] width 153 height 20
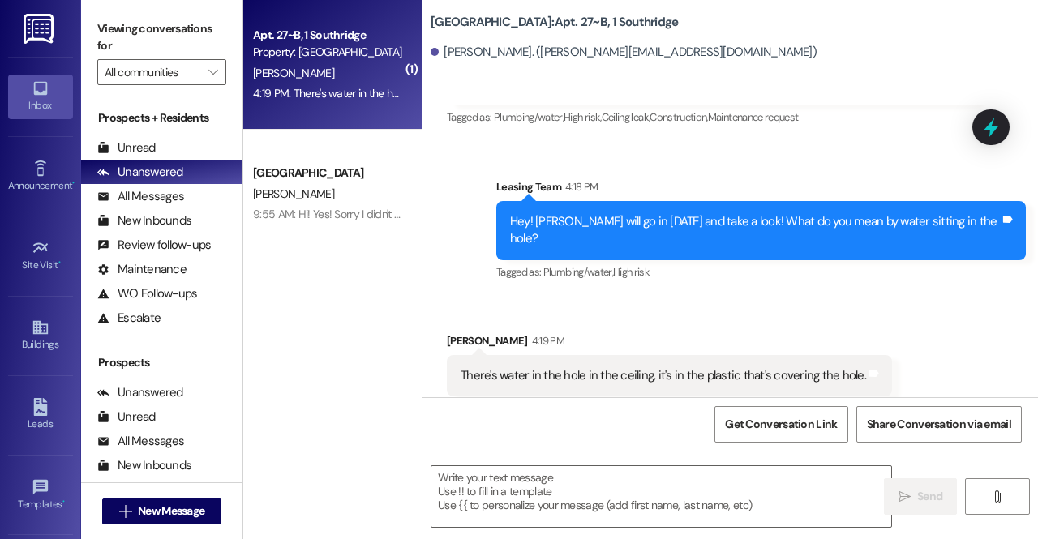
scroll to position [1616, 0]
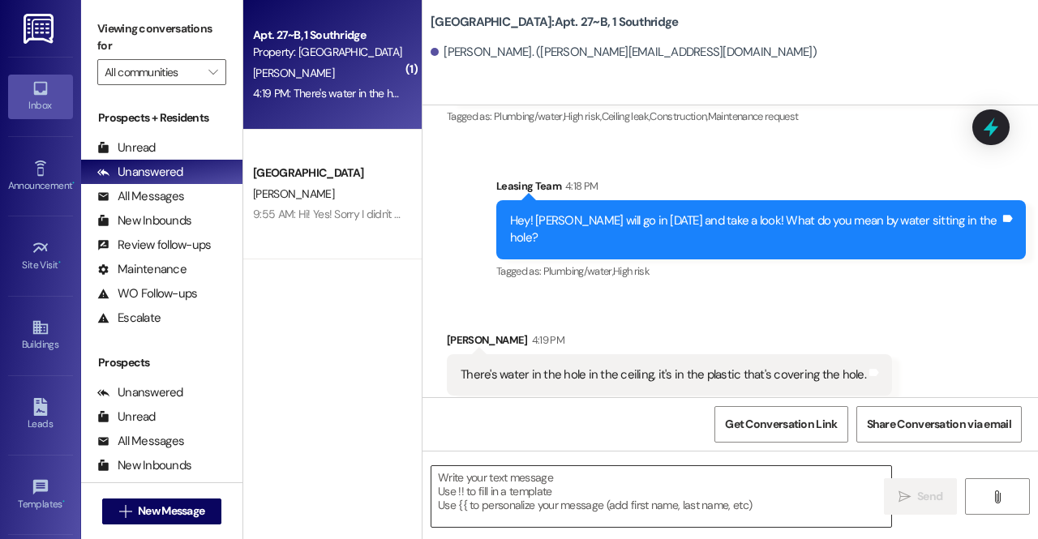
click at [555, 518] on textarea at bounding box center [662, 496] width 460 height 61
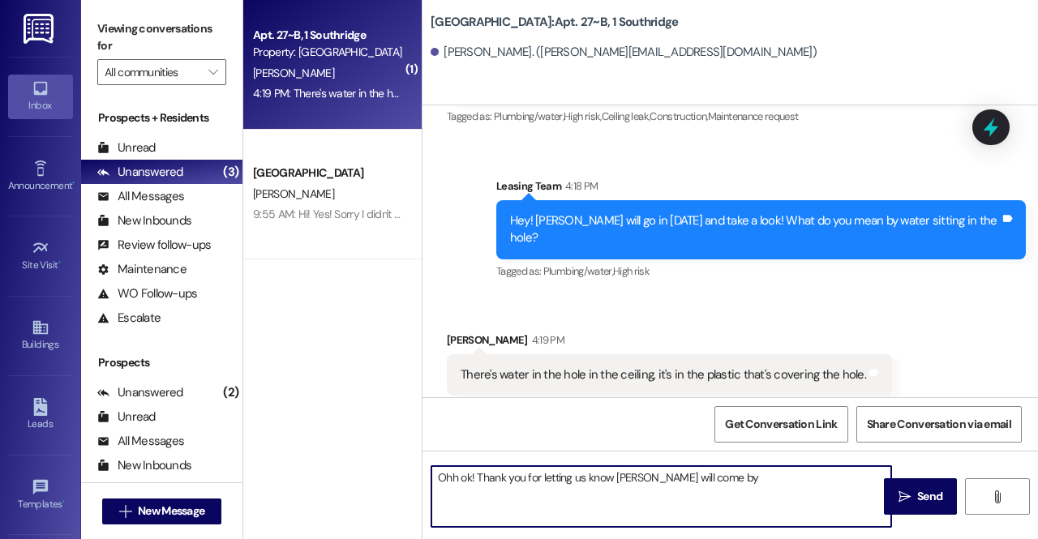
type textarea "Ohh ok! Thank you for letting us know Marcos will come by!"
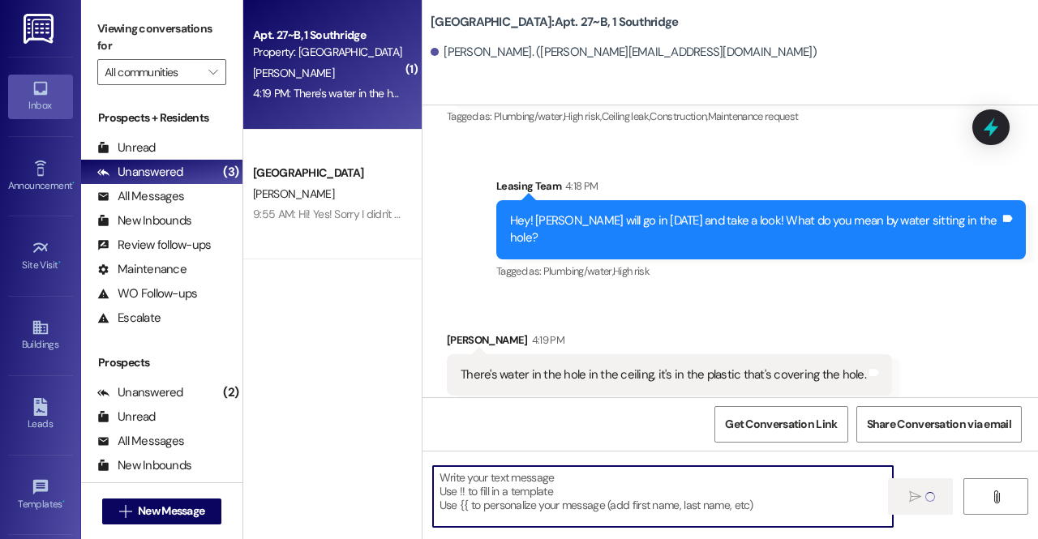
scroll to position [1615, 0]
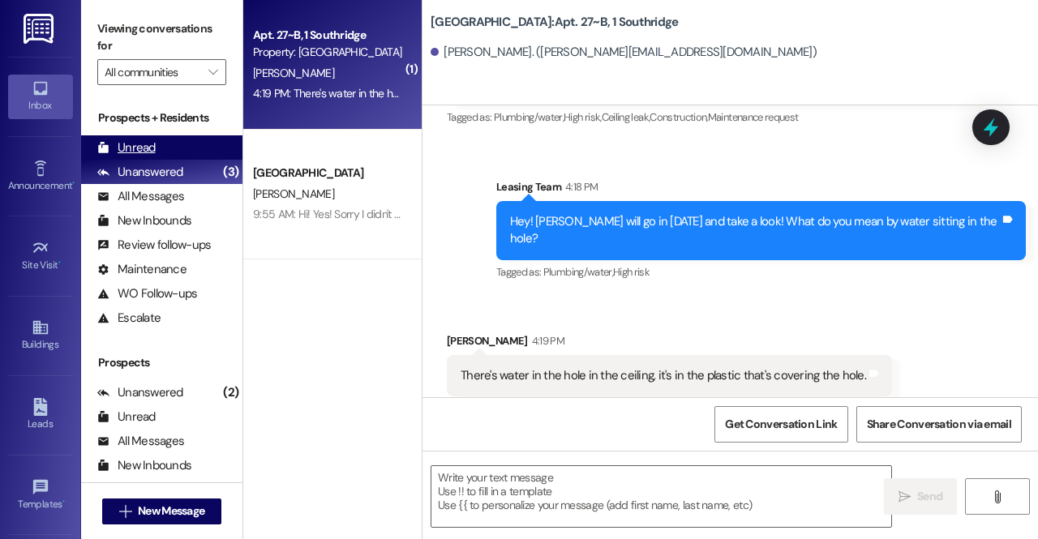
click at [199, 150] on div "Unread (0)" at bounding box center [161, 147] width 161 height 24
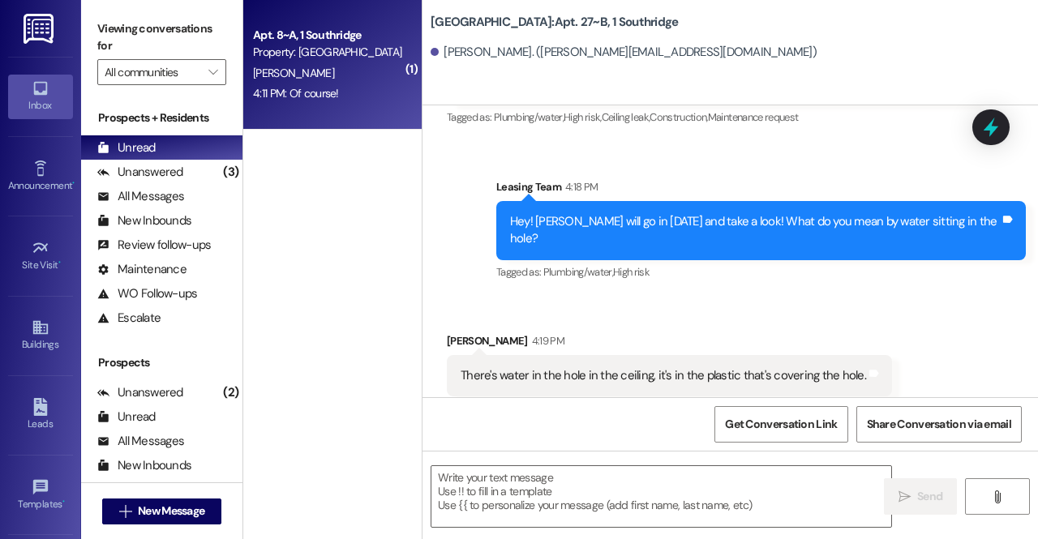
click at [321, 75] on div "C. Cheney" at bounding box center [327, 73] width 153 height 20
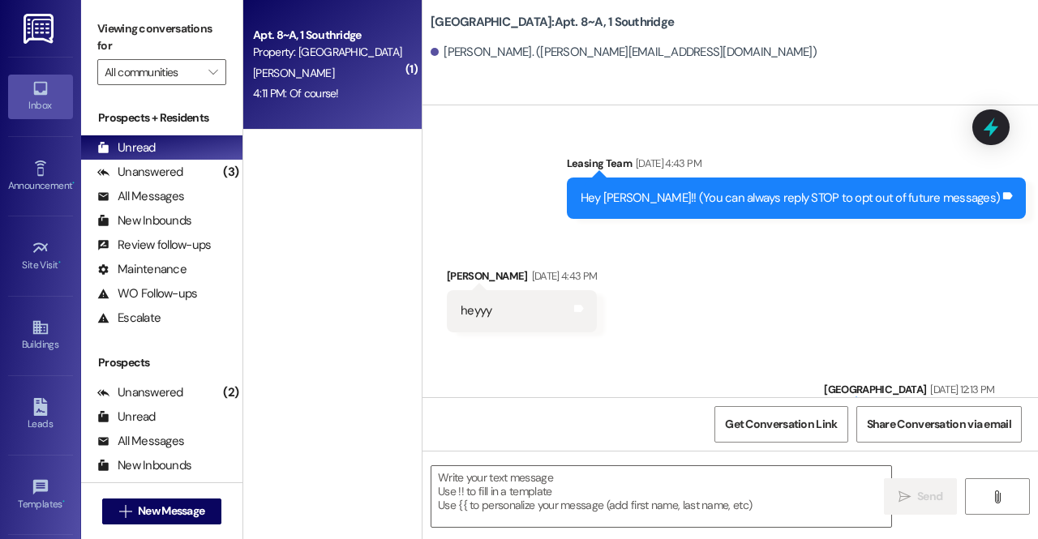
scroll to position [28309, 0]
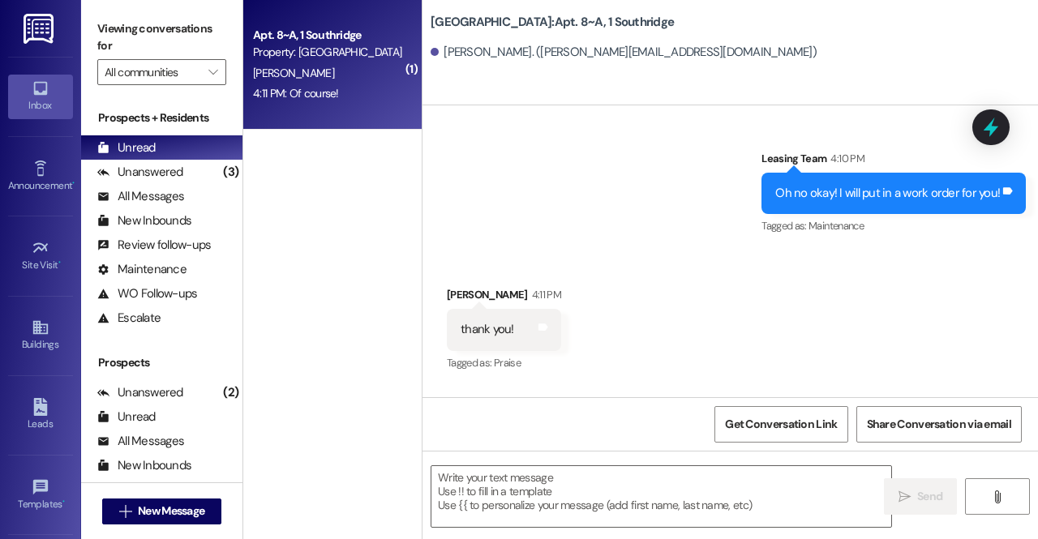
click at [567, 250] on div "Received via SMS Carson Cheney 4:11 PM thank you! Tags and notes Tagged as: Pra…" at bounding box center [731, 318] width 616 height 137
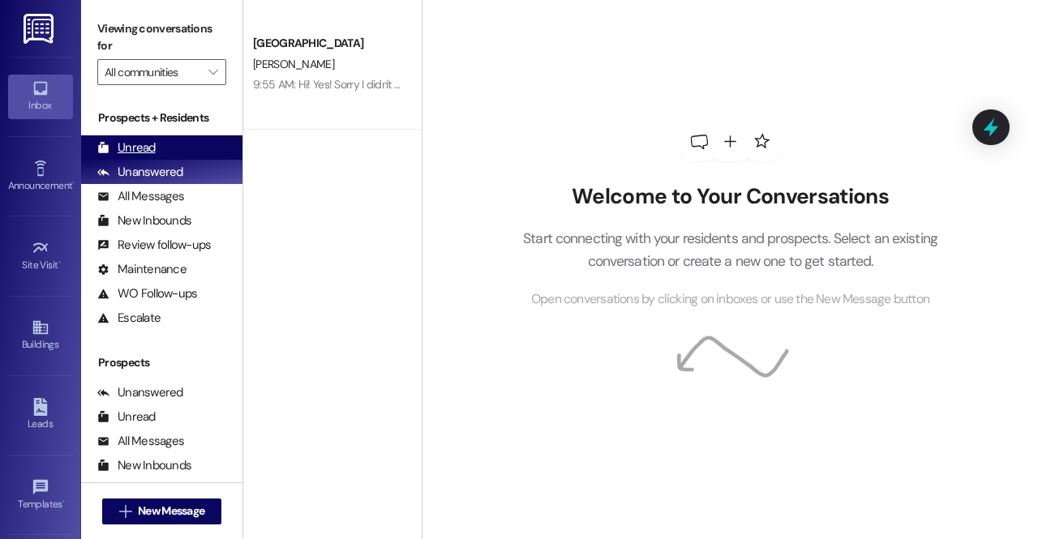
click at [167, 136] on div "Unread (0)" at bounding box center [161, 147] width 161 height 24
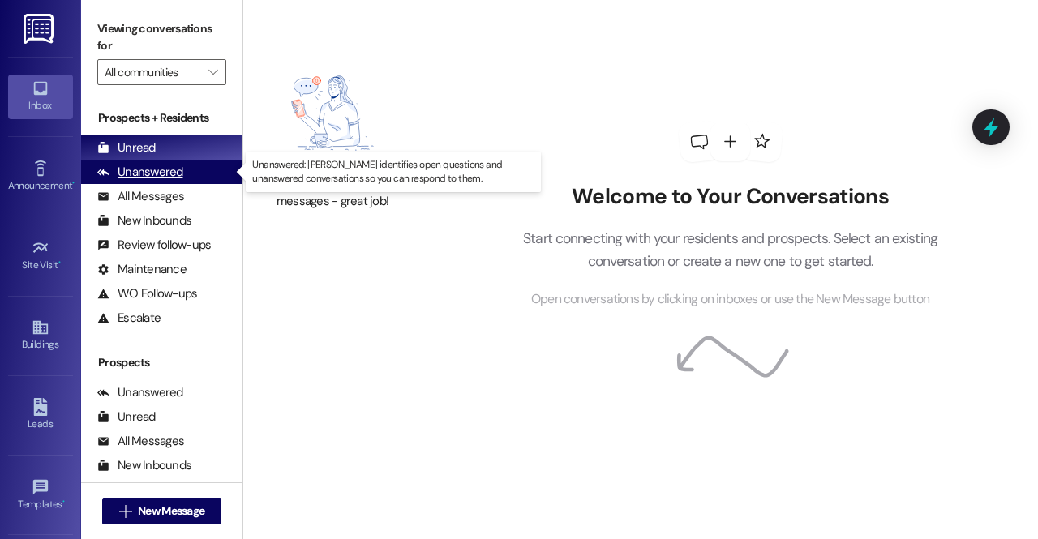
click at [196, 171] on div "Unanswered (0)" at bounding box center [161, 172] width 161 height 24
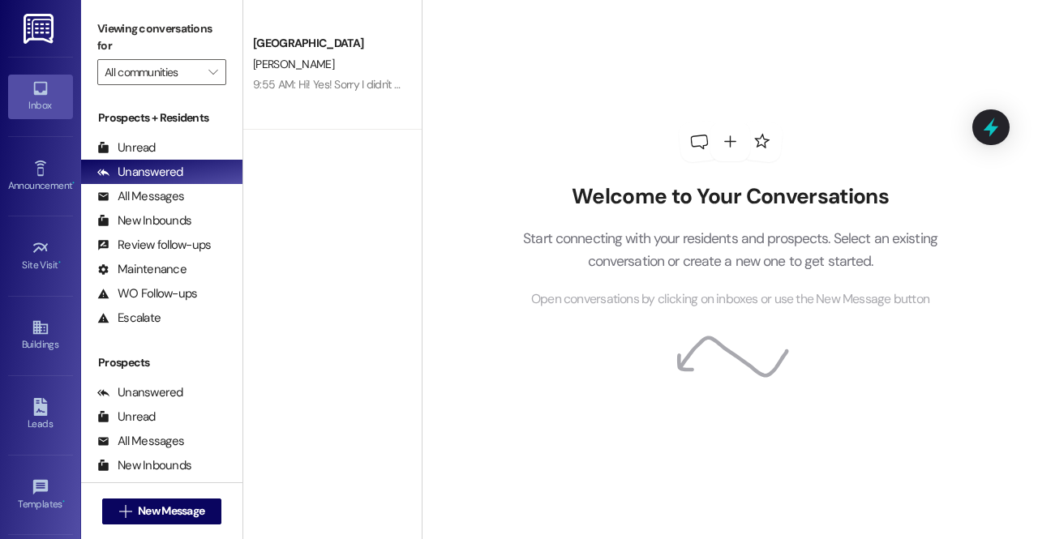
click at [317, 180] on div "Southridge Prospect [PERSON_NAME] 9:55 AM: Hi! Yes! Sorry I didn't get back wit…" at bounding box center [332, 212] width 178 height 424
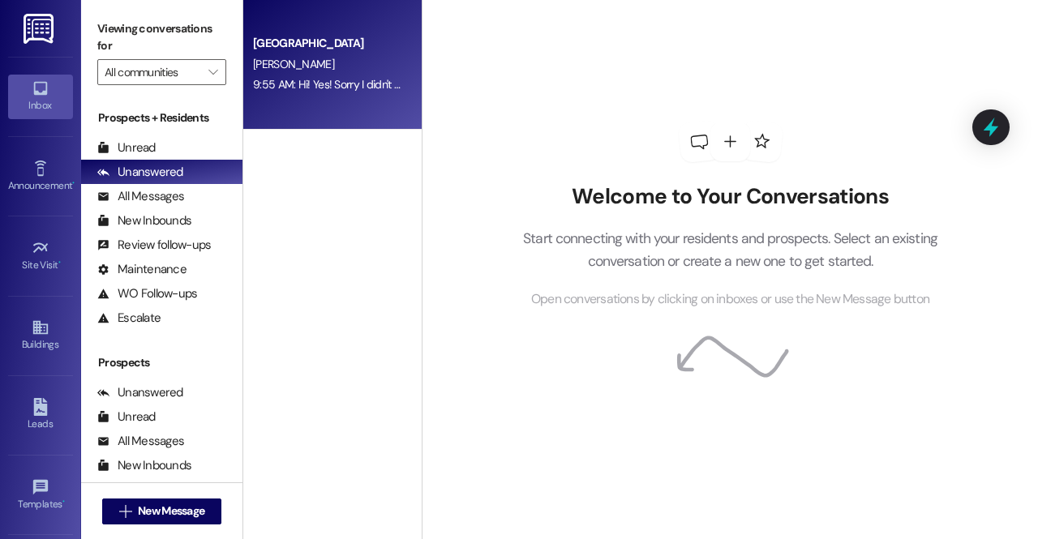
click at [279, 126] on div "Southridge Prospect [PERSON_NAME] 9:55 AM: Hi! Yes! Sorry I didn't get back wit…" at bounding box center [332, 65] width 178 height 130
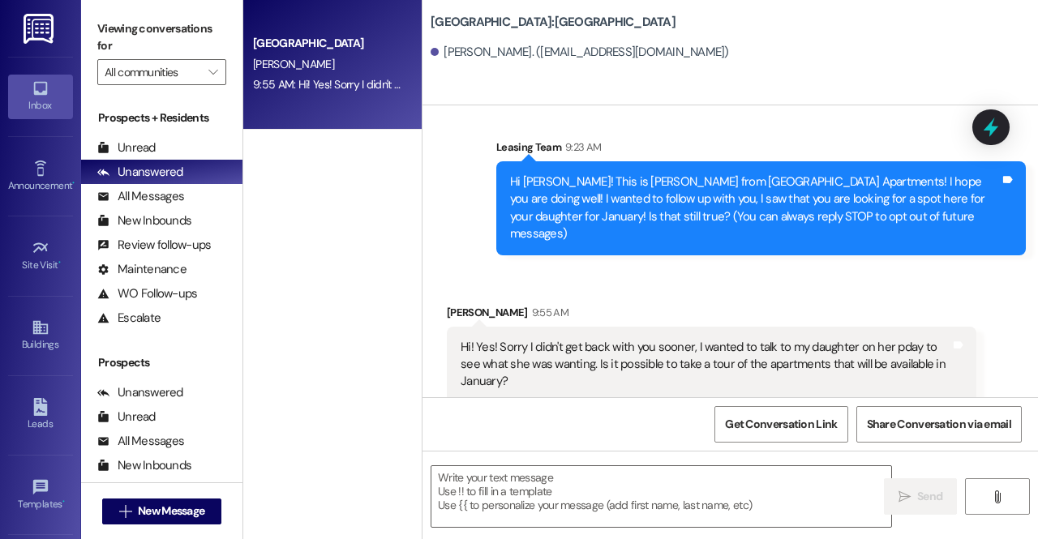
scroll to position [16, 0]
